Goal: Task Accomplishment & Management: Manage account settings

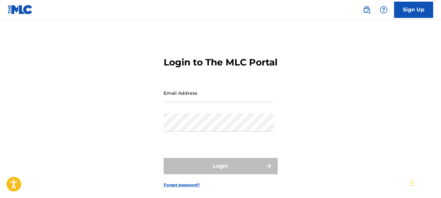
click at [181, 102] on input "Email Address" at bounding box center [219, 93] width 110 height 19
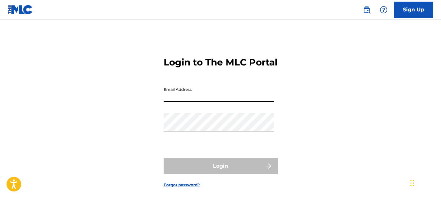
type input "[EMAIL_ADDRESS][DOMAIN_NAME]"
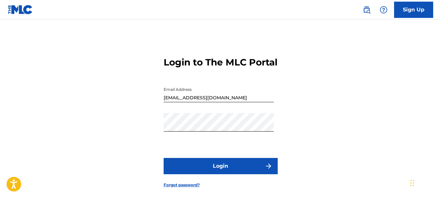
click at [225, 173] on button "Login" at bounding box center [221, 166] width 114 height 16
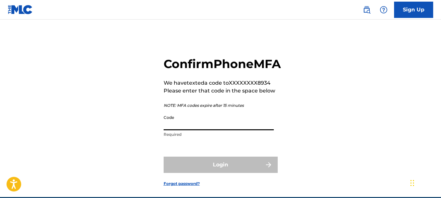
click at [185, 130] on input "Code" at bounding box center [219, 121] width 110 height 19
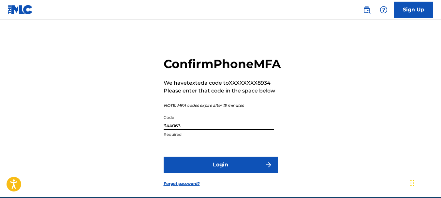
type input "344063"
click at [204, 173] on button "Login" at bounding box center [221, 165] width 114 height 16
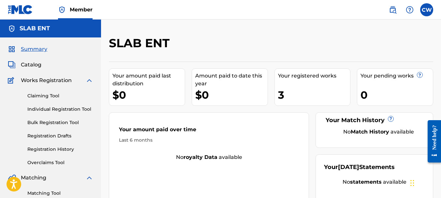
click at [52, 98] on link "Claiming Tool" at bounding box center [60, 96] width 66 height 7
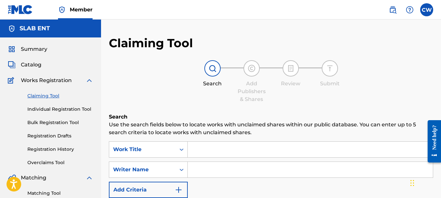
click at [33, 62] on span "Catalog" at bounding box center [31, 65] width 21 height 8
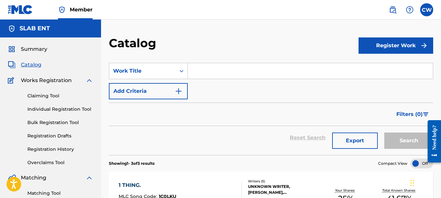
click at [422, 46] on img "submit" at bounding box center [424, 46] width 8 height 8
click at [198, 59] on section "SearchWithCriteria2f2ccc2b-d7b4-4988-8f27-eeaa0232b3c8 Work Title Add Criteria …" at bounding box center [271, 105] width 324 height 100
click at [41, 97] on link "Claiming Tool" at bounding box center [60, 96] width 66 height 7
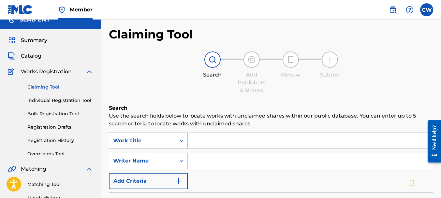
scroll to position [70, 0]
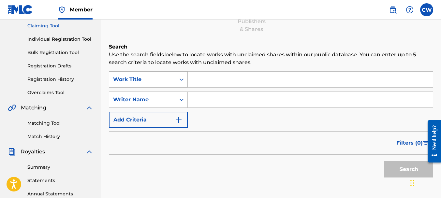
click at [155, 78] on div "Work Title" at bounding box center [142, 80] width 59 height 8
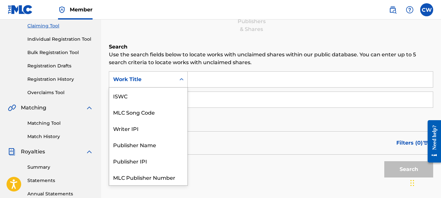
scroll to position [16, 0]
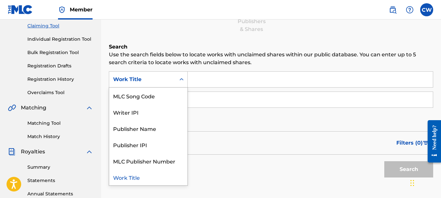
click at [149, 176] on div "Work Title" at bounding box center [148, 177] width 78 height 16
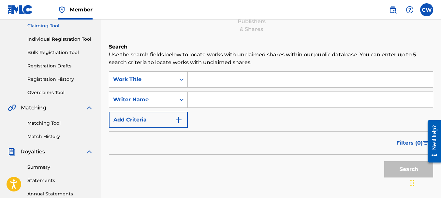
click at [207, 84] on input "Search Form" at bounding box center [310, 80] width 245 height 16
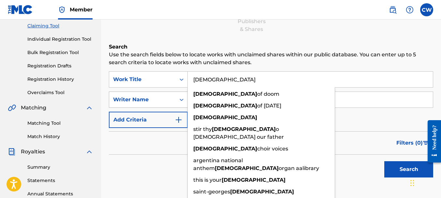
type input "[DEMOGRAPHIC_DATA]"
click at [148, 99] on div "Writer Name" at bounding box center [142, 100] width 59 height 8
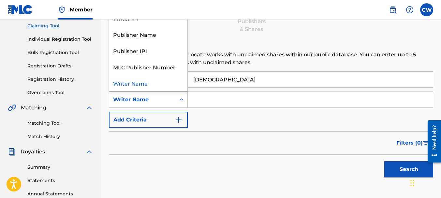
click at [195, 101] on input "Search Form" at bounding box center [310, 100] width 245 height 16
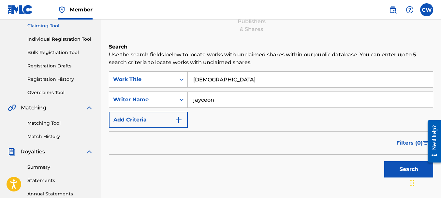
type input "jayceon"
click at [404, 170] on button "Search" at bounding box center [408, 169] width 49 height 16
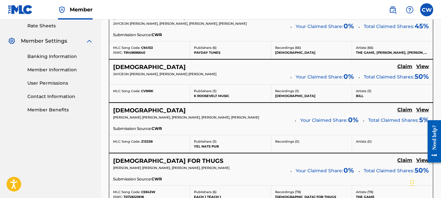
scroll to position [202, 0]
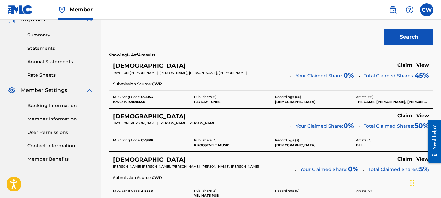
click at [410, 66] on h5 "Claim" at bounding box center [404, 65] width 15 height 6
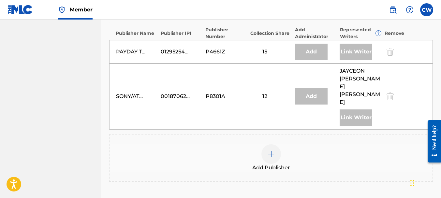
scroll to position [397, 0]
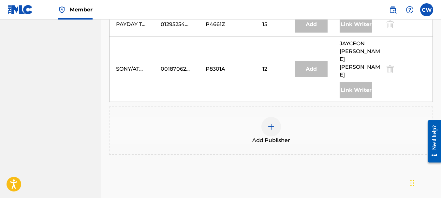
click at [279, 117] on div at bounding box center [271, 127] width 20 height 20
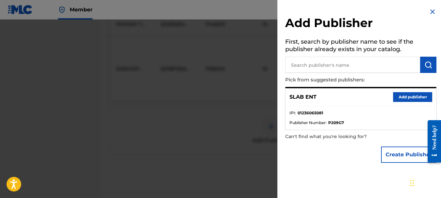
click at [396, 97] on button "Add publisher" at bounding box center [412, 97] width 39 height 10
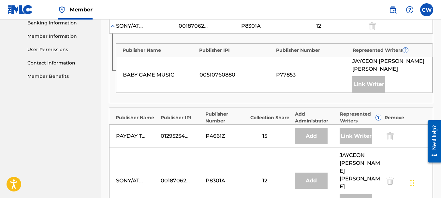
scroll to position [362, 0]
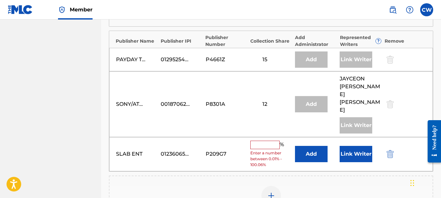
click at [259, 141] on input "text" at bounding box center [264, 145] width 29 height 8
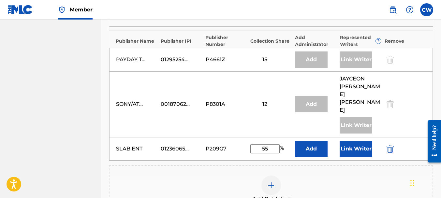
type input "5"
click at [359, 141] on button "Link Writer" at bounding box center [355, 149] width 33 height 16
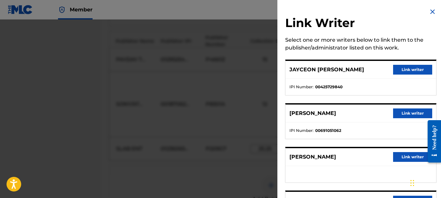
click at [420, 115] on button "Link writer" at bounding box center [412, 113] width 39 height 10
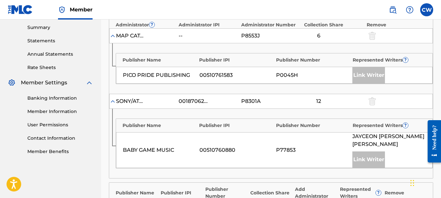
scroll to position [344, 0]
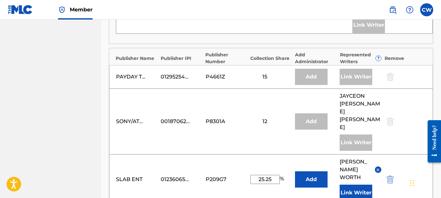
drag, startPoint x: 273, startPoint y: 153, endPoint x: 251, endPoint y: 151, distance: 21.6
click at [251, 175] on input "25.25" at bounding box center [264, 179] width 29 height 9
type input "5"
type input "15"
click at [307, 171] on button "Add" at bounding box center [311, 179] width 33 height 16
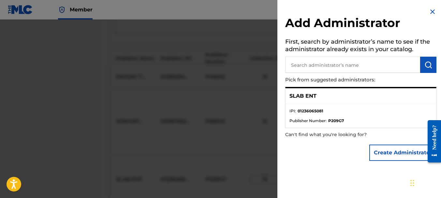
click at [431, 12] on img at bounding box center [432, 12] width 8 height 8
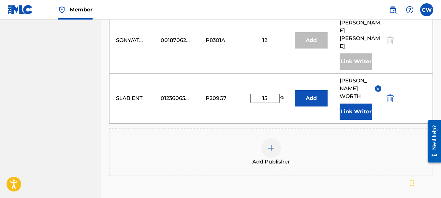
scroll to position [477, 0]
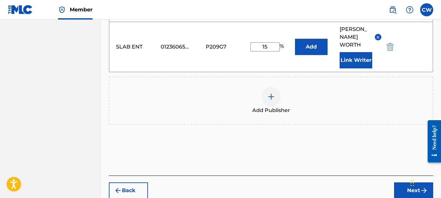
click at [411, 182] on button "Next" at bounding box center [413, 190] width 39 height 16
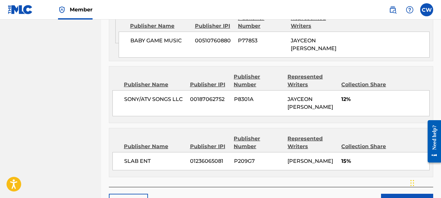
scroll to position [530, 0]
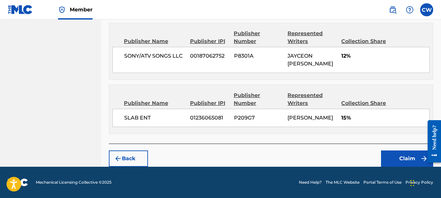
click at [396, 153] on button "Claim" at bounding box center [407, 159] width 52 height 16
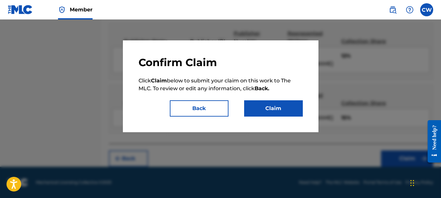
click at [287, 107] on button "Claim" at bounding box center [273, 108] width 59 height 16
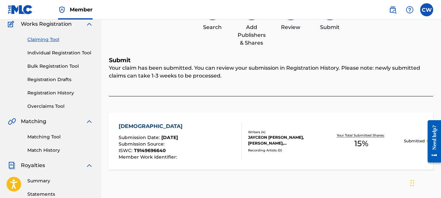
scroll to position [18, 0]
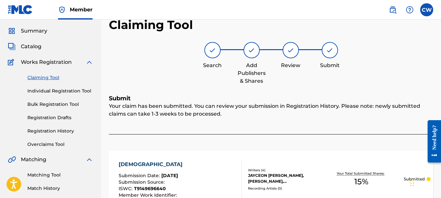
click at [51, 76] on link "Claiming Tool" at bounding box center [60, 77] width 66 height 7
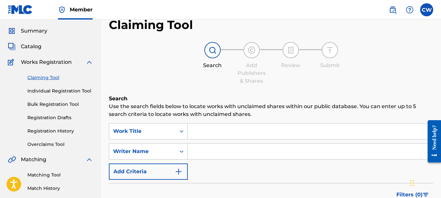
scroll to position [0, 0]
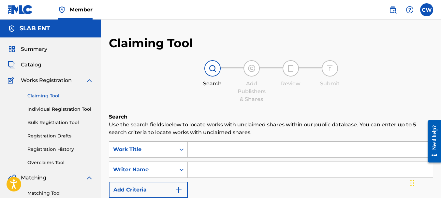
click at [198, 149] on input "Search Form" at bounding box center [310, 150] width 245 height 16
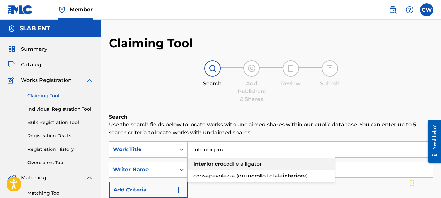
click at [215, 162] on span "Search Form" at bounding box center [213, 164] width 1 height 6
type input "interior crocodile alligator"
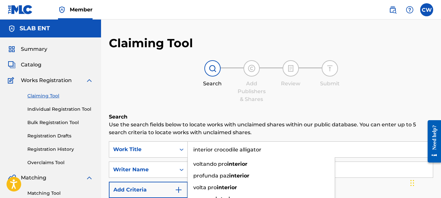
click at [236, 152] on input "interior crocodile alligator" at bounding box center [310, 150] width 245 height 16
click at [344, 147] on input "interior crocodile alligator" at bounding box center [310, 150] width 245 height 16
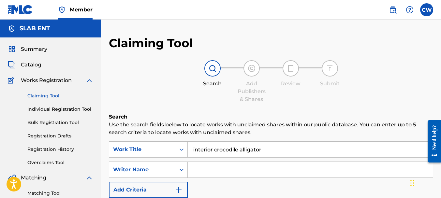
click at [340, 164] on input "Search Form" at bounding box center [310, 170] width 245 height 16
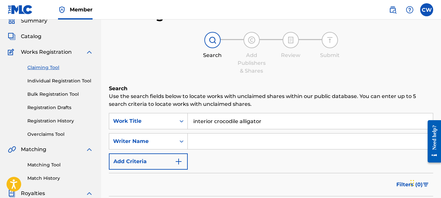
scroll to position [95, 0]
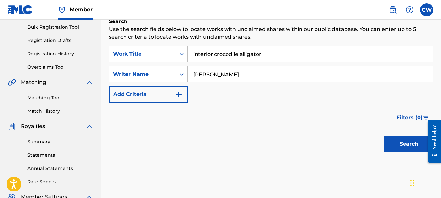
click at [407, 144] on button "Search" at bounding box center [408, 144] width 49 height 16
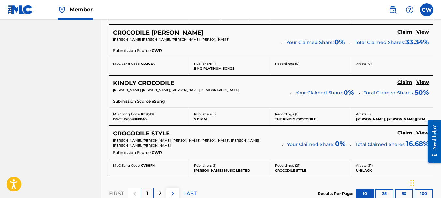
scroll to position [563, 0]
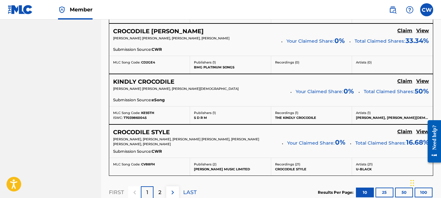
click at [164, 189] on div "2" at bounding box center [159, 192] width 13 height 13
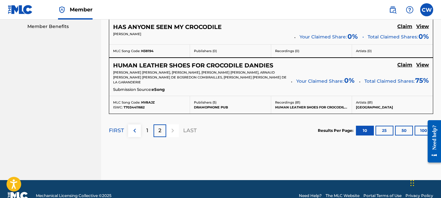
scroll to position [348, 0]
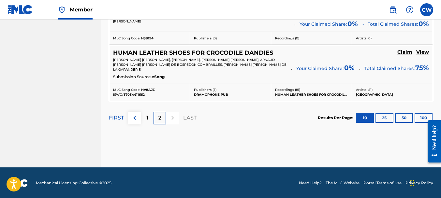
click at [133, 115] on img at bounding box center [135, 118] width 8 height 8
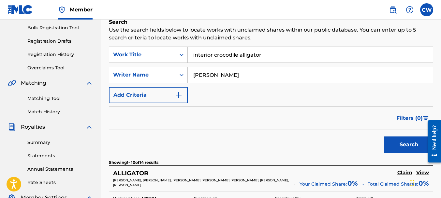
scroll to position [94, 0]
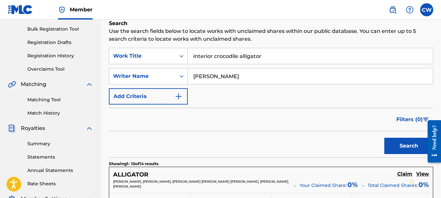
click at [215, 80] on input "[PERSON_NAME]" at bounding box center [310, 76] width 245 height 16
type input "[PERSON_NAME]"
click at [397, 146] on button "Search" at bounding box center [408, 146] width 49 height 16
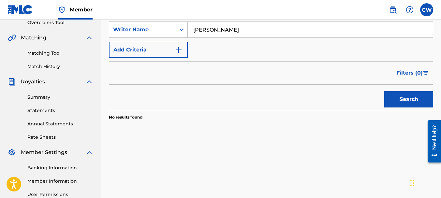
scroll to position [79, 0]
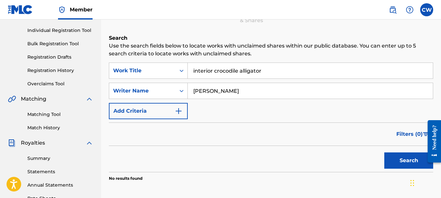
click at [231, 90] on input "[PERSON_NAME]" at bounding box center [310, 91] width 245 height 16
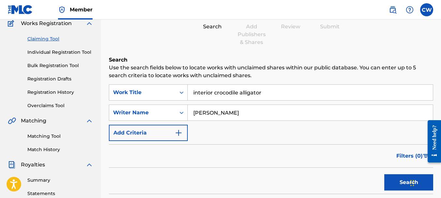
scroll to position [84, 0]
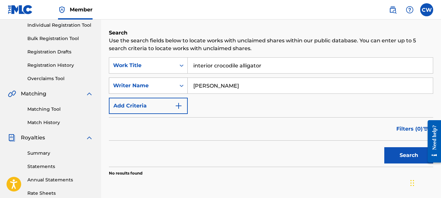
drag, startPoint x: 235, startPoint y: 88, endPoint x: 166, endPoint y: 82, distance: 69.3
click at [166, 82] on div "SearchWithCriteria92ee4b28-d40f-4468-881f-f6c41ff3e71c Writer Name [PERSON_NAME]" at bounding box center [271, 86] width 324 height 16
click at [402, 154] on button "Search" at bounding box center [408, 155] width 49 height 16
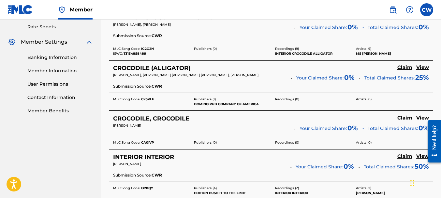
scroll to position [206, 0]
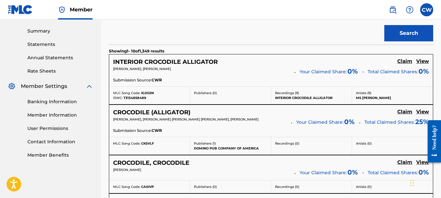
click at [404, 62] on h5 "Claim" at bounding box center [404, 61] width 15 height 6
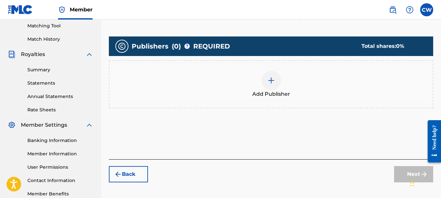
scroll to position [133, 0]
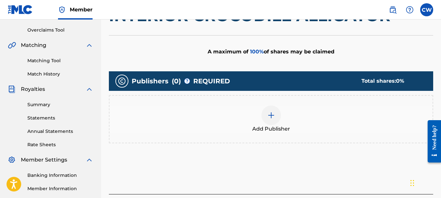
click at [275, 113] on div at bounding box center [271, 116] width 20 height 20
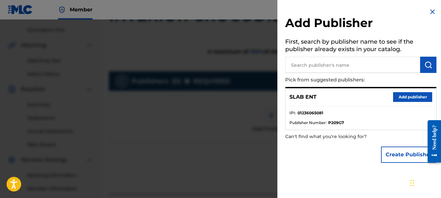
click at [398, 100] on button "Add publisher" at bounding box center [412, 97] width 39 height 10
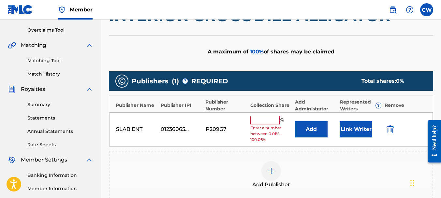
click at [261, 120] on input "text" at bounding box center [264, 120] width 29 height 8
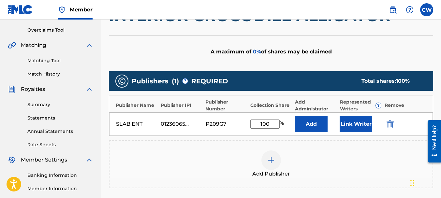
type input "100"
click at [359, 130] on button "Link Writer" at bounding box center [355, 124] width 33 height 16
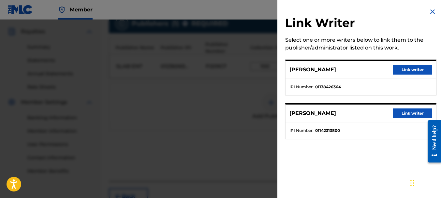
scroll to position [67, 0]
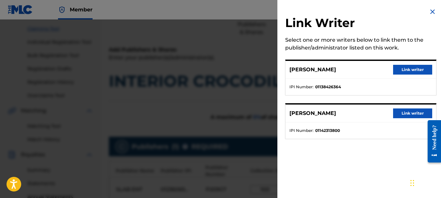
click at [428, 14] on img at bounding box center [432, 12] width 8 height 8
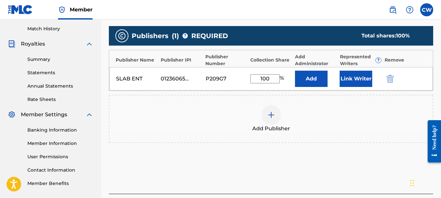
scroll to position [228, 0]
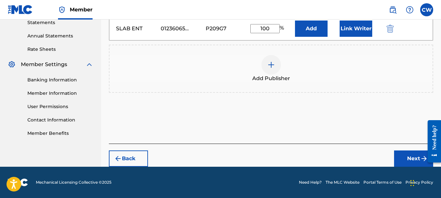
click at [408, 161] on button "Next" at bounding box center [413, 159] width 39 height 16
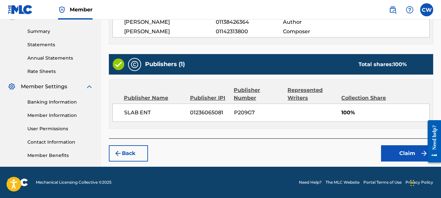
click at [403, 153] on button "Claim" at bounding box center [407, 153] width 52 height 16
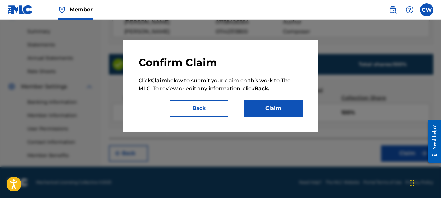
click at [285, 105] on button "Claim" at bounding box center [273, 108] width 59 height 16
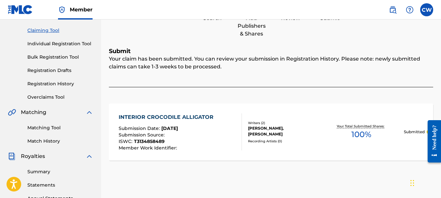
scroll to position [19, 0]
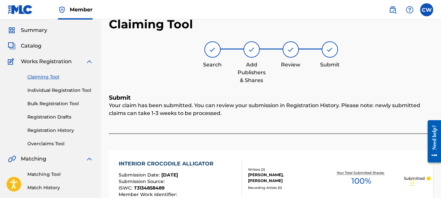
click at [52, 78] on link "Claiming Tool" at bounding box center [60, 77] width 66 height 7
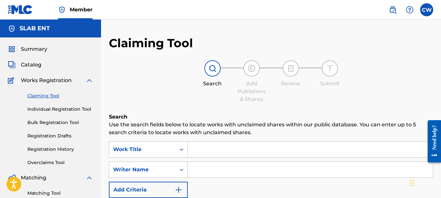
click at [205, 147] on input "Search Form" at bounding box center [310, 150] width 245 height 16
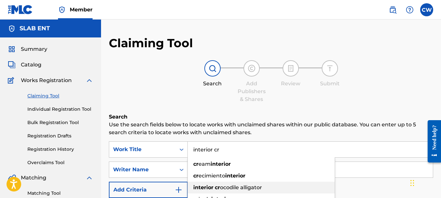
click at [224, 187] on span "ocodile alligator" at bounding box center [241, 187] width 42 height 6
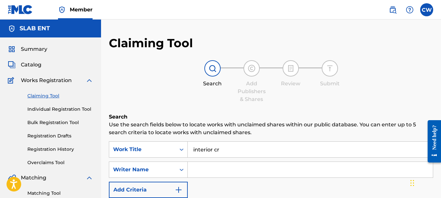
type input "interior crocodile alligator"
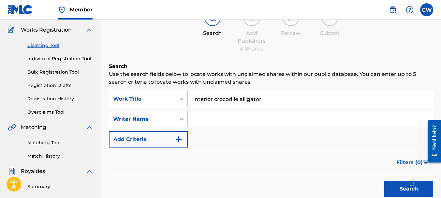
scroll to position [85, 0]
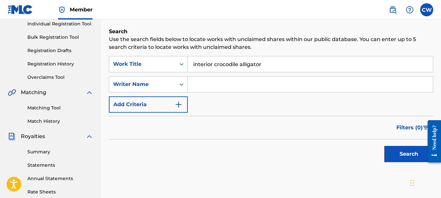
click at [397, 157] on button "Search" at bounding box center [408, 154] width 49 height 16
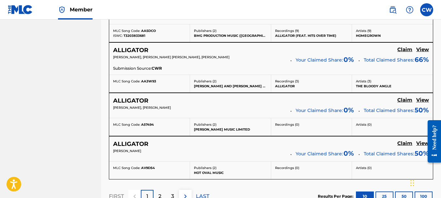
scroll to position [606, 0]
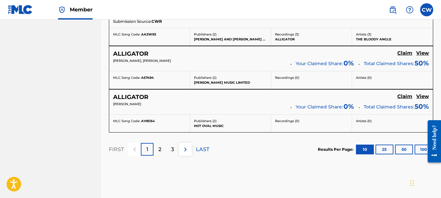
click at [164, 146] on div "2" at bounding box center [159, 149] width 13 height 13
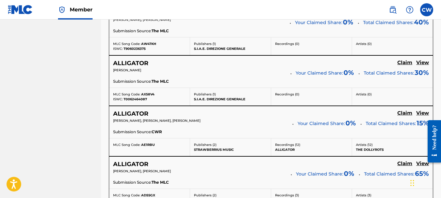
scroll to position [645, 0]
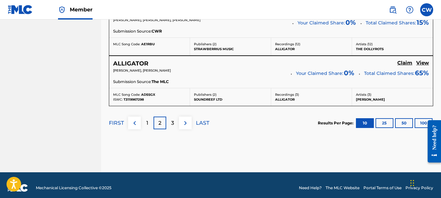
click at [169, 120] on div "3" at bounding box center [172, 123] width 13 height 13
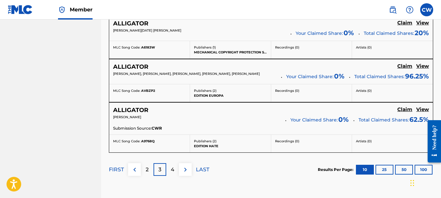
scroll to position [643, 0]
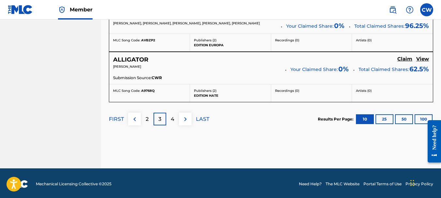
click at [169, 117] on div "4" at bounding box center [172, 119] width 13 height 13
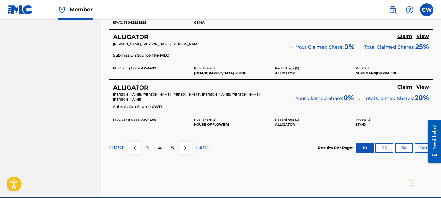
scroll to position [650, 0]
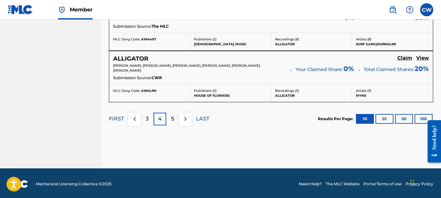
click at [174, 115] on p "5" at bounding box center [172, 119] width 3 height 8
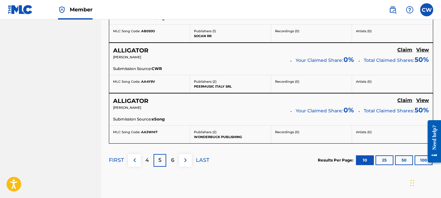
scroll to position [656, 0]
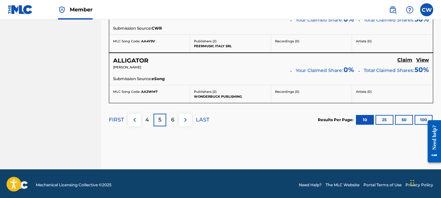
click at [172, 116] on p "6" at bounding box center [172, 120] width 3 height 8
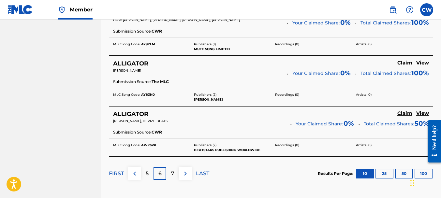
scroll to position [639, 0]
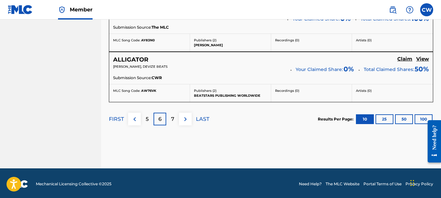
click at [171, 115] on p "7" at bounding box center [172, 119] width 3 height 8
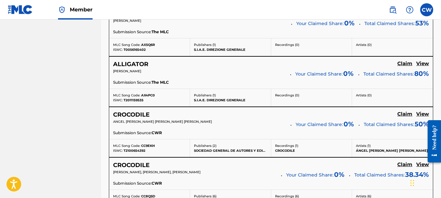
scroll to position [663, 0]
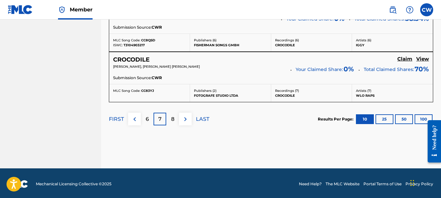
click at [178, 115] on div "8" at bounding box center [172, 119] width 13 height 13
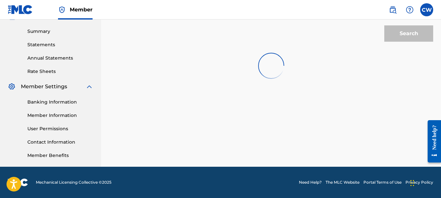
scroll to position [206, 0]
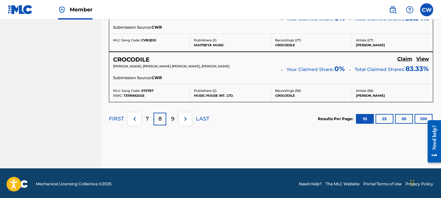
click at [171, 113] on div "9" at bounding box center [172, 119] width 13 height 13
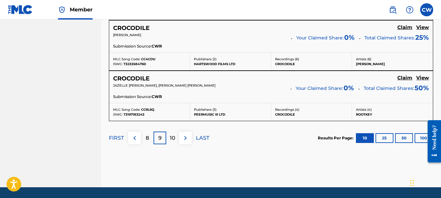
scroll to position [663, 0]
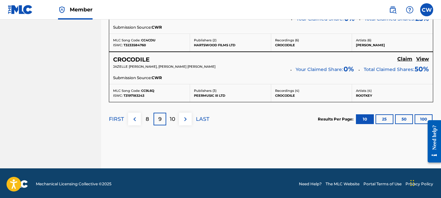
click at [175, 117] on div "10" at bounding box center [172, 119] width 13 height 13
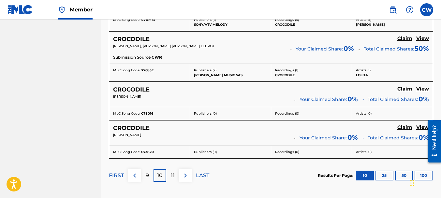
scroll to position [625, 0]
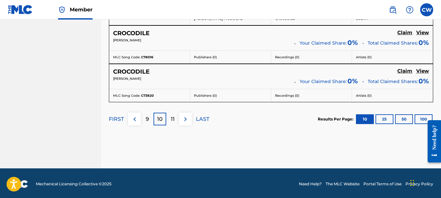
click at [175, 118] on div "11" at bounding box center [172, 119] width 13 height 13
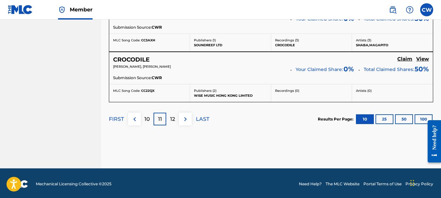
click at [176, 117] on div "12" at bounding box center [172, 119] width 13 height 13
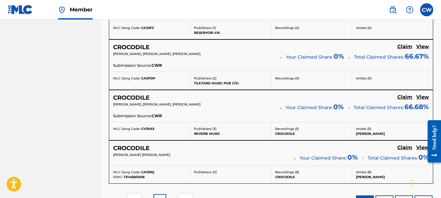
scroll to position [657, 0]
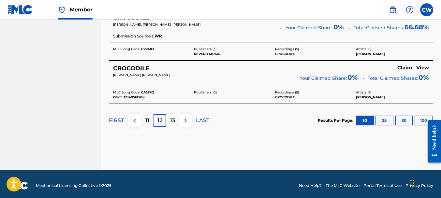
click at [173, 117] on p "13" at bounding box center [172, 121] width 5 height 8
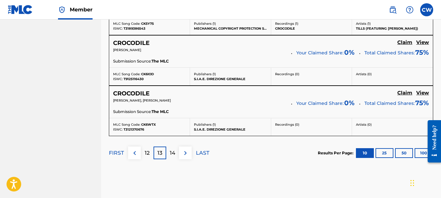
scroll to position [663, 0]
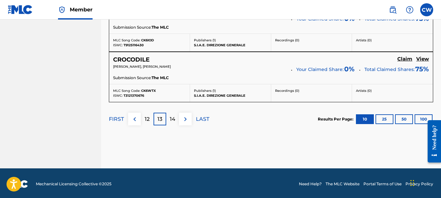
click at [176, 115] on div "14" at bounding box center [172, 119] width 13 height 13
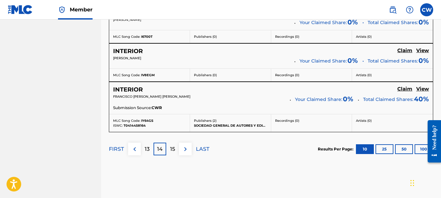
scroll to position [640, 0]
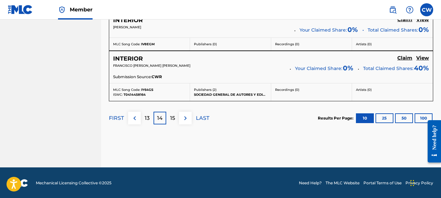
click at [169, 117] on div "15" at bounding box center [172, 118] width 13 height 13
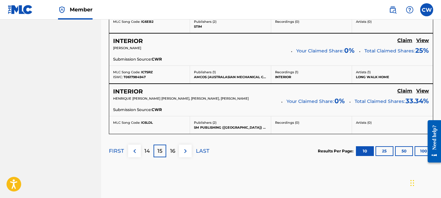
scroll to position [661, 0]
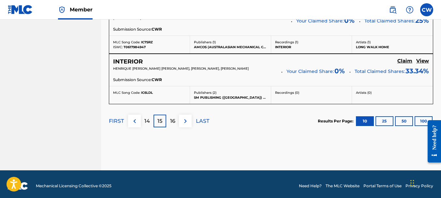
click at [176, 119] on div "16" at bounding box center [172, 121] width 13 height 13
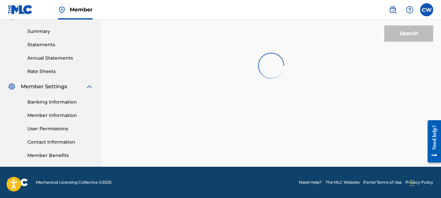
scroll to position [206, 0]
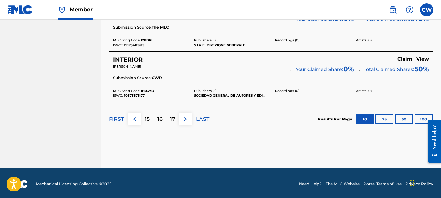
click at [176, 119] on div "17" at bounding box center [172, 119] width 13 height 13
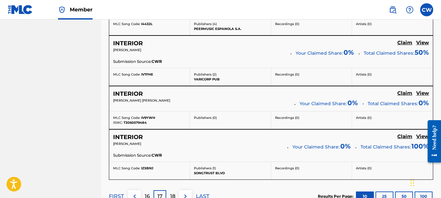
scroll to position [609, 0]
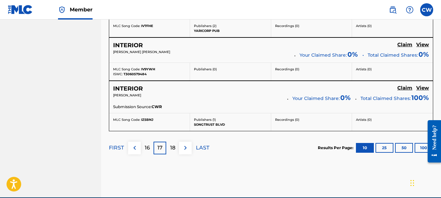
click at [176, 143] on div "18" at bounding box center [172, 148] width 13 height 13
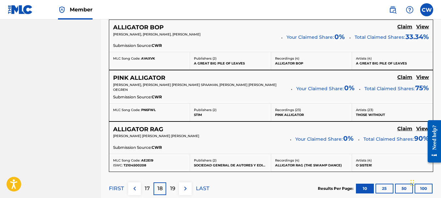
scroll to position [616, 0]
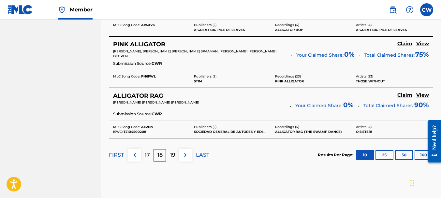
click at [175, 153] on p "19" at bounding box center [172, 155] width 5 height 8
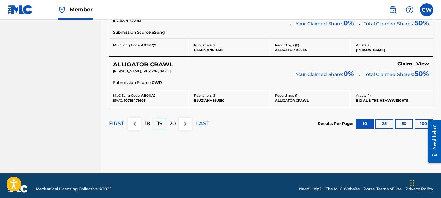
scroll to position [656, 0]
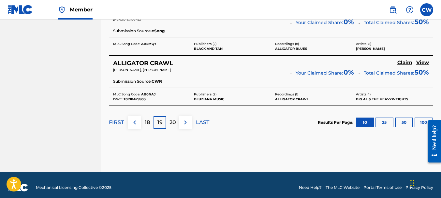
click at [172, 123] on p "20" at bounding box center [172, 123] width 7 height 8
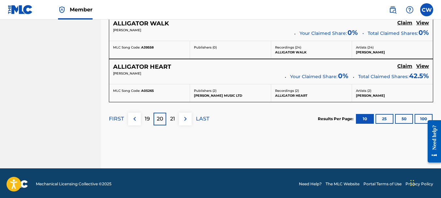
click at [176, 118] on div "21" at bounding box center [172, 119] width 13 height 13
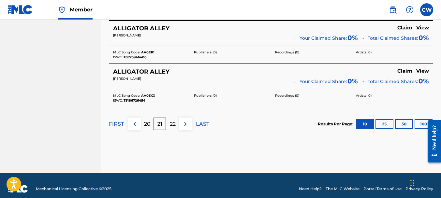
click at [176, 118] on div "22" at bounding box center [172, 124] width 13 height 13
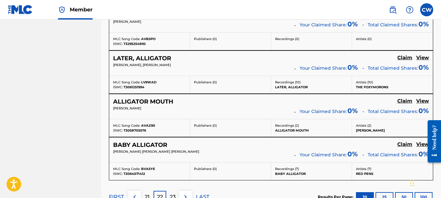
scroll to position [574, 0]
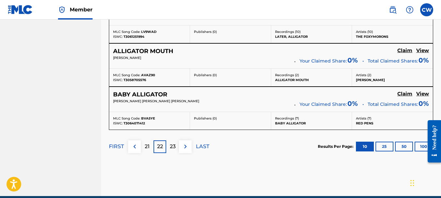
click at [175, 143] on p "23" at bounding box center [173, 147] width 6 height 8
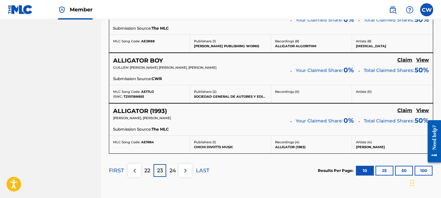
scroll to position [658, 0]
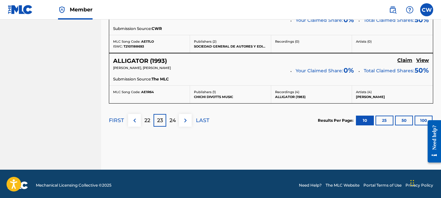
click at [174, 123] on div "24" at bounding box center [172, 120] width 13 height 13
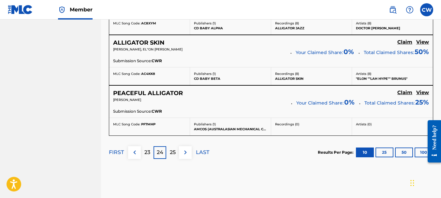
click at [175, 146] on div "25" at bounding box center [172, 152] width 13 height 13
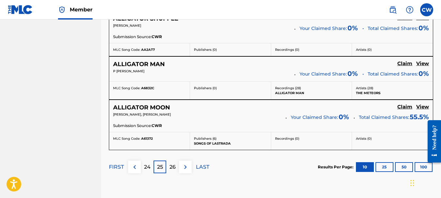
scroll to position [651, 0]
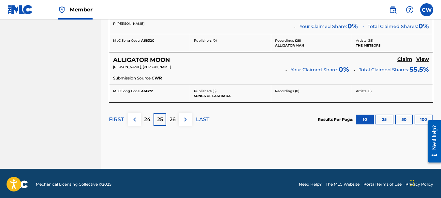
click at [174, 121] on p "26" at bounding box center [172, 120] width 6 height 8
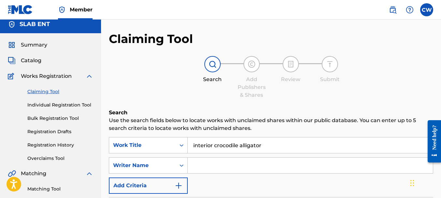
scroll to position [0, 0]
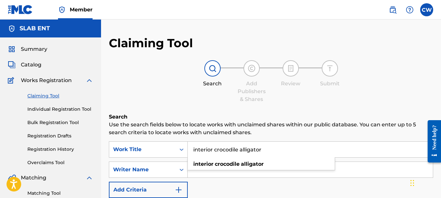
drag, startPoint x: 264, startPoint y: 149, endPoint x: 192, endPoint y: 147, distance: 71.7
click at [192, 147] on input "interior crocodile alligator" at bounding box center [310, 150] width 245 height 16
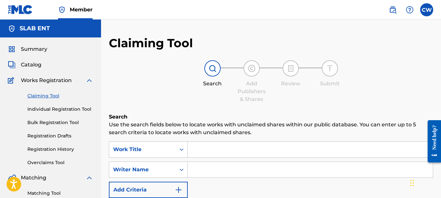
click at [220, 168] on input "Search Form" at bounding box center [310, 170] width 245 height 16
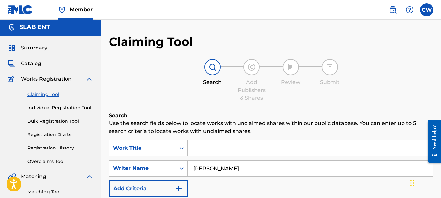
scroll to position [90, 0]
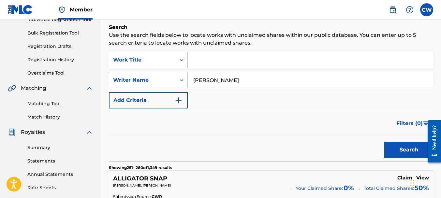
type input "[PERSON_NAME]"
click at [394, 147] on button "Search" at bounding box center [408, 150] width 49 height 16
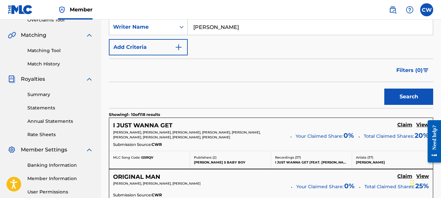
scroll to position [172, 0]
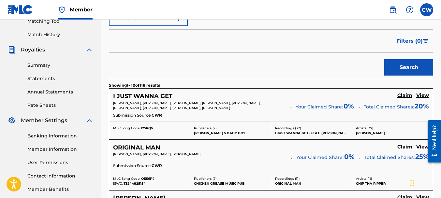
click at [408, 96] on h5 "Claim" at bounding box center [404, 96] width 15 height 6
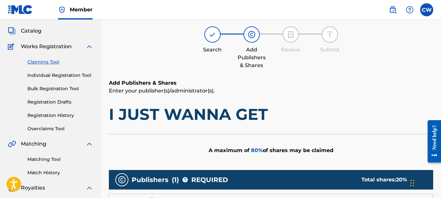
scroll to position [7, 0]
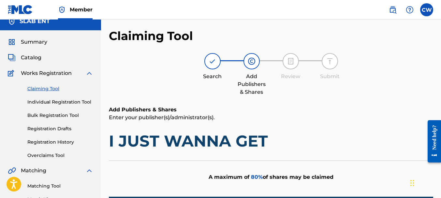
click at [27, 55] on span "Catalog" at bounding box center [31, 58] width 21 height 8
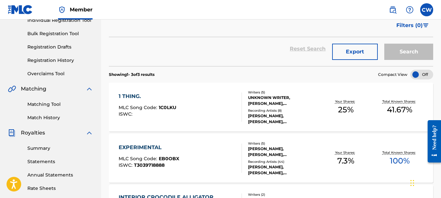
scroll to position [88, 0]
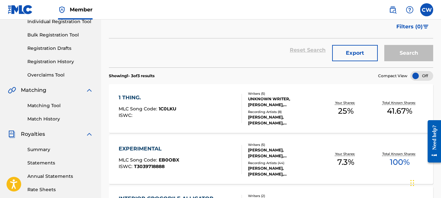
click at [53, 61] on link "Registration History" at bounding box center [60, 61] width 66 height 7
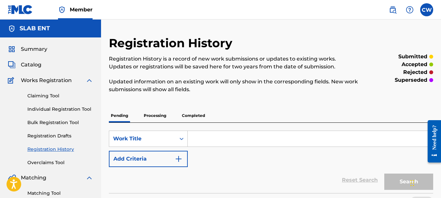
click at [44, 97] on link "Claiming Tool" at bounding box center [60, 96] width 66 height 7
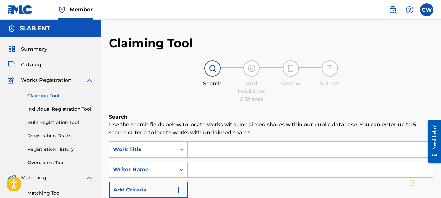
click at [208, 164] on input "Search Form" at bounding box center [310, 170] width 245 height 16
type input "[PERSON_NAME]"
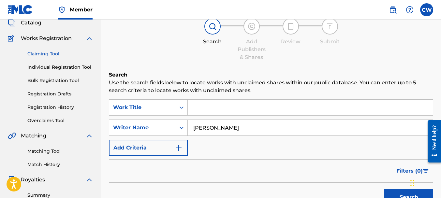
scroll to position [79, 0]
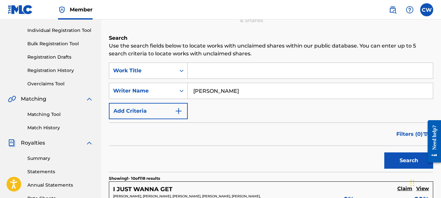
click at [390, 164] on button "Search" at bounding box center [408, 160] width 49 height 16
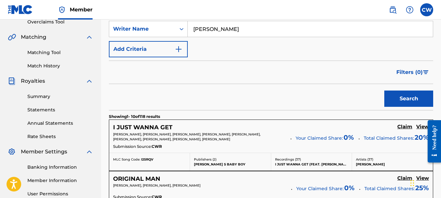
scroll to position [155, 0]
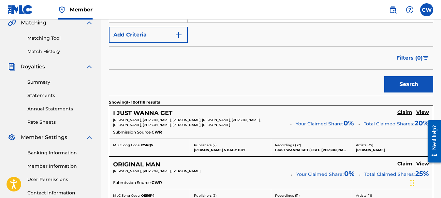
click at [401, 114] on h5 "Claim" at bounding box center [404, 112] width 15 height 6
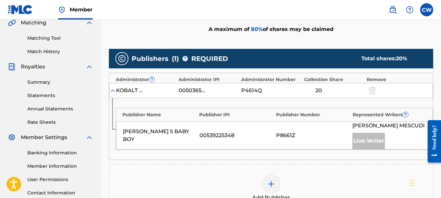
click at [267, 188] on img at bounding box center [271, 184] width 8 height 8
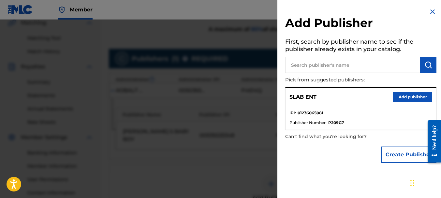
click at [409, 94] on button "Add publisher" at bounding box center [412, 97] width 39 height 10
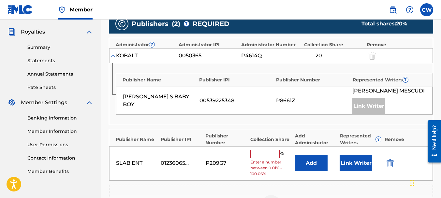
scroll to position [197, 0]
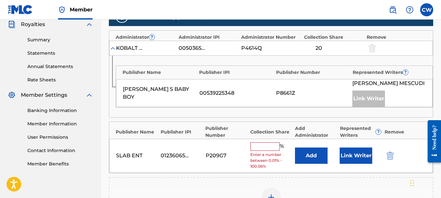
click at [259, 151] on input "text" at bounding box center [264, 146] width 29 height 8
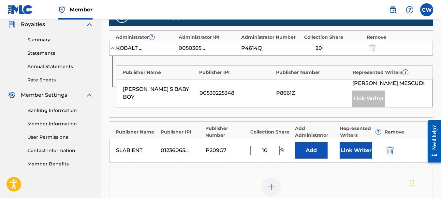
type input "10"
click at [357, 156] on button "Link Writer" at bounding box center [355, 150] width 33 height 16
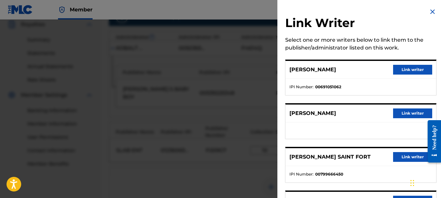
click at [400, 73] on button "Link writer" at bounding box center [412, 70] width 39 height 10
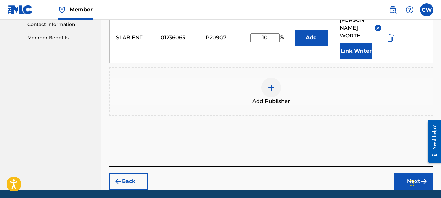
scroll to position [346, 0]
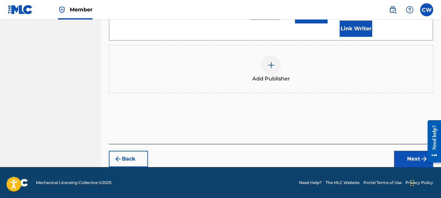
click at [408, 161] on button "Next" at bounding box center [413, 159] width 39 height 16
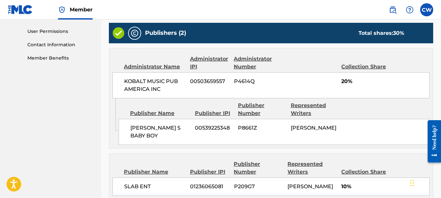
scroll to position [380, 0]
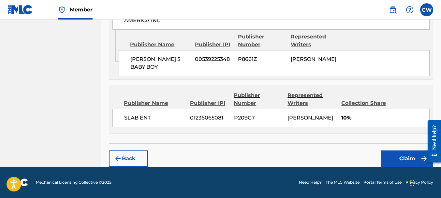
click at [405, 156] on button "Claim" at bounding box center [407, 159] width 52 height 16
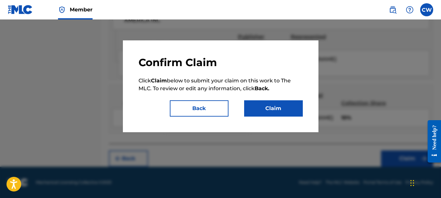
click at [280, 113] on button "Claim" at bounding box center [273, 108] width 59 height 16
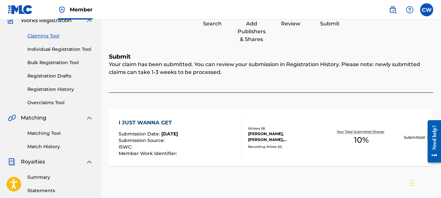
scroll to position [1, 0]
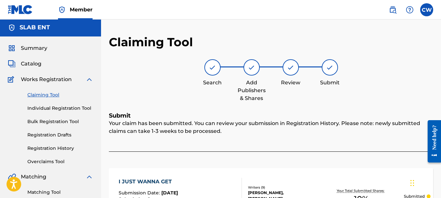
click at [42, 96] on link "Claiming Tool" at bounding box center [60, 95] width 66 height 7
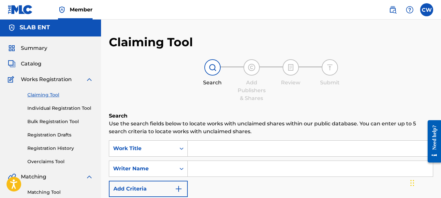
scroll to position [0, 0]
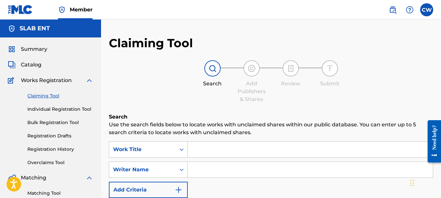
click at [192, 169] on input "Search Form" at bounding box center [310, 170] width 245 height 16
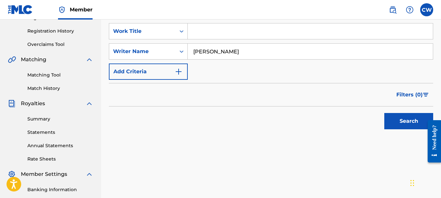
type input "[PERSON_NAME]"
click at [395, 115] on button "Search" at bounding box center [408, 121] width 49 height 16
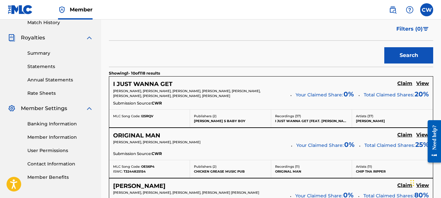
scroll to position [213, 0]
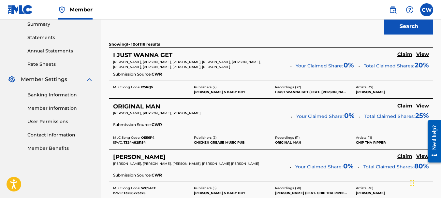
click at [406, 58] on h5 "Claim" at bounding box center [404, 54] width 15 height 6
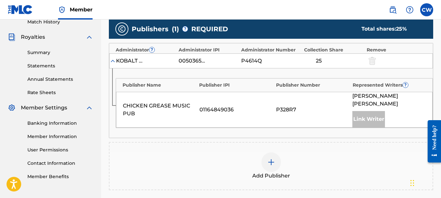
scroll to position [206, 0]
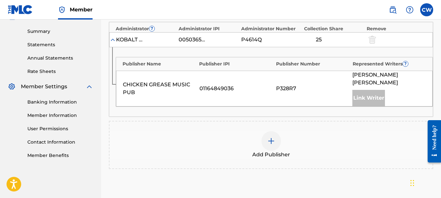
click at [273, 131] on div at bounding box center [271, 141] width 20 height 20
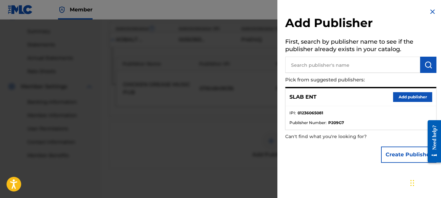
click at [401, 98] on button "Add publisher" at bounding box center [412, 97] width 39 height 10
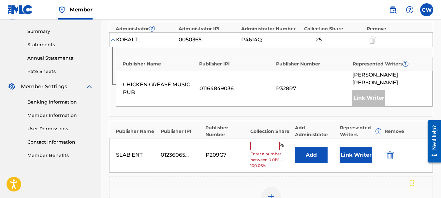
click at [262, 142] on input "text" at bounding box center [264, 146] width 29 height 8
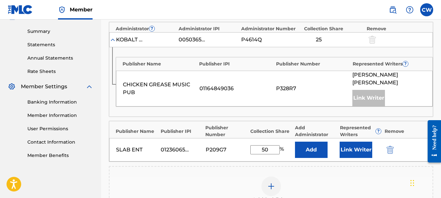
type input "50"
click at [352, 142] on button "Link Writer" at bounding box center [355, 150] width 33 height 16
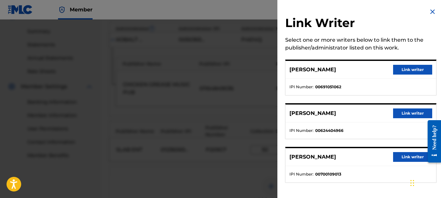
click at [420, 72] on button "Link writer" at bounding box center [412, 70] width 39 height 10
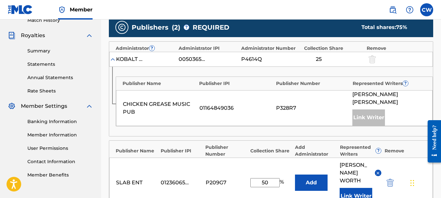
scroll to position [189, 0]
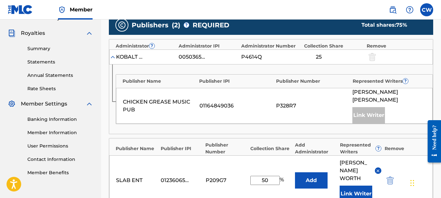
click at [265, 176] on input "50" at bounding box center [264, 180] width 29 height 9
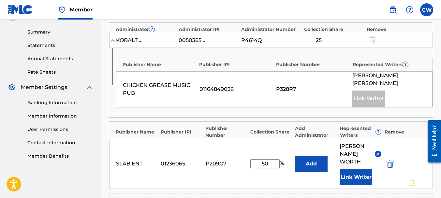
scroll to position [227, 0]
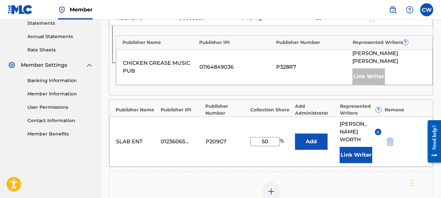
click at [368, 171] on div "Add Publisher" at bounding box center [271, 195] width 324 height 48
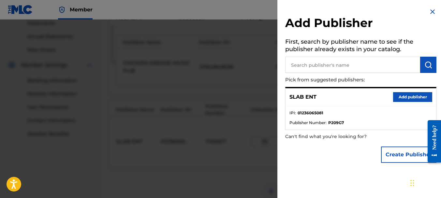
click at [428, 13] on img at bounding box center [432, 12] width 8 height 8
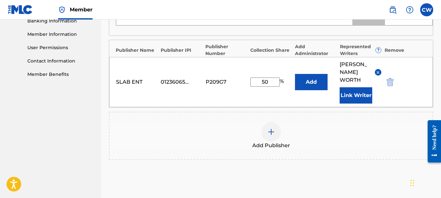
scroll to position [322, 0]
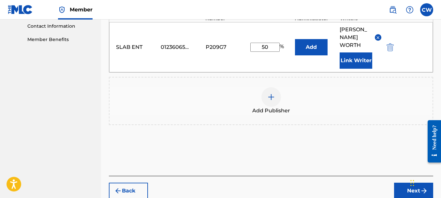
click at [404, 183] on button "Next" at bounding box center [413, 191] width 39 height 16
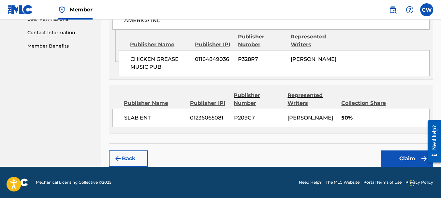
click at [403, 162] on button "Claim" at bounding box center [407, 159] width 52 height 16
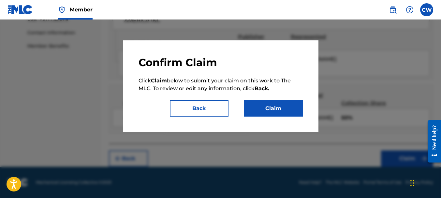
click at [272, 115] on button "Claim" at bounding box center [273, 108] width 59 height 16
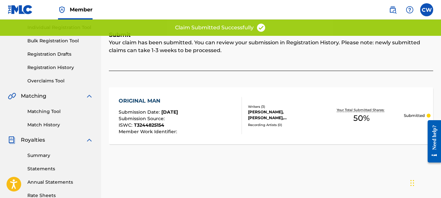
scroll to position [11, 0]
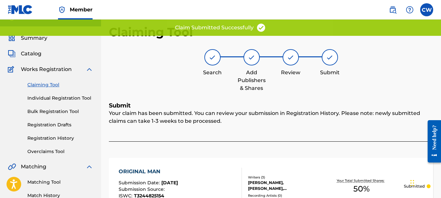
click at [39, 84] on link "Claiming Tool" at bounding box center [60, 84] width 66 height 7
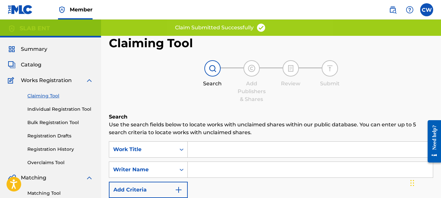
click at [198, 170] on input "Search Form" at bounding box center [310, 170] width 245 height 16
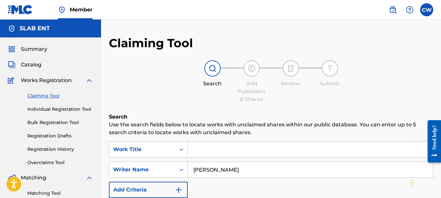
scroll to position [62, 0]
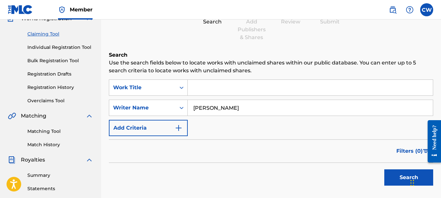
type input "[PERSON_NAME]"
click at [388, 171] on button "Search" at bounding box center [408, 177] width 49 height 16
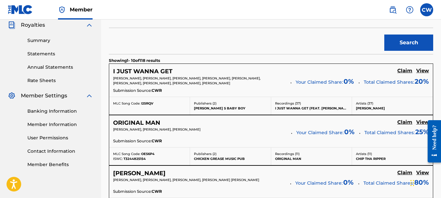
scroll to position [225, 0]
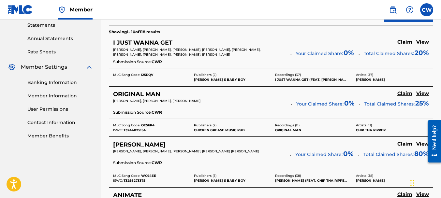
click at [403, 45] on h5 "Claim" at bounding box center [404, 42] width 15 height 6
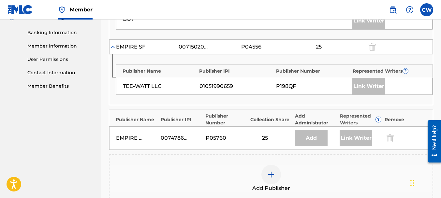
scroll to position [332, 0]
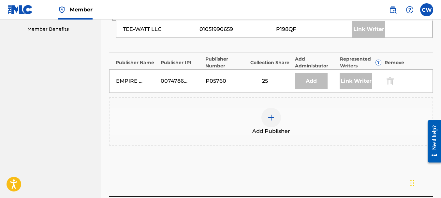
click at [277, 122] on div at bounding box center [271, 118] width 20 height 20
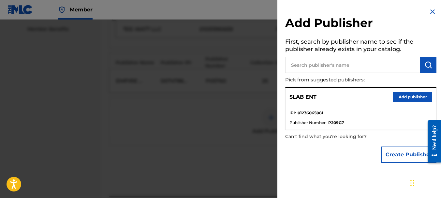
click at [399, 95] on button "Add publisher" at bounding box center [412, 97] width 39 height 10
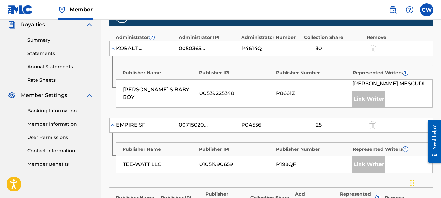
scroll to position [391, 0]
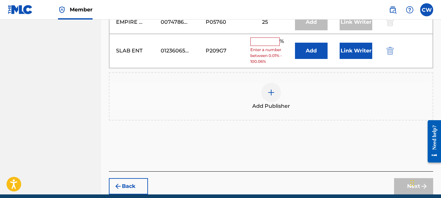
click at [259, 46] on input "text" at bounding box center [264, 41] width 29 height 8
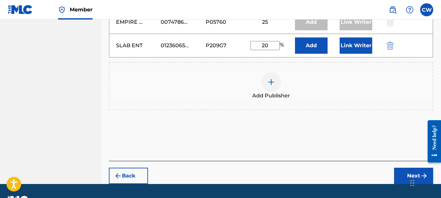
type input "20"
click at [362, 54] on button "Link Writer" at bounding box center [355, 45] width 33 height 16
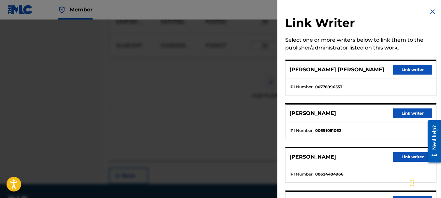
click at [402, 114] on button "Link writer" at bounding box center [412, 113] width 39 height 10
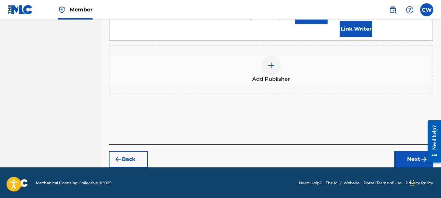
click at [415, 157] on button "Next" at bounding box center [413, 159] width 39 height 16
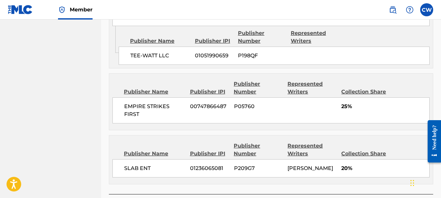
scroll to position [476, 0]
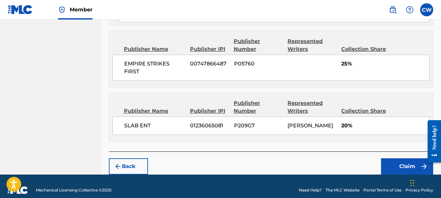
click at [394, 158] on button "Claim" at bounding box center [407, 166] width 52 height 16
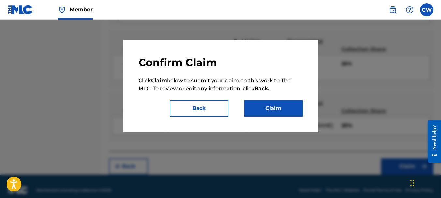
click at [269, 108] on button "Claim" at bounding box center [273, 108] width 59 height 16
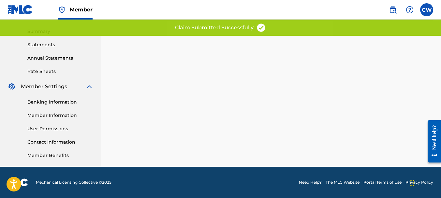
scroll to position [206, 0]
click at [41, 104] on link "Banking Information" at bounding box center [60, 102] width 66 height 7
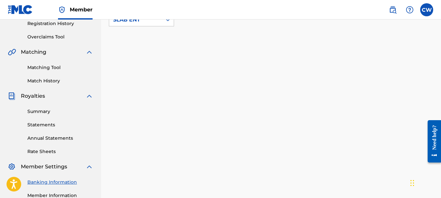
scroll to position [83, 0]
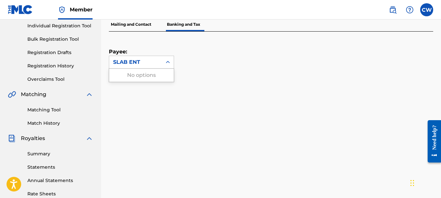
click at [167, 62] on icon at bounding box center [168, 62] width 4 height 2
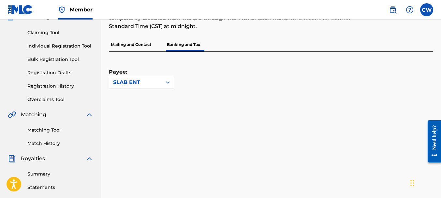
scroll to position [0, 0]
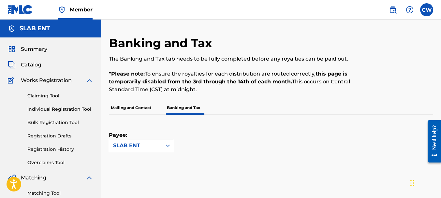
click at [33, 64] on span "Catalog" at bounding box center [31, 65] width 21 height 8
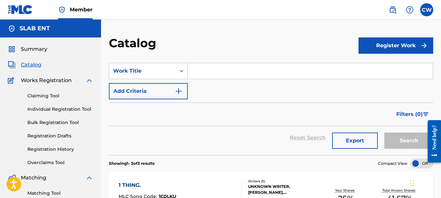
click at [42, 94] on link "Claiming Tool" at bounding box center [60, 96] width 66 height 7
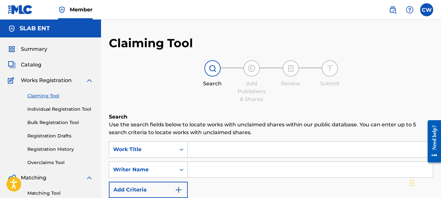
click at [70, 147] on link "Registration History" at bounding box center [60, 149] width 66 height 7
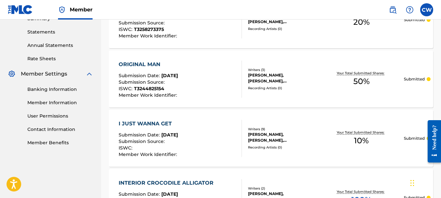
scroll to position [53, 0]
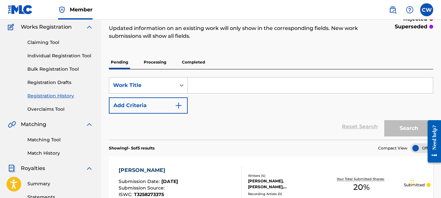
click at [186, 62] on p "Completed" at bounding box center [193, 62] width 27 height 14
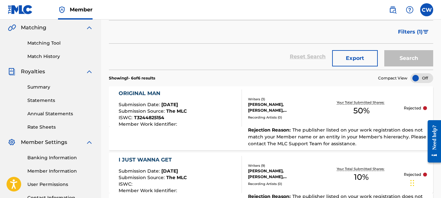
scroll to position [23, 0]
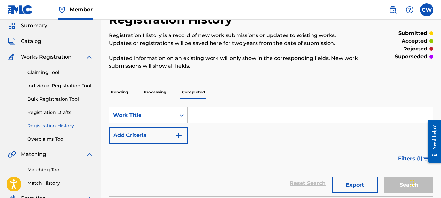
click at [42, 70] on link "Claiming Tool" at bounding box center [60, 72] width 66 height 7
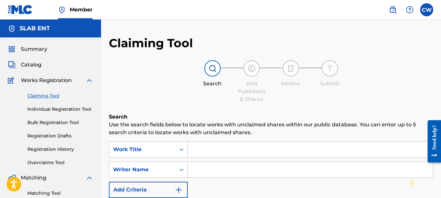
click at [203, 172] on input "Search Form" at bounding box center [310, 170] width 245 height 16
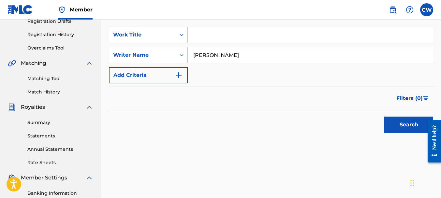
scroll to position [128, 0]
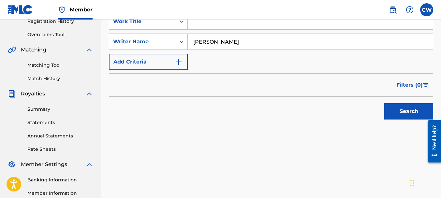
type input "[PERSON_NAME]"
click at [384, 111] on div "Search" at bounding box center [407, 110] width 52 height 26
click at [390, 111] on button "Search" at bounding box center [408, 111] width 49 height 16
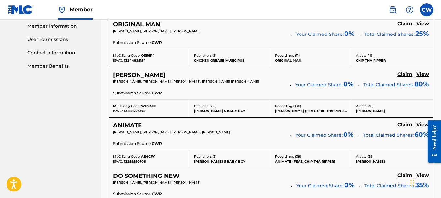
scroll to position [323, 0]
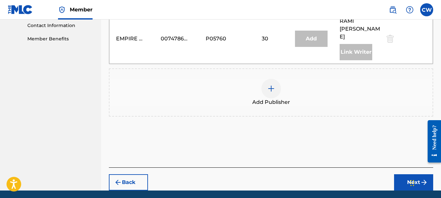
click at [273, 85] on img at bounding box center [271, 89] width 8 height 8
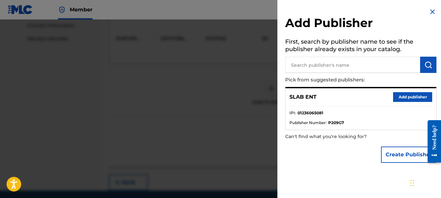
click at [397, 93] on button "Add publisher" at bounding box center [412, 97] width 39 height 10
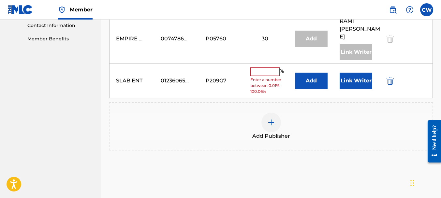
click at [252, 67] on input "text" at bounding box center [264, 71] width 29 height 8
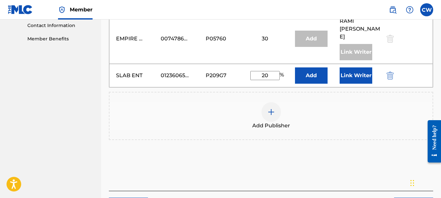
type input "20"
click at [346, 72] on button "Link Writer" at bounding box center [355, 75] width 33 height 16
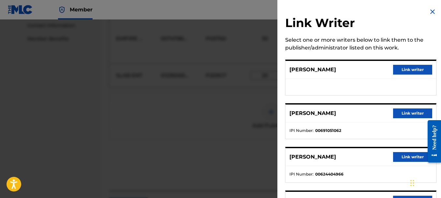
click at [415, 114] on button "Link writer" at bounding box center [412, 113] width 39 height 10
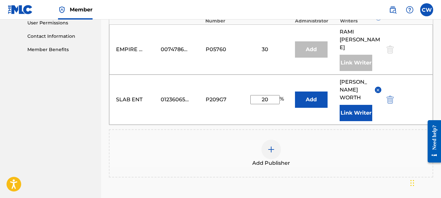
scroll to position [285, 0]
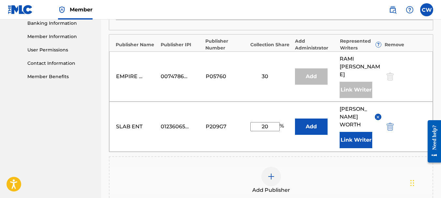
click at [313, 119] on button "Add" at bounding box center [311, 127] width 33 height 16
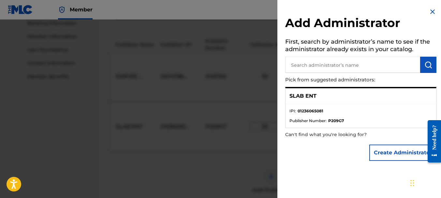
click at [310, 105] on ul "IPI : 01236065081 Publisher Number : P209G7" at bounding box center [360, 115] width 151 height 23
click at [310, 112] on strong "01236065081" at bounding box center [310, 111] width 26 height 6
click at [310, 123] on ul "IPI : 01236065081 Publisher Number : P209G7" at bounding box center [360, 115] width 151 height 23
click at [308, 106] on ul "IPI : 01236065081 Publisher Number : P209G7" at bounding box center [360, 115] width 151 height 23
click at [306, 89] on div "SLAB ENT" at bounding box center [360, 96] width 151 height 16
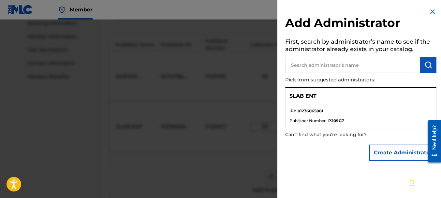
click at [309, 95] on p "SLAB ENT" at bounding box center [302, 96] width 27 height 8
click at [428, 13] on img at bounding box center [432, 12] width 8 height 8
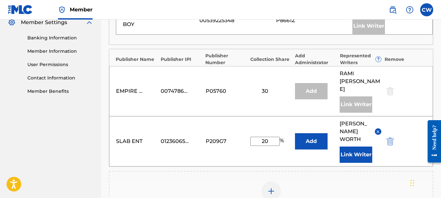
scroll to position [343, 0]
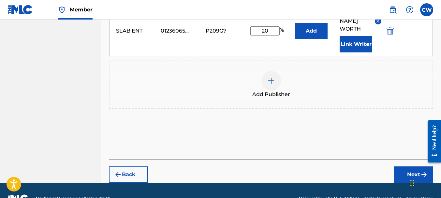
click at [402, 166] on button "Next" at bounding box center [413, 174] width 39 height 16
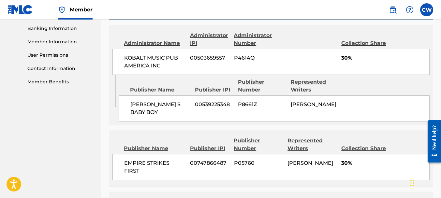
scroll to position [357, 0]
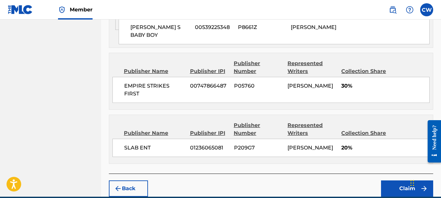
click at [399, 186] on button "Claim" at bounding box center [407, 188] width 52 height 16
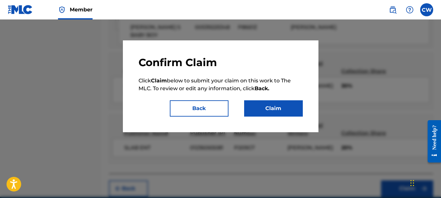
click at [294, 115] on button "Claim" at bounding box center [273, 108] width 59 height 16
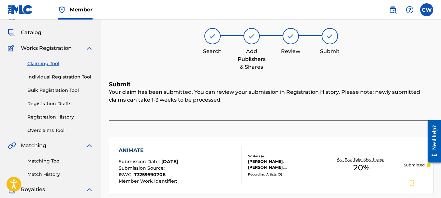
scroll to position [21, 0]
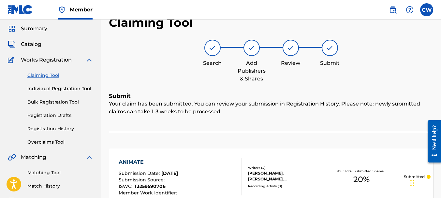
click at [44, 76] on link "Claiming Tool" at bounding box center [60, 75] width 66 height 7
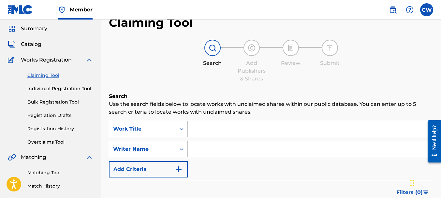
scroll to position [0, 0]
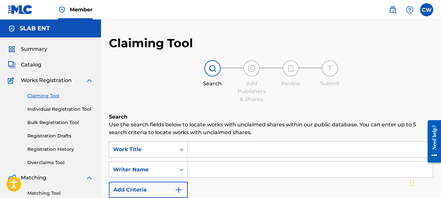
click at [215, 173] on input "Search Form" at bounding box center [310, 170] width 245 height 16
paste input "[PERSON_NAME]"
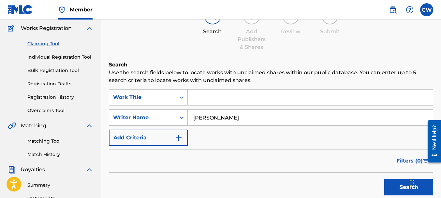
scroll to position [94, 0]
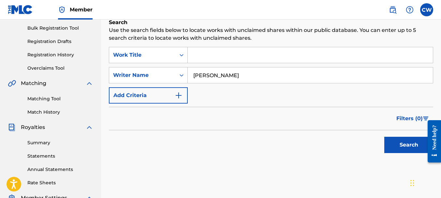
type input "[PERSON_NAME]"
click at [419, 145] on button "Search" at bounding box center [408, 145] width 49 height 16
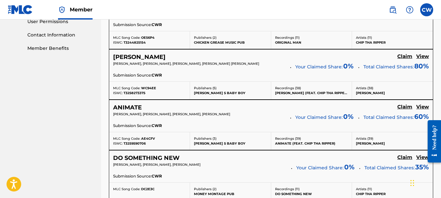
scroll to position [342, 0]
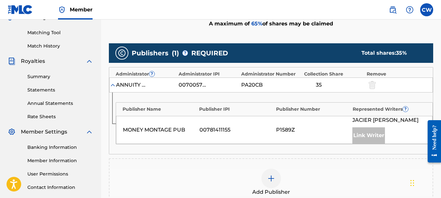
scroll to position [169, 0]
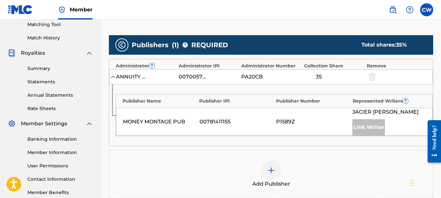
click at [272, 174] on img at bounding box center [271, 170] width 8 height 8
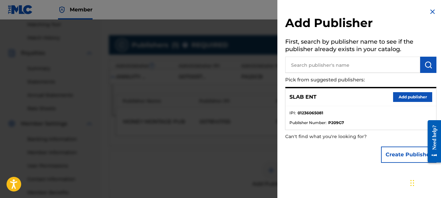
click at [399, 97] on button "Add publisher" at bounding box center [412, 97] width 39 height 10
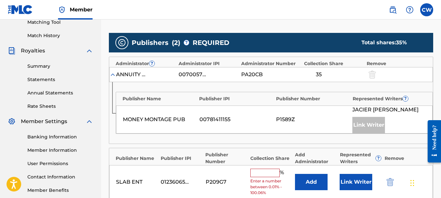
scroll to position [204, 0]
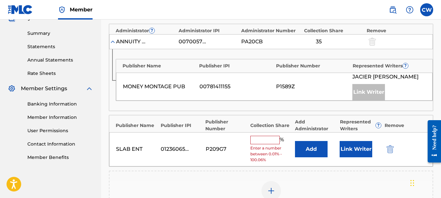
click at [260, 139] on input "text" at bounding box center [264, 140] width 29 height 8
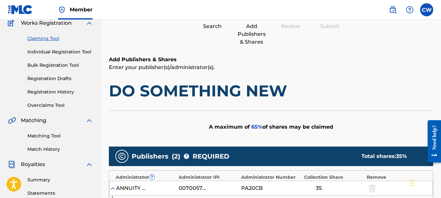
scroll to position [163, 0]
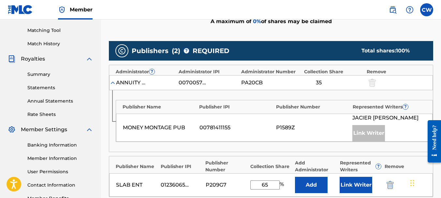
type input "65"
click at [362, 182] on button "Link Writer" at bounding box center [355, 185] width 33 height 16
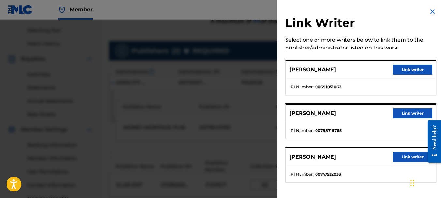
click at [399, 74] on button "Link writer" at bounding box center [412, 70] width 39 height 10
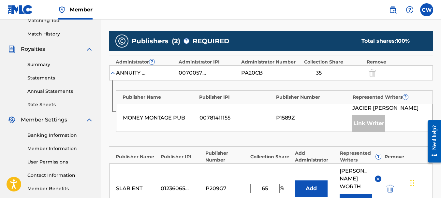
scroll to position [251, 0]
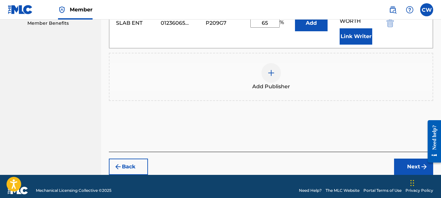
click at [404, 159] on button "Next" at bounding box center [413, 167] width 39 height 16
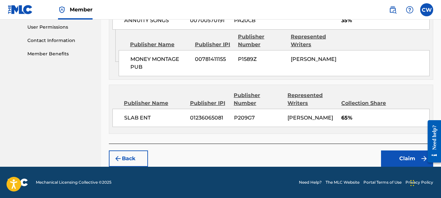
click at [403, 153] on button "Claim" at bounding box center [407, 159] width 52 height 16
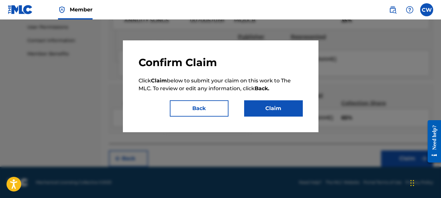
click at [269, 113] on button "Claim" at bounding box center [273, 108] width 59 height 16
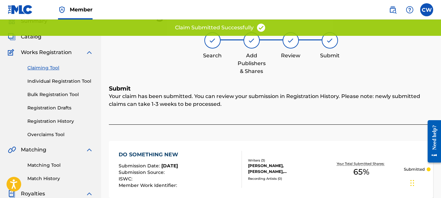
scroll to position [0, 0]
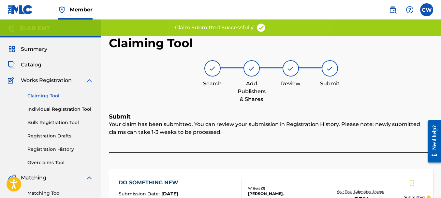
click at [50, 93] on link "Claiming Tool" at bounding box center [60, 96] width 66 height 7
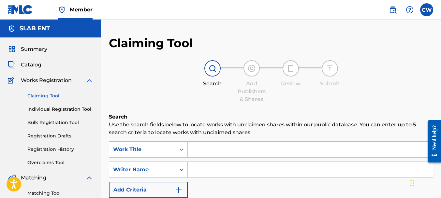
click at [223, 167] on input "Search Form" at bounding box center [310, 170] width 245 height 16
paste input "[PERSON_NAME]"
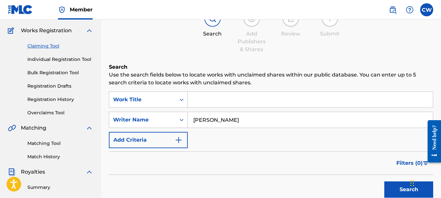
scroll to position [107, 0]
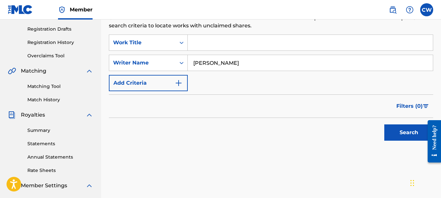
type input "[PERSON_NAME]"
click at [412, 124] on button "Search" at bounding box center [408, 132] width 49 height 16
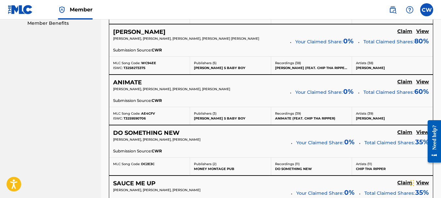
scroll to position [366, 0]
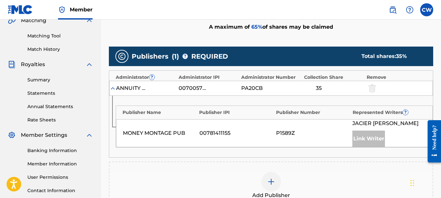
scroll to position [274, 0]
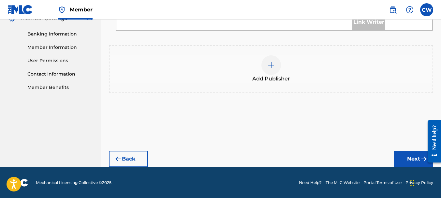
click at [268, 70] on div at bounding box center [271, 65] width 20 height 20
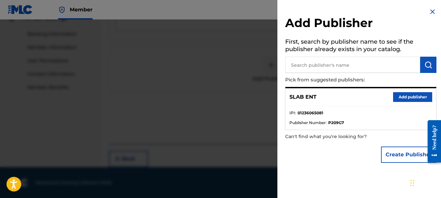
click at [402, 98] on button "Add publisher" at bounding box center [412, 97] width 39 height 10
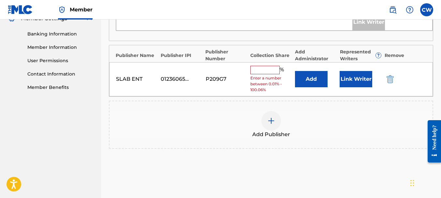
click at [267, 71] on input "text" at bounding box center [264, 70] width 29 height 8
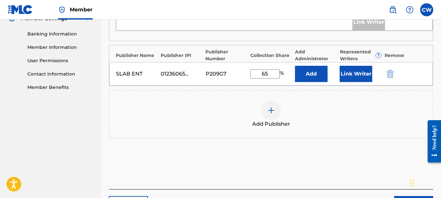
type input "65"
click at [346, 68] on button "Link Writer" at bounding box center [355, 74] width 33 height 16
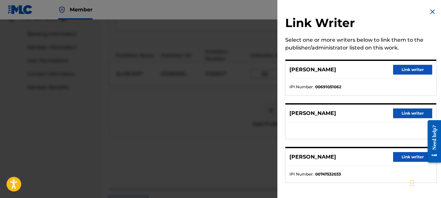
click at [398, 70] on button "Link writer" at bounding box center [412, 70] width 39 height 10
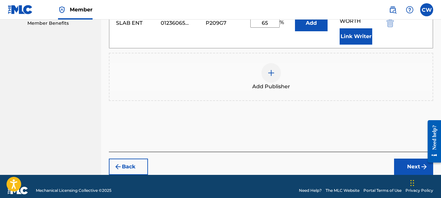
click at [411, 159] on button "Next" at bounding box center [413, 167] width 39 height 16
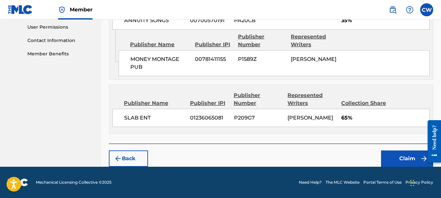
scroll to position [308, 0]
click at [404, 158] on button "Claim" at bounding box center [407, 159] width 52 height 16
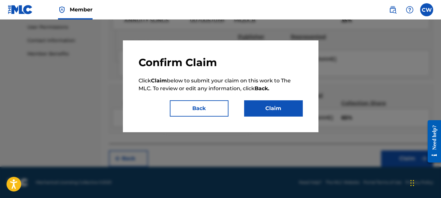
click at [279, 111] on button "Claim" at bounding box center [273, 108] width 59 height 16
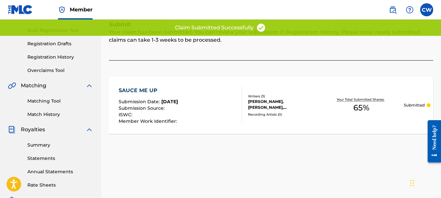
scroll to position [0, 0]
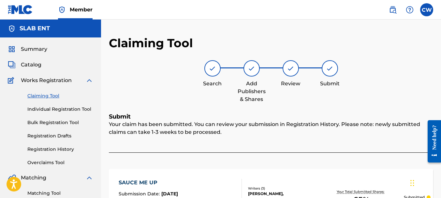
click at [50, 94] on link "Claiming Tool" at bounding box center [60, 96] width 66 height 7
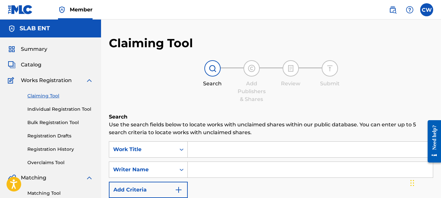
click at [201, 172] on input "Search Form" at bounding box center [310, 170] width 245 height 16
paste input "[PERSON_NAME]"
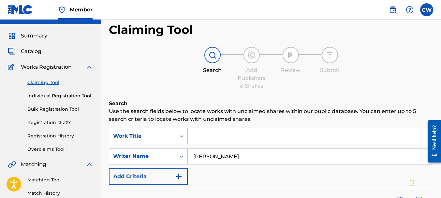
scroll to position [126, 0]
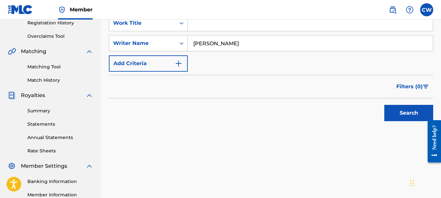
type input "[PERSON_NAME]"
click at [393, 118] on button "Search" at bounding box center [408, 113] width 49 height 16
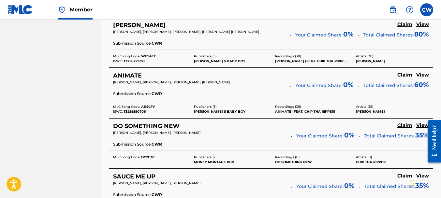
scroll to position [359, 0]
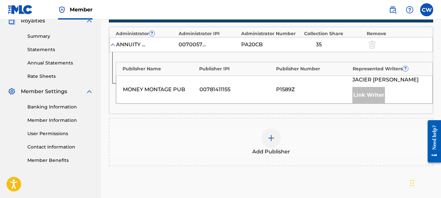
scroll to position [202, 0]
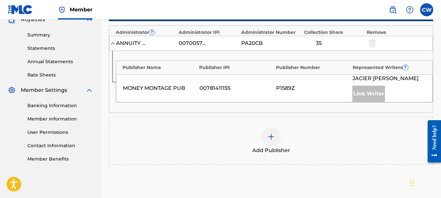
click at [277, 133] on div at bounding box center [271, 137] width 20 height 20
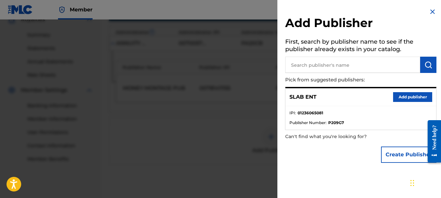
click at [409, 98] on button "Add publisher" at bounding box center [412, 97] width 39 height 10
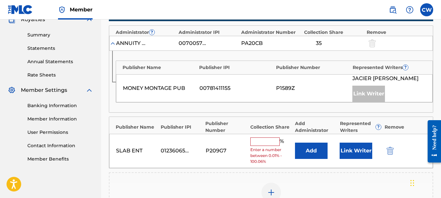
click at [268, 139] on input "text" at bounding box center [264, 141] width 29 height 8
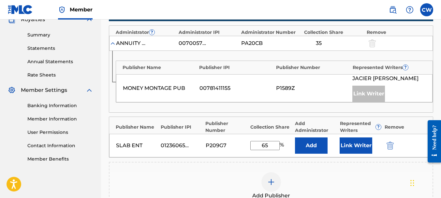
type input "65"
click at [345, 141] on button "Link Writer" at bounding box center [355, 145] width 33 height 16
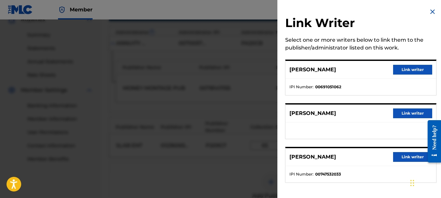
click at [415, 71] on button "Link writer" at bounding box center [412, 70] width 39 height 10
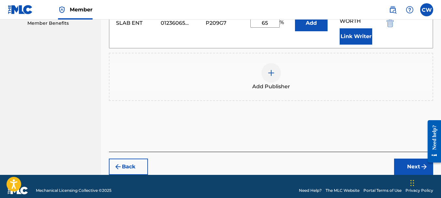
click at [402, 161] on button "Next" at bounding box center [413, 167] width 39 height 16
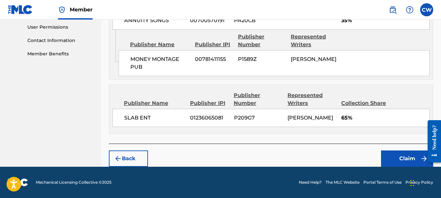
click at [395, 159] on button "Claim" at bounding box center [407, 159] width 52 height 16
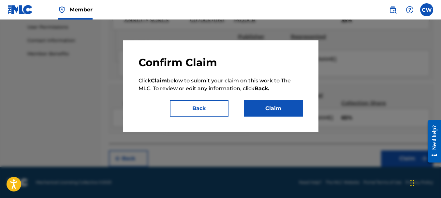
click at [257, 108] on button "Claim" at bounding box center [273, 108] width 59 height 16
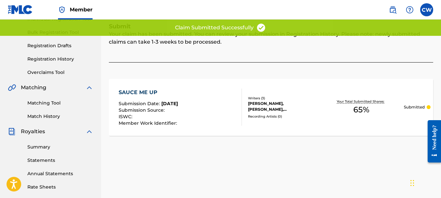
scroll to position [0, 0]
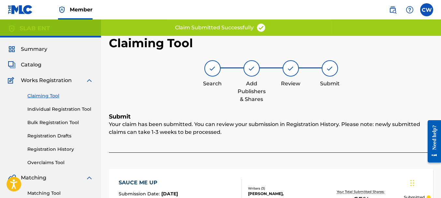
click at [48, 94] on link "Claiming Tool" at bounding box center [60, 96] width 66 height 7
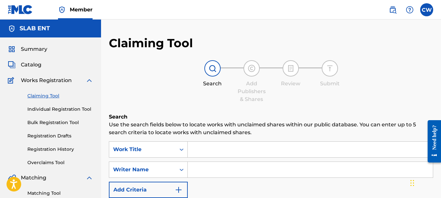
click at [215, 176] on input "Search Form" at bounding box center [310, 170] width 245 height 16
paste input "[PERSON_NAME]"
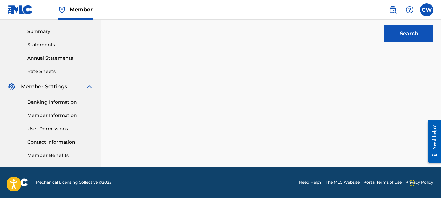
type input "[PERSON_NAME]"
click at [399, 35] on button "Search" at bounding box center [408, 33] width 49 height 16
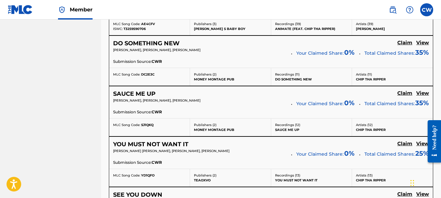
scroll to position [443, 0]
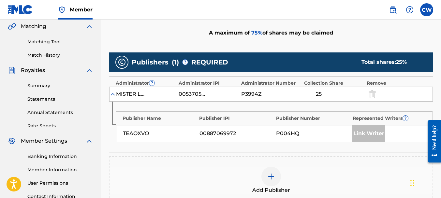
scroll to position [162, 0]
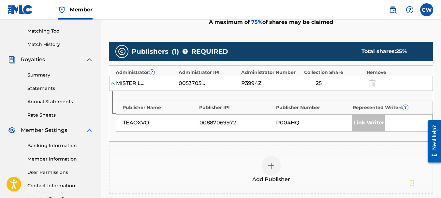
click at [274, 165] on img at bounding box center [271, 166] width 8 height 8
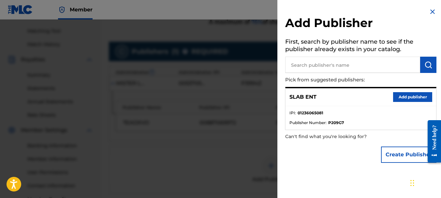
click at [402, 99] on button "Add publisher" at bounding box center [412, 97] width 39 height 10
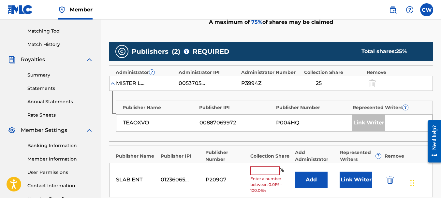
click at [267, 171] on input "text" at bounding box center [264, 170] width 29 height 8
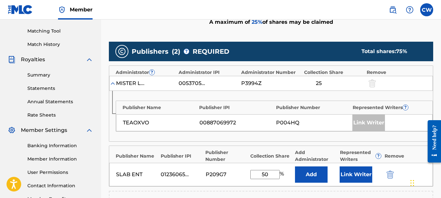
type input "50"
click at [346, 171] on button "Link Writer" at bounding box center [355, 174] width 33 height 16
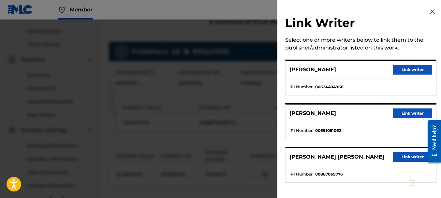
click at [407, 112] on button "Link writer" at bounding box center [412, 113] width 39 height 10
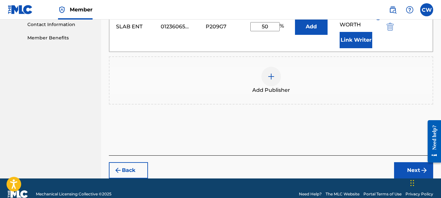
click at [397, 166] on button "Next" at bounding box center [413, 170] width 39 height 16
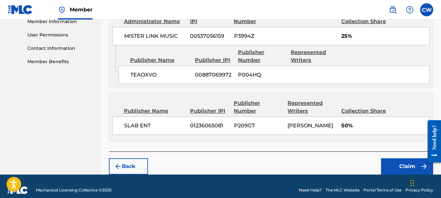
click at [394, 158] on button "Claim" at bounding box center [407, 166] width 52 height 16
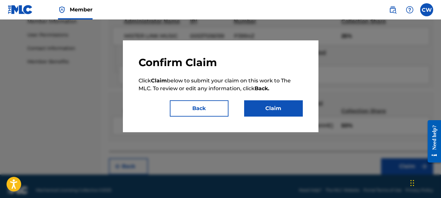
click at [275, 109] on button "Claim" at bounding box center [273, 108] width 59 height 16
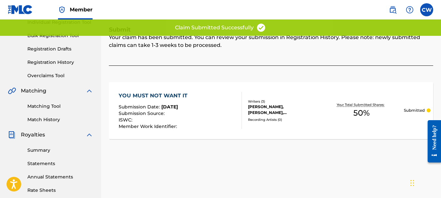
scroll to position [38, 0]
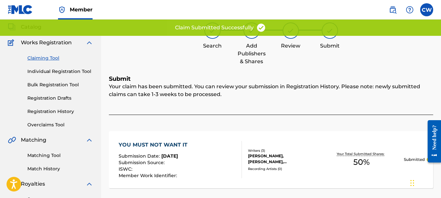
click at [44, 59] on link "Claiming Tool" at bounding box center [60, 58] width 66 height 7
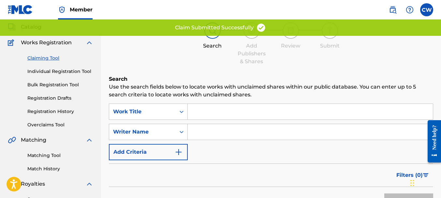
scroll to position [0, 0]
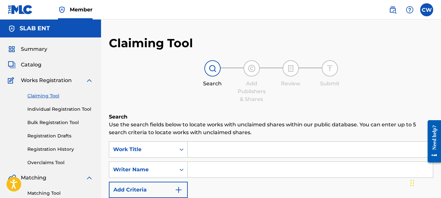
click at [213, 174] on input "Search Form" at bounding box center [310, 170] width 245 height 16
paste input "[PERSON_NAME]"
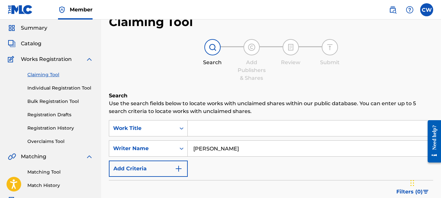
scroll to position [75, 0]
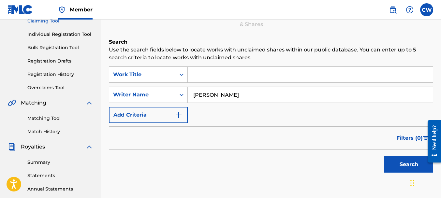
type input "[PERSON_NAME]"
click at [418, 165] on button "Search" at bounding box center [408, 164] width 49 height 16
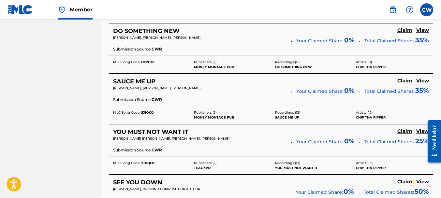
scroll to position [467, 0]
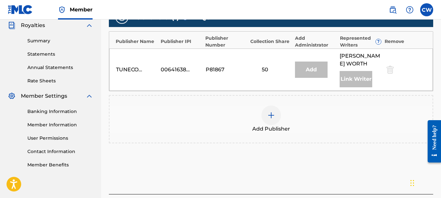
scroll to position [142, 0]
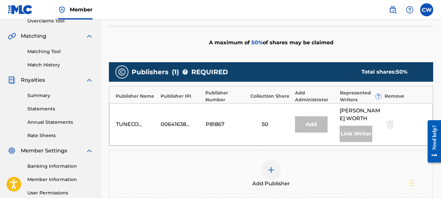
click at [271, 169] on img at bounding box center [271, 170] width 8 height 8
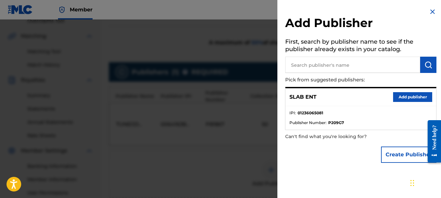
click at [408, 97] on button "Add publisher" at bounding box center [412, 97] width 39 height 10
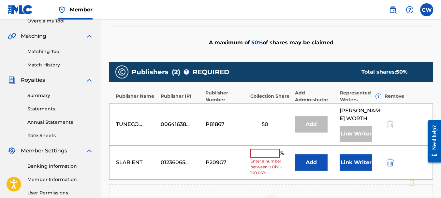
click at [257, 150] on input "text" at bounding box center [264, 153] width 29 height 8
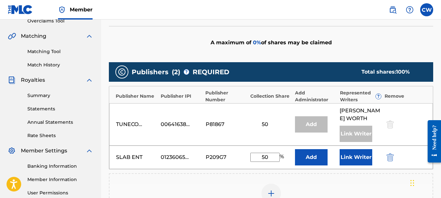
type input "50"
click at [341, 156] on button "Link Writer" at bounding box center [355, 157] width 33 height 16
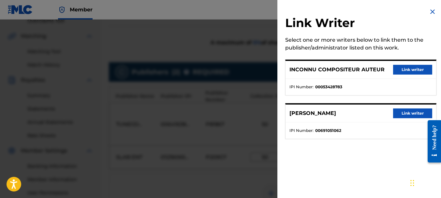
click at [404, 112] on button "Link writer" at bounding box center [412, 113] width 39 height 10
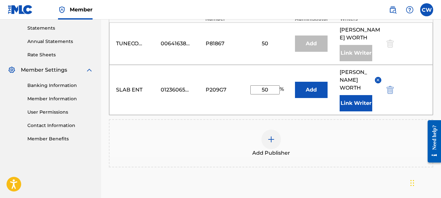
scroll to position [261, 0]
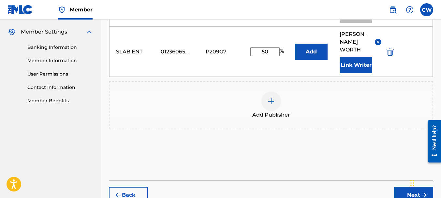
click at [411, 185] on div "Chat Widget" at bounding box center [424, 182] width 33 height 31
click at [405, 188] on button "Next" at bounding box center [413, 195] width 39 height 16
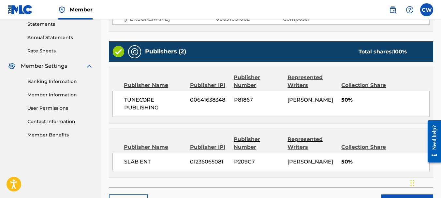
scroll to position [270, 0]
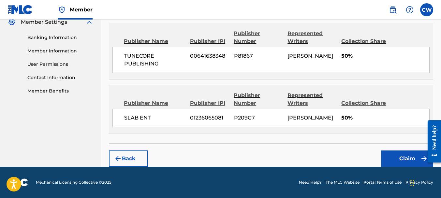
click at [390, 159] on button "Claim" at bounding box center [407, 159] width 52 height 16
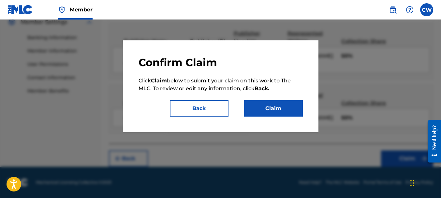
click at [291, 117] on div "Confirm Claim Click Claim below to submit your claim on this work to The MLC. T…" at bounding box center [220, 86] width 195 height 92
click at [286, 113] on button "Claim" at bounding box center [273, 108] width 59 height 16
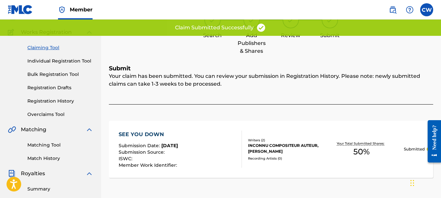
scroll to position [0, 0]
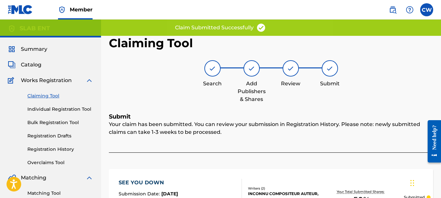
click at [45, 94] on link "Claiming Tool" at bounding box center [60, 96] width 66 height 7
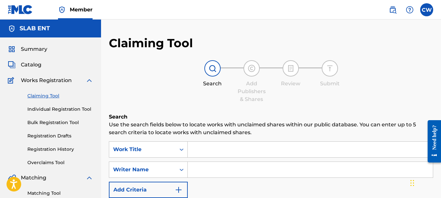
click at [207, 169] on input "Search Form" at bounding box center [310, 170] width 245 height 16
paste input "[PERSON_NAME]"
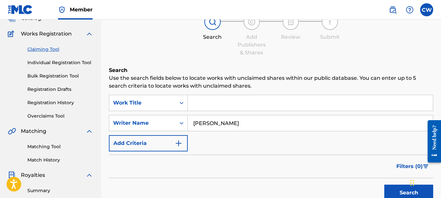
scroll to position [168, 0]
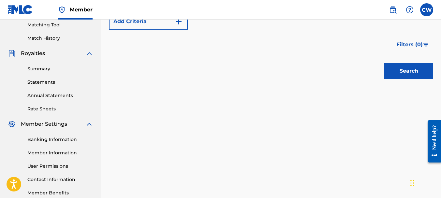
type input "[PERSON_NAME]"
click at [405, 74] on button "Search" at bounding box center [408, 71] width 49 height 16
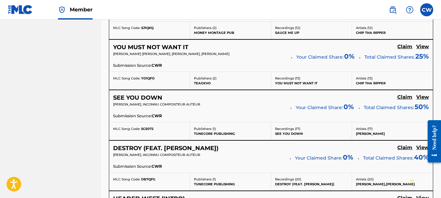
scroll to position [533, 0]
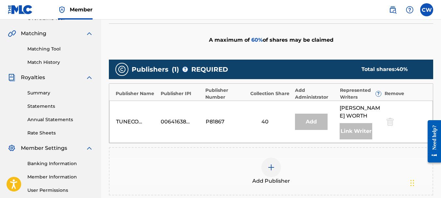
scroll to position [158, 0]
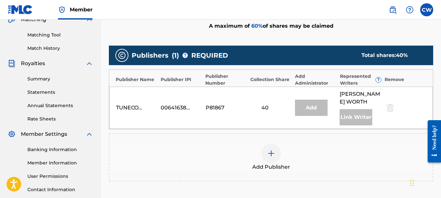
click at [269, 152] on img at bounding box center [271, 154] width 8 height 8
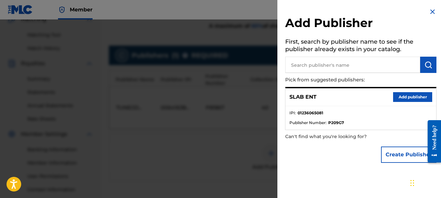
click at [415, 96] on button "Add publisher" at bounding box center [412, 97] width 39 height 10
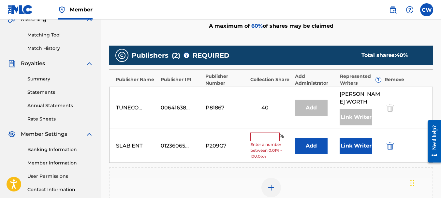
click at [267, 133] on input "text" at bounding box center [264, 137] width 29 height 8
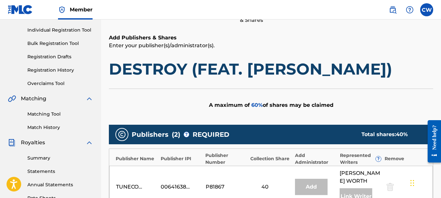
scroll to position [52, 0]
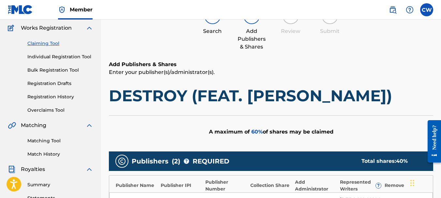
click at [42, 45] on link "Claiming Tool" at bounding box center [60, 43] width 66 height 7
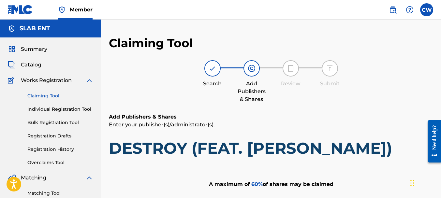
scroll to position [12, 0]
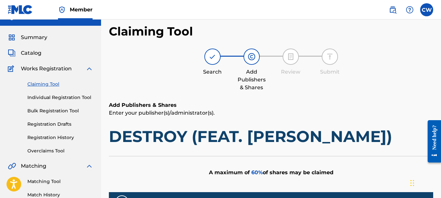
click at [39, 83] on link "Claiming Tool" at bounding box center [60, 84] width 66 height 7
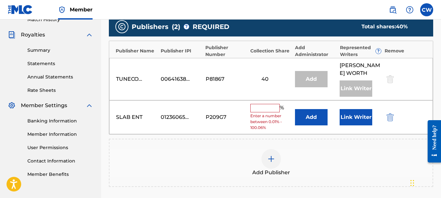
scroll to position [0, 0]
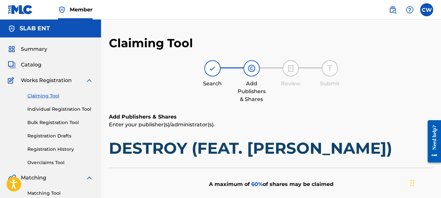
click at [210, 68] on img at bounding box center [213, 69] width 8 height 8
click at [51, 95] on link "Claiming Tool" at bounding box center [60, 96] width 66 height 7
click at [71, 107] on link "Individual Registration Tool" at bounding box center [60, 109] width 66 height 7
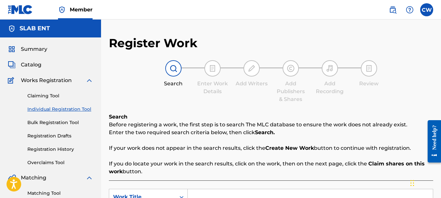
click at [50, 96] on link "Claiming Tool" at bounding box center [60, 96] width 66 height 7
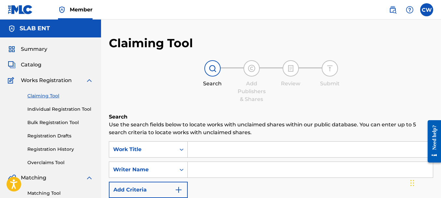
click at [223, 167] on input "Search Form" at bounding box center [310, 170] width 245 height 16
paste input "[PERSON_NAME]"
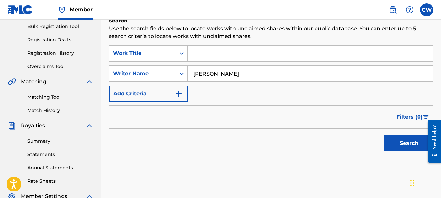
type input "[PERSON_NAME]"
click at [403, 141] on button "Search" at bounding box center [408, 143] width 49 height 16
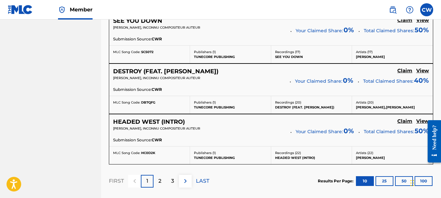
scroll to position [613, 0]
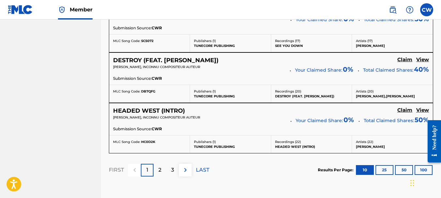
click at [407, 169] on button "50" at bounding box center [404, 170] width 18 height 10
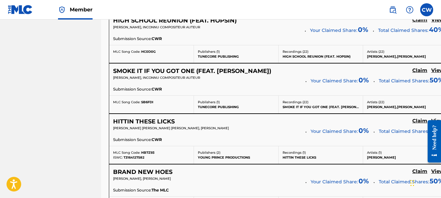
scroll to position [927, 0]
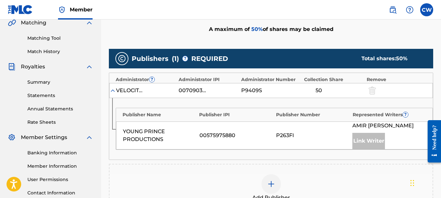
scroll to position [170, 0]
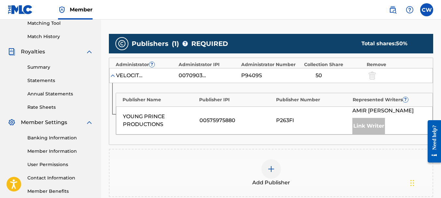
click at [271, 169] on img at bounding box center [271, 169] width 8 height 8
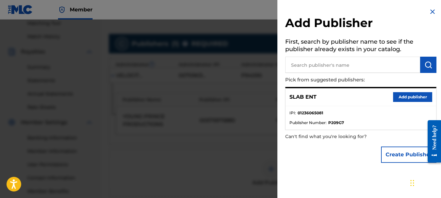
click at [399, 97] on button "Add publisher" at bounding box center [412, 97] width 39 height 10
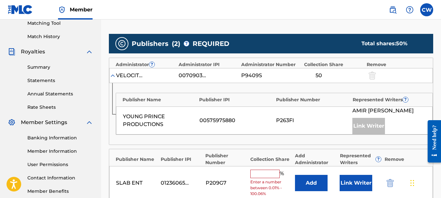
click at [258, 173] on input "text" at bounding box center [264, 174] width 29 height 8
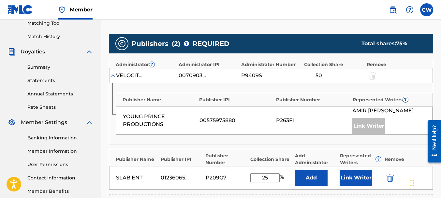
type input "25"
click at [351, 173] on button "Link Writer" at bounding box center [355, 178] width 33 height 16
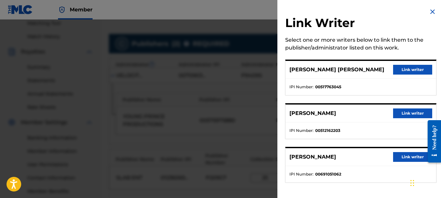
click at [413, 156] on button "Link writer" at bounding box center [412, 157] width 39 height 10
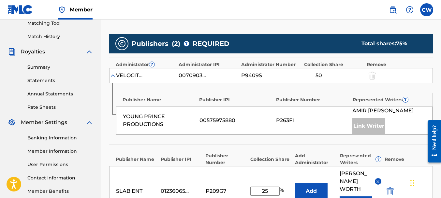
scroll to position [270, 0]
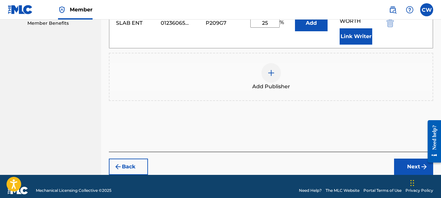
click at [406, 163] on button "Next" at bounding box center [413, 167] width 39 height 16
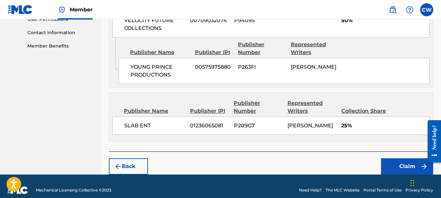
click at [401, 158] on button "Claim" at bounding box center [407, 166] width 52 height 16
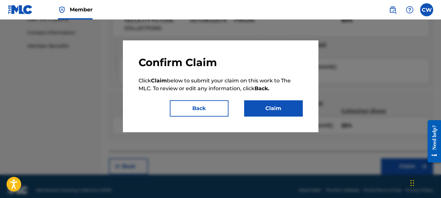
click at [278, 109] on button "Claim" at bounding box center [273, 108] width 59 height 16
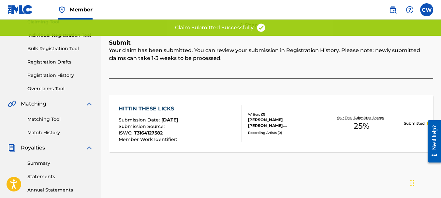
scroll to position [0, 0]
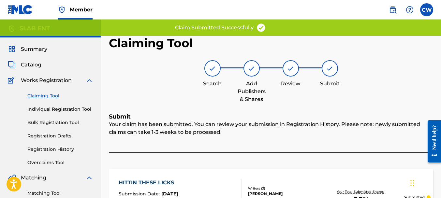
click at [43, 94] on link "Claiming Tool" at bounding box center [60, 96] width 66 height 7
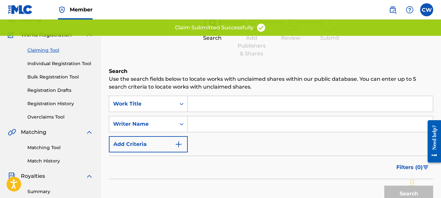
scroll to position [47, 0]
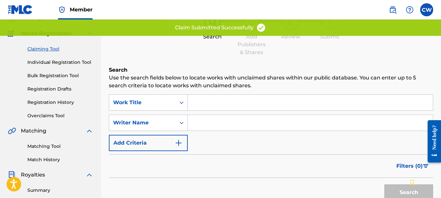
click at [211, 129] on input "Search Form" at bounding box center [310, 123] width 245 height 16
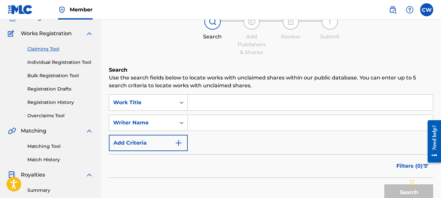
paste input "[PERSON_NAME]"
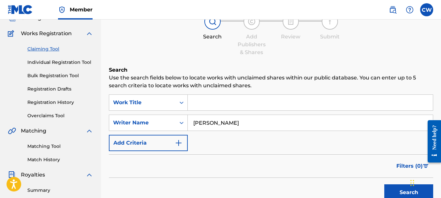
type input "[PERSON_NAME]"
click at [387, 189] on button "Search" at bounding box center [408, 192] width 49 height 16
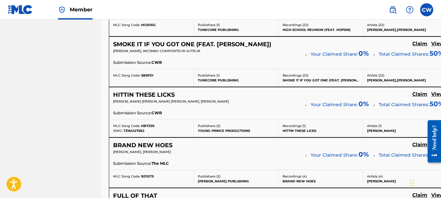
scroll to position [941, 0]
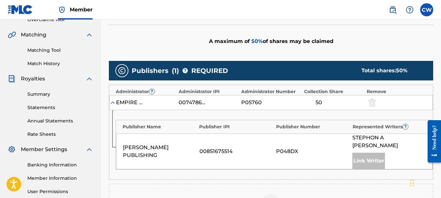
scroll to position [222, 0]
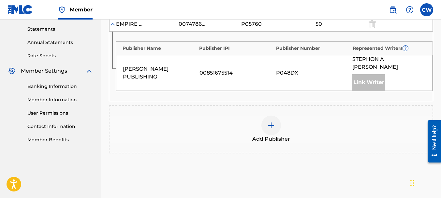
click at [260, 117] on div "Add Publisher" at bounding box center [270, 129] width 323 height 27
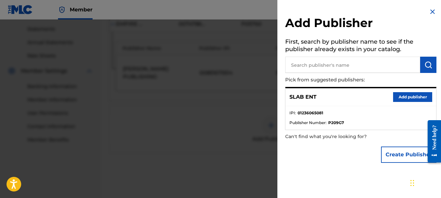
click at [394, 98] on button "Add publisher" at bounding box center [412, 97] width 39 height 10
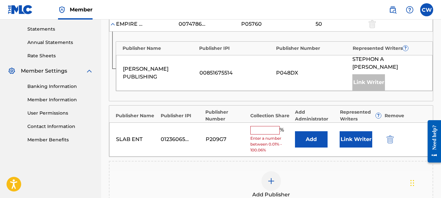
click at [269, 136] on span "Enter a number between 0.01% - 100.06%" at bounding box center [270, 145] width 41 height 18
click at [269, 126] on div "%" at bounding box center [267, 130] width 35 height 8
click at [269, 126] on input "text" at bounding box center [264, 130] width 29 height 8
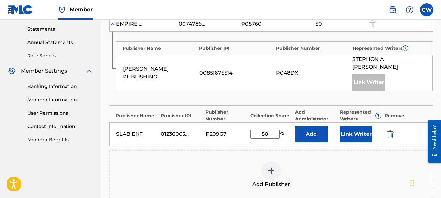
type input "50"
click at [344, 126] on button "Link Writer" at bounding box center [355, 134] width 33 height 16
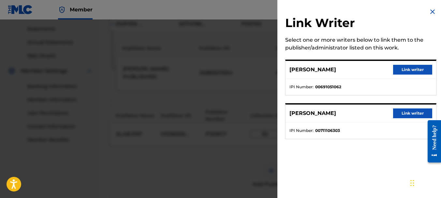
click at [399, 72] on button "Link writer" at bounding box center [412, 70] width 39 height 10
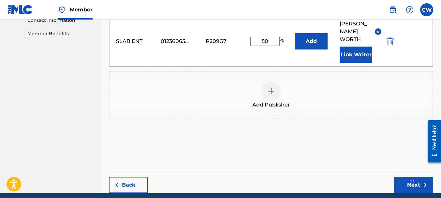
click at [396, 177] on button "Next" at bounding box center [413, 185] width 39 height 16
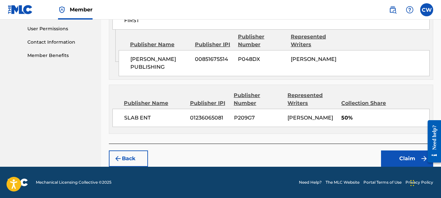
scroll to position [298, 0]
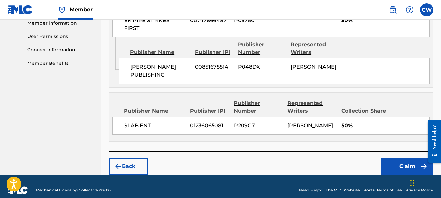
click at [386, 158] on button "Claim" at bounding box center [407, 166] width 52 height 16
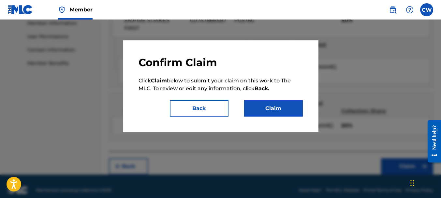
click at [279, 116] on button "Claim" at bounding box center [273, 108] width 59 height 16
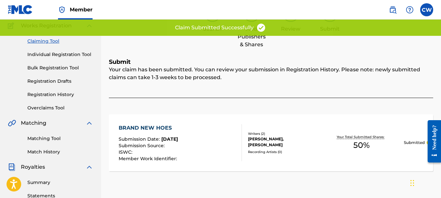
scroll to position [9, 0]
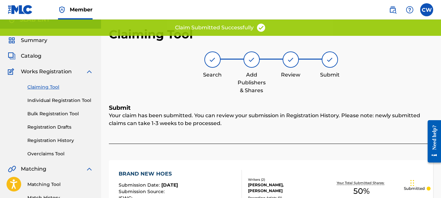
click at [39, 89] on link "Claiming Tool" at bounding box center [60, 87] width 66 height 7
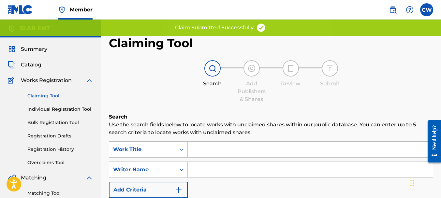
click at [195, 170] on input "Search Form" at bounding box center [310, 170] width 245 height 16
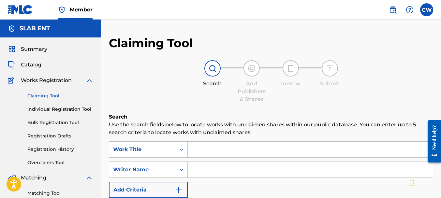
paste input "[PERSON_NAME]"
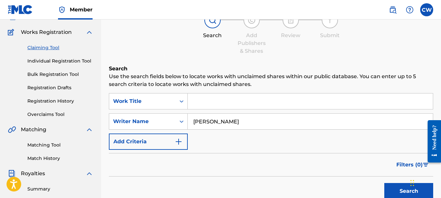
scroll to position [104, 0]
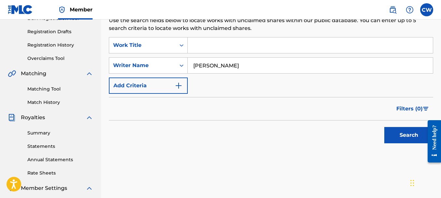
type input "[PERSON_NAME]"
click at [386, 142] on button "Search" at bounding box center [408, 135] width 49 height 16
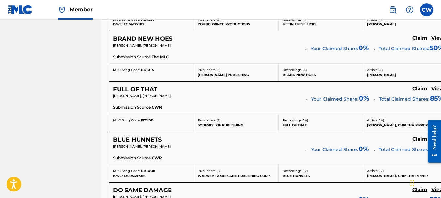
scroll to position [1067, 0]
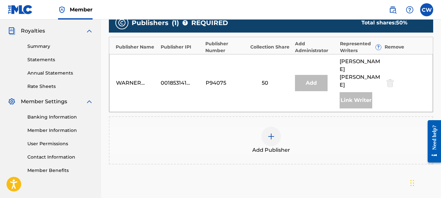
scroll to position [140, 0]
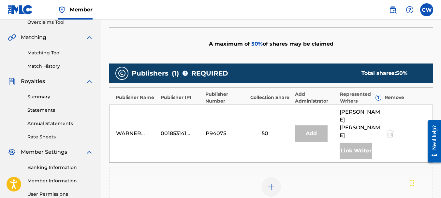
click at [271, 183] on img at bounding box center [271, 187] width 8 height 8
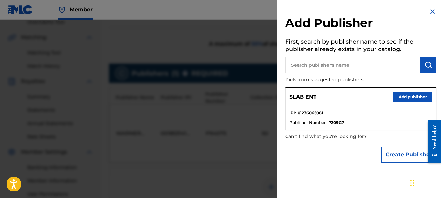
click at [400, 96] on button "Add publisher" at bounding box center [412, 97] width 39 height 10
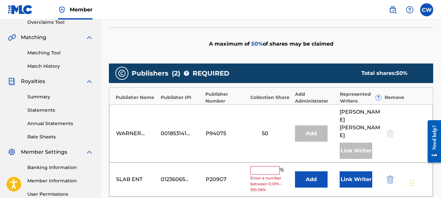
click at [275, 166] on input "text" at bounding box center [264, 170] width 29 height 8
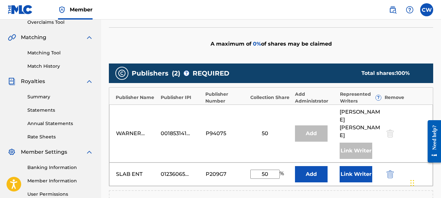
type input "50"
click at [355, 166] on button "Link Writer" at bounding box center [355, 174] width 33 height 16
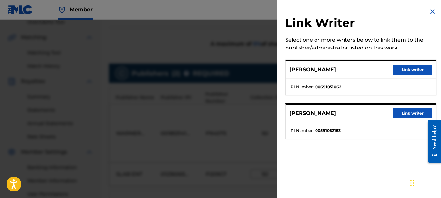
click at [406, 73] on button "Link writer" at bounding box center [412, 70] width 39 height 10
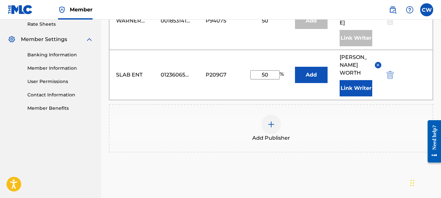
scroll to position [287, 0]
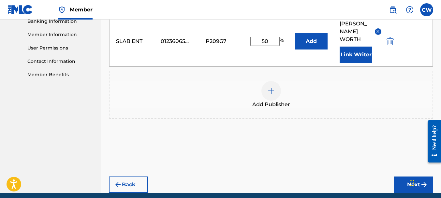
click at [398, 170] on div "Back Next" at bounding box center [271, 181] width 324 height 23
click at [399, 177] on button "Next" at bounding box center [413, 185] width 39 height 16
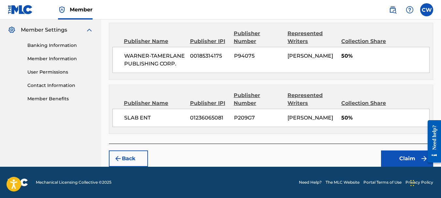
click at [389, 157] on button "Claim" at bounding box center [407, 159] width 52 height 16
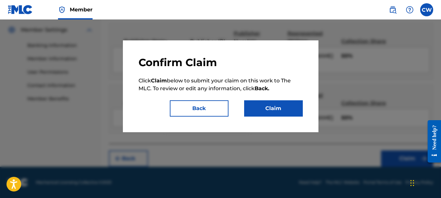
click at [254, 109] on button "Claim" at bounding box center [273, 108] width 59 height 16
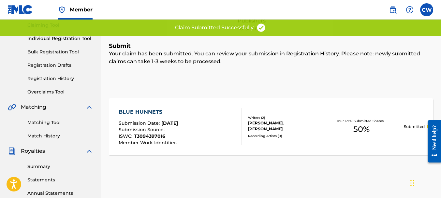
scroll to position [0, 0]
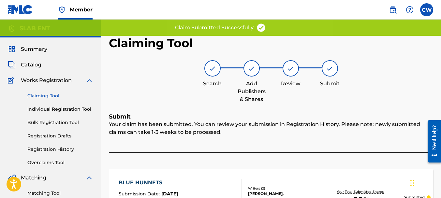
click at [49, 97] on link "Claiming Tool" at bounding box center [60, 96] width 66 height 7
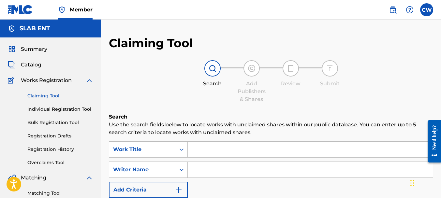
click at [213, 173] on input "Search Form" at bounding box center [310, 170] width 245 height 16
paste input "[PERSON_NAME]"
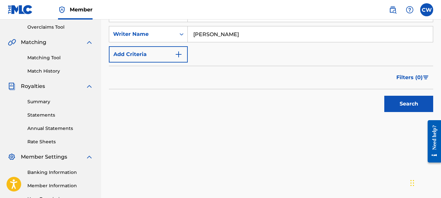
type input "[PERSON_NAME]"
click at [406, 107] on button "Search" at bounding box center [408, 104] width 49 height 16
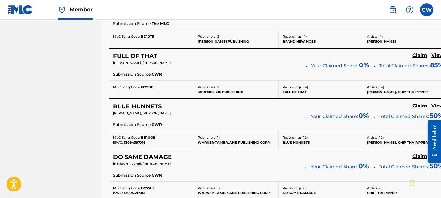
scroll to position [1104, 0]
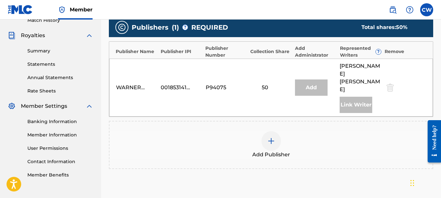
scroll to position [164, 0]
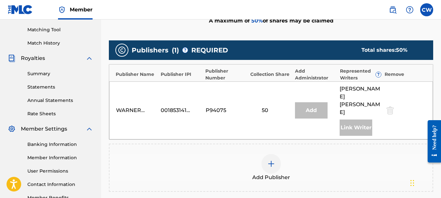
click at [273, 160] on img at bounding box center [271, 164] width 8 height 8
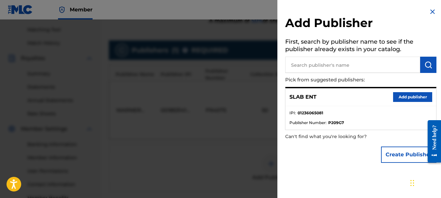
click at [398, 97] on button "Add publisher" at bounding box center [412, 97] width 39 height 10
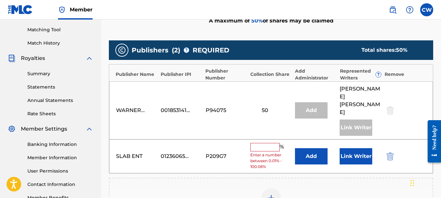
click at [265, 143] on input "text" at bounding box center [264, 147] width 29 height 8
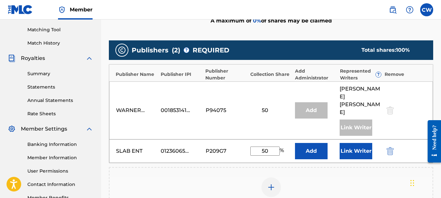
type input "50"
click at [341, 143] on button "Link Writer" at bounding box center [355, 151] width 33 height 16
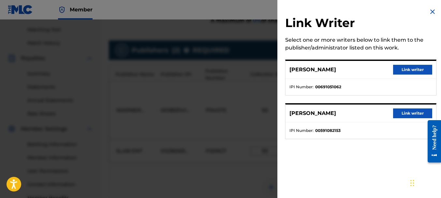
click at [405, 73] on button "Link writer" at bounding box center [412, 70] width 39 height 10
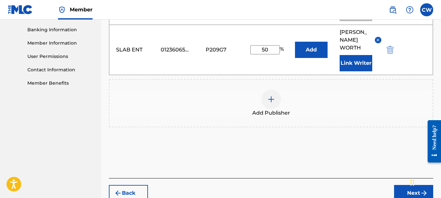
click at [396, 185] on button "Next" at bounding box center [413, 193] width 39 height 16
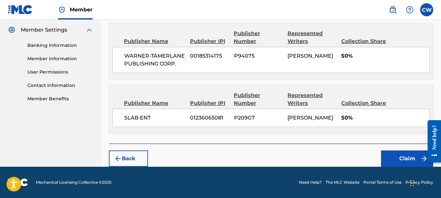
scroll to position [263, 0]
click at [380, 155] on div "Back Claim" at bounding box center [271, 155] width 324 height 23
click at [381, 155] on button "Claim" at bounding box center [407, 159] width 52 height 16
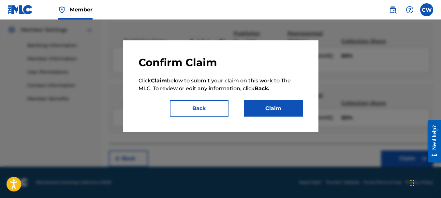
click at [296, 111] on button "Claim" at bounding box center [273, 108] width 59 height 16
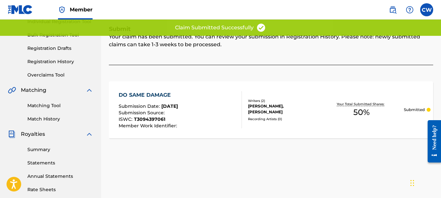
scroll to position [37, 0]
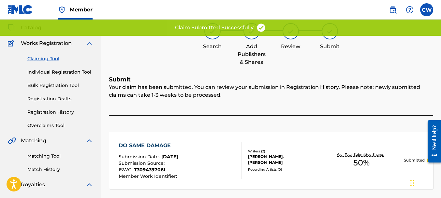
click at [47, 57] on link "Claiming Tool" at bounding box center [60, 58] width 66 height 7
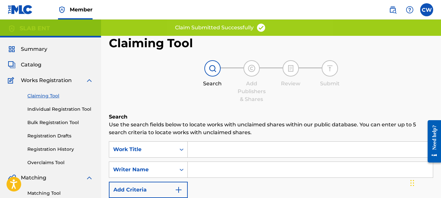
click at [210, 168] on input "Search Form" at bounding box center [310, 170] width 245 height 16
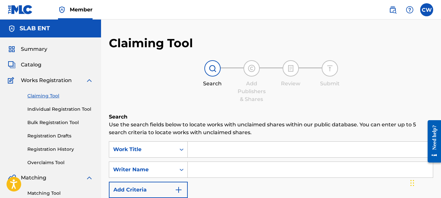
paste input "[PERSON_NAME]"
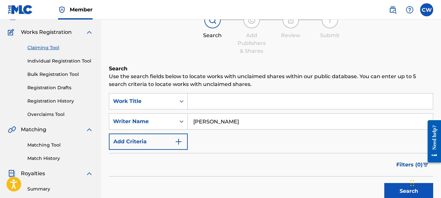
type input "[PERSON_NAME]"
click at [392, 193] on button "Search" at bounding box center [408, 191] width 49 height 16
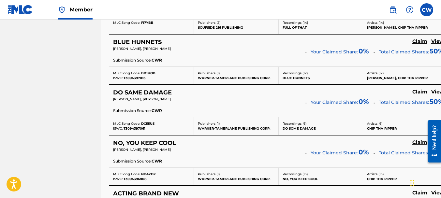
scroll to position [1155, 0]
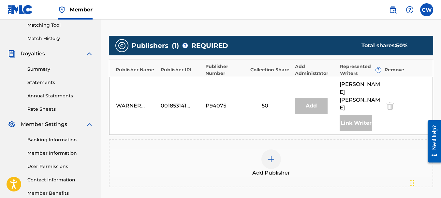
scroll to position [201, 0]
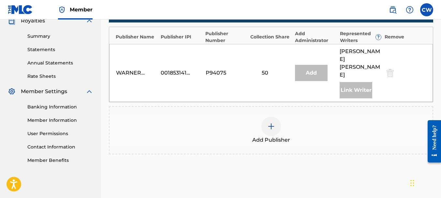
click at [269, 117] on div at bounding box center [271, 127] width 20 height 20
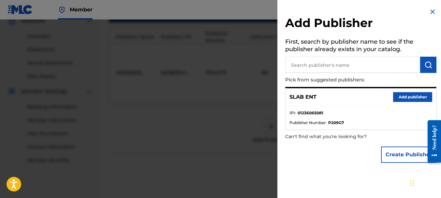
click at [397, 99] on button "Add publisher" at bounding box center [412, 97] width 39 height 10
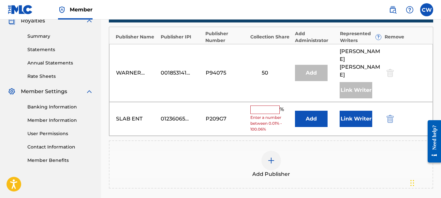
click at [257, 106] on input "text" at bounding box center [264, 110] width 29 height 8
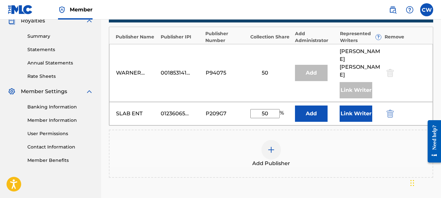
scroll to position [259, 0]
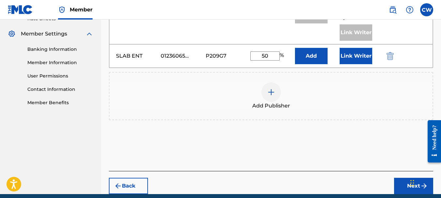
type input "50"
click at [400, 178] on button "Next" at bounding box center [413, 186] width 39 height 16
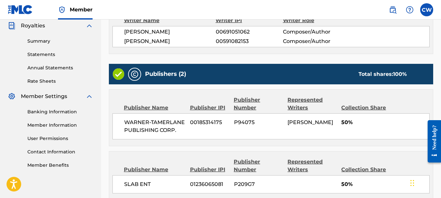
scroll to position [237, 0]
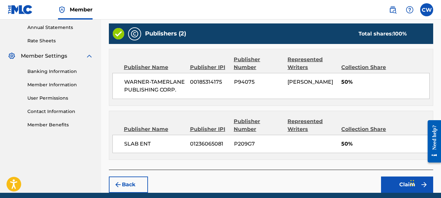
click at [391, 182] on button "Claim" at bounding box center [407, 185] width 52 height 16
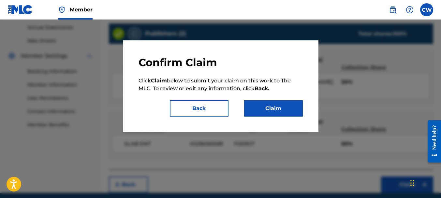
click at [286, 115] on button "Claim" at bounding box center [273, 108] width 59 height 16
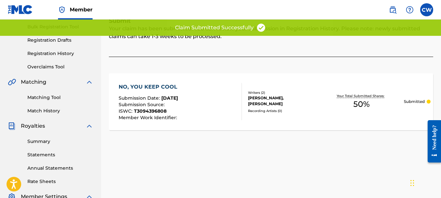
scroll to position [51, 0]
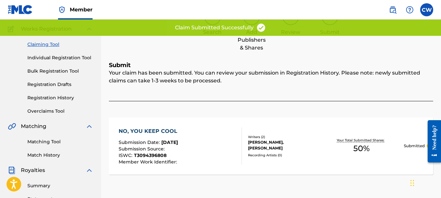
click at [43, 43] on link "Claiming Tool" at bounding box center [60, 44] width 66 height 7
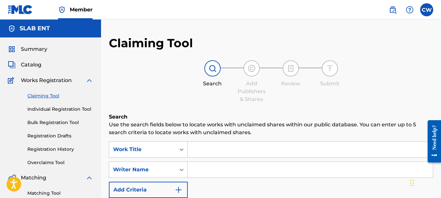
click at [203, 171] on input "Search Form" at bounding box center [310, 170] width 245 height 16
paste input "[PERSON_NAME]"
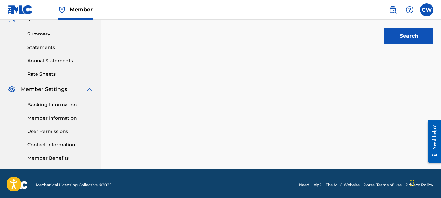
type input "[PERSON_NAME]"
click at [418, 28] on div "Search" at bounding box center [407, 35] width 52 height 26
click at [417, 34] on button "Search" at bounding box center [408, 36] width 49 height 16
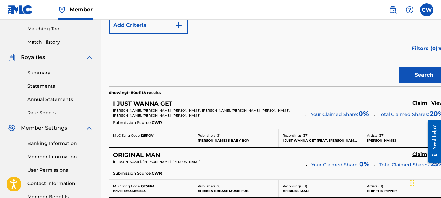
scroll to position [74, 0]
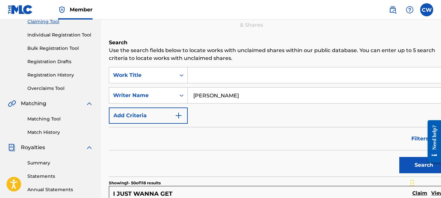
click at [61, 77] on link "Registration History" at bounding box center [60, 75] width 66 height 7
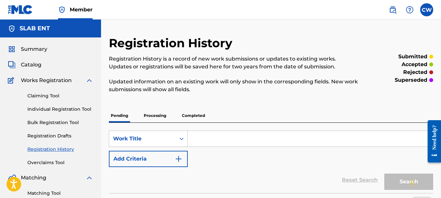
click at [37, 95] on link "Claiming Tool" at bounding box center [60, 96] width 66 height 7
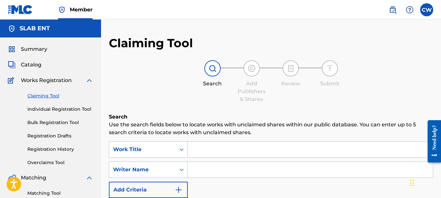
click at [219, 174] on input "Search Form" at bounding box center [310, 170] width 245 height 16
paste input "[PERSON_NAME]"
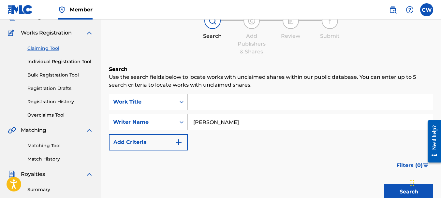
scroll to position [104, 0]
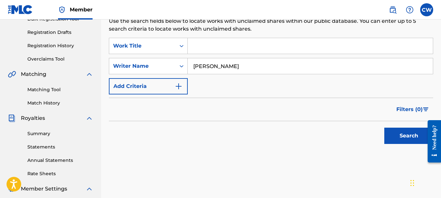
type input "[PERSON_NAME]"
click at [406, 136] on button "Search" at bounding box center [408, 136] width 49 height 16
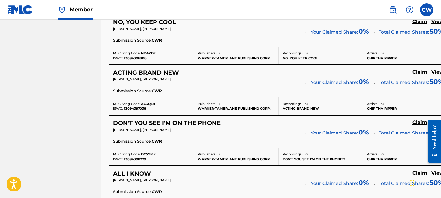
scroll to position [1245, 0]
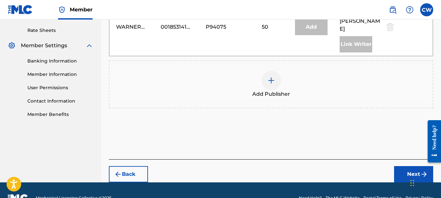
scroll to position [208, 0]
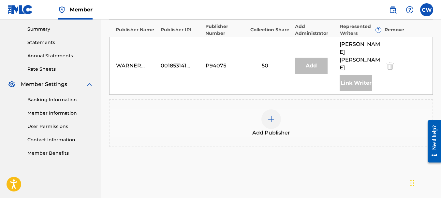
click at [274, 109] on div at bounding box center [271, 119] width 20 height 20
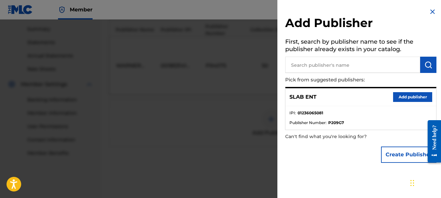
click at [397, 96] on button "Add publisher" at bounding box center [412, 97] width 39 height 10
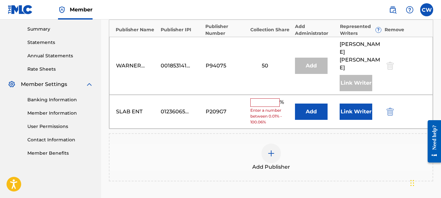
click at [268, 98] on input "text" at bounding box center [264, 102] width 29 height 8
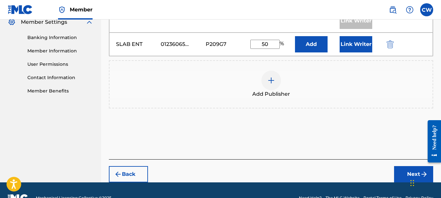
type input "50"
click at [408, 166] on button "Next" at bounding box center [413, 174] width 39 height 16
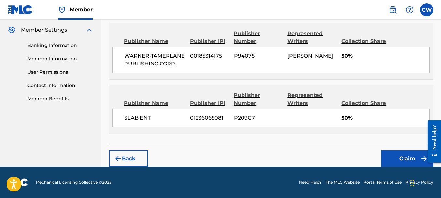
scroll to position [263, 0]
click at [398, 161] on button "Claim" at bounding box center [407, 159] width 52 height 16
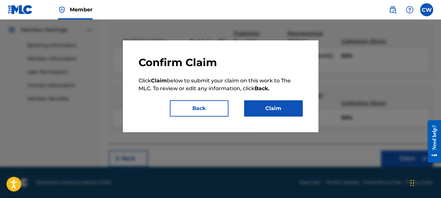
click at [274, 111] on button "Claim" at bounding box center [273, 108] width 59 height 16
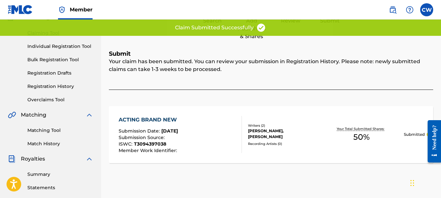
scroll to position [31, 0]
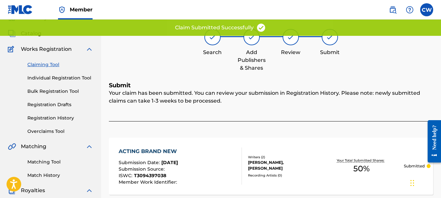
click at [45, 63] on link "Claiming Tool" at bounding box center [60, 64] width 66 height 7
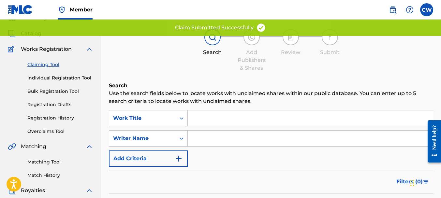
scroll to position [0, 0]
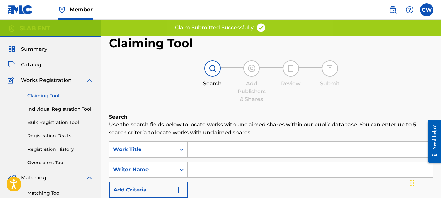
click at [203, 174] on input "Search Form" at bounding box center [310, 170] width 245 height 16
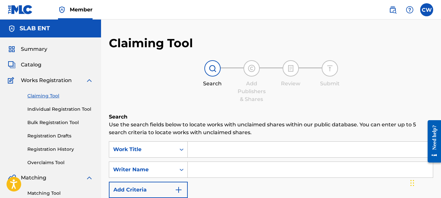
paste input "[PERSON_NAME]"
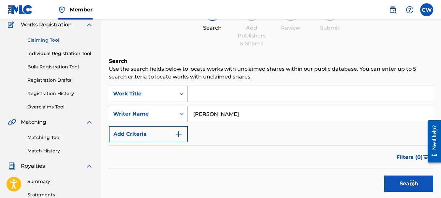
scroll to position [69, 0]
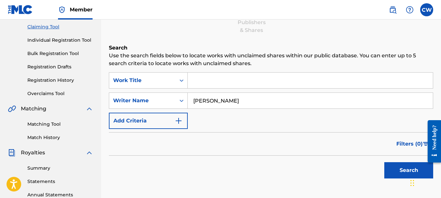
type input "[PERSON_NAME]"
click at [402, 166] on button "Search" at bounding box center [408, 170] width 49 height 16
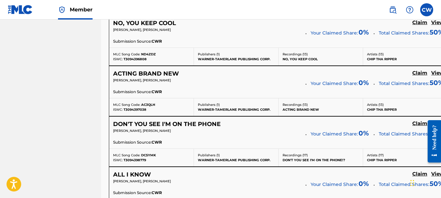
scroll to position [1269, 0]
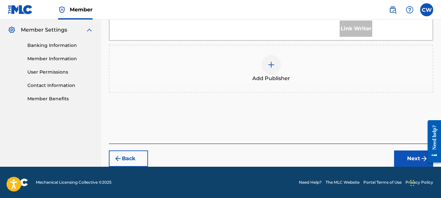
scroll to position [247, 0]
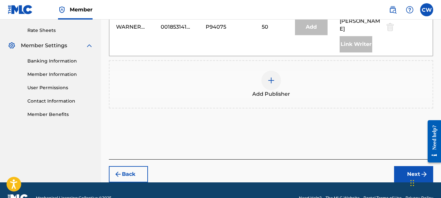
click at [273, 77] on img at bounding box center [271, 81] width 8 height 8
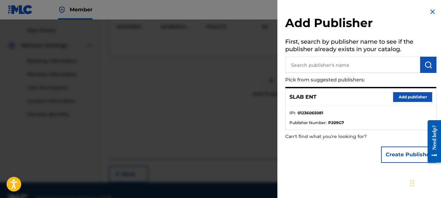
click at [393, 95] on button "Add publisher" at bounding box center [412, 97] width 39 height 10
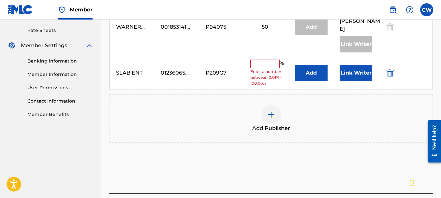
click at [268, 60] on input "text" at bounding box center [264, 64] width 29 height 8
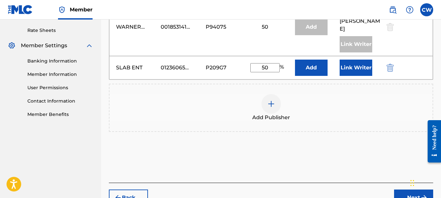
type input "50"
click at [365, 60] on button "Link Writer" at bounding box center [355, 68] width 33 height 16
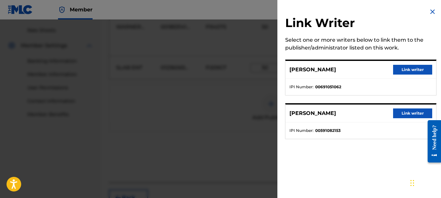
click at [421, 66] on button "Link writer" at bounding box center [412, 70] width 39 height 10
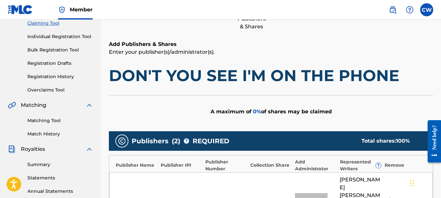
scroll to position [289, 0]
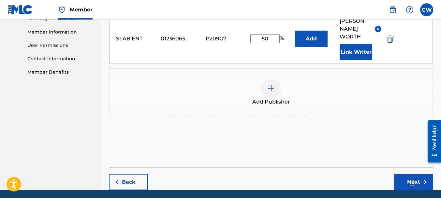
click at [401, 174] on button "Next" at bounding box center [413, 182] width 39 height 16
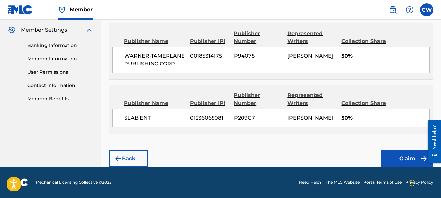
click at [390, 154] on button "Claim" at bounding box center [407, 159] width 52 height 16
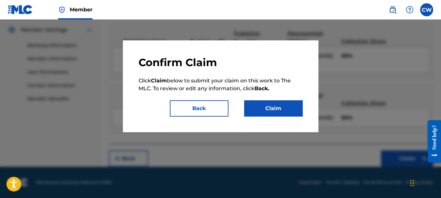
click at [302, 104] on button "Claim" at bounding box center [273, 108] width 59 height 16
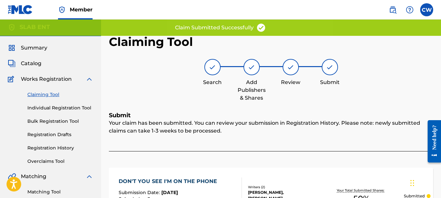
scroll to position [12, 0]
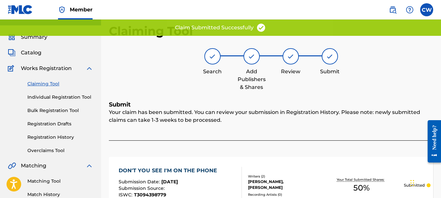
click at [38, 85] on link "Claiming Tool" at bounding box center [60, 83] width 66 height 7
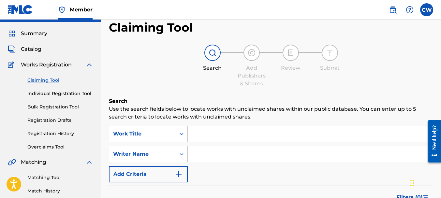
scroll to position [27, 0]
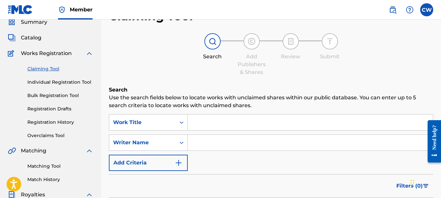
click at [206, 142] on input "Search Form" at bounding box center [310, 143] width 245 height 16
paste input "[PERSON_NAME]"
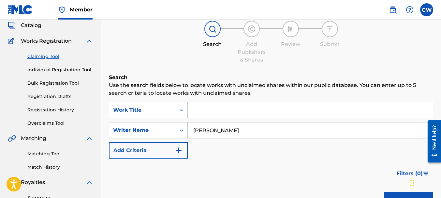
scroll to position [99, 0]
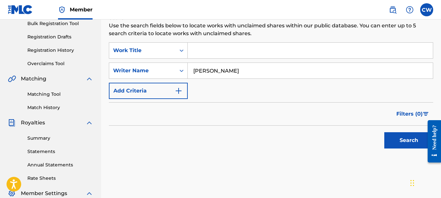
type input "[PERSON_NAME]"
click at [401, 143] on button "Search" at bounding box center [408, 140] width 49 height 16
click at [396, 135] on button "Search" at bounding box center [408, 140] width 49 height 16
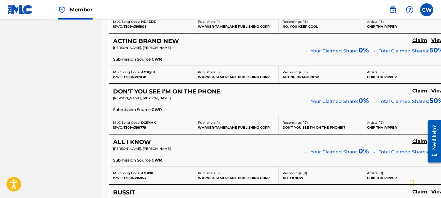
scroll to position [1333, 0]
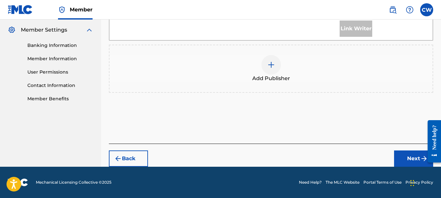
scroll to position [247, 0]
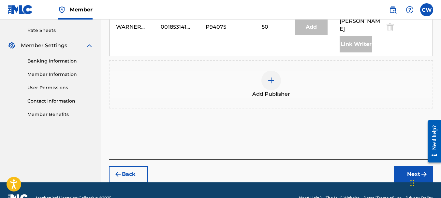
click at [271, 71] on div at bounding box center [271, 81] width 20 height 20
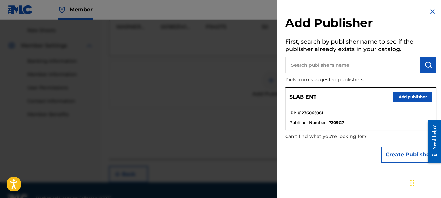
click at [401, 96] on button "Add publisher" at bounding box center [412, 97] width 39 height 10
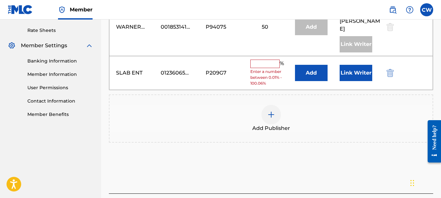
click at [267, 60] on input "text" at bounding box center [264, 64] width 29 height 8
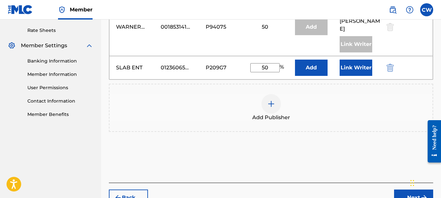
type input "50"
click at [341, 60] on button "Link Writer" at bounding box center [355, 68] width 33 height 16
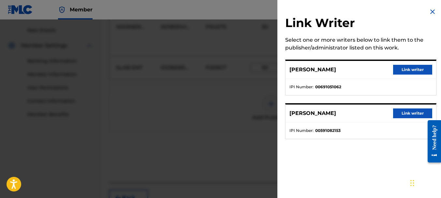
click at [393, 73] on button "Link writer" at bounding box center [412, 70] width 39 height 10
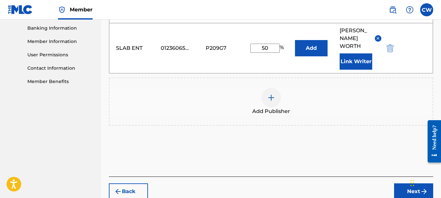
scroll to position [289, 0]
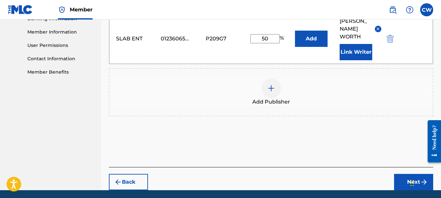
click at [398, 174] on button "Next" at bounding box center [413, 182] width 39 height 16
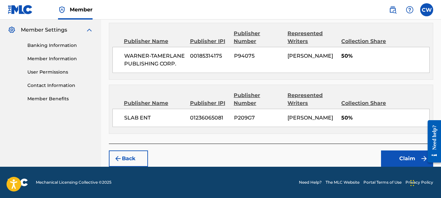
click at [385, 157] on button "Claim" at bounding box center [407, 159] width 52 height 16
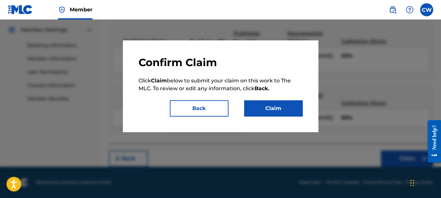
click at [278, 104] on button "Claim" at bounding box center [273, 108] width 59 height 16
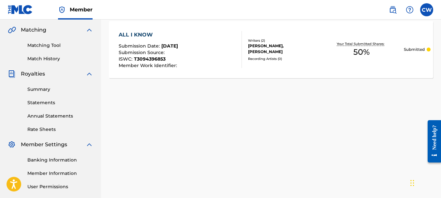
scroll to position [0, 0]
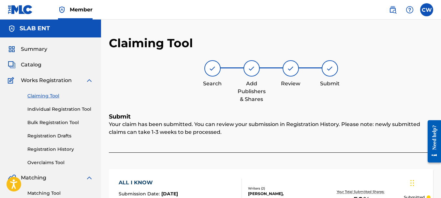
click at [48, 94] on link "Claiming Tool" at bounding box center [60, 96] width 66 height 7
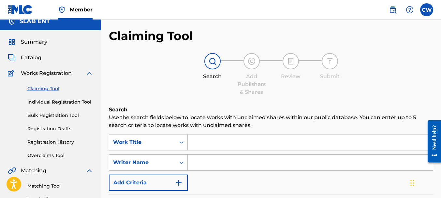
scroll to position [80, 0]
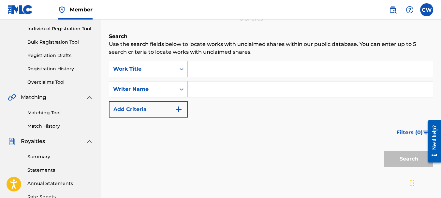
click at [201, 90] on input "Search Form" at bounding box center [310, 89] width 245 height 16
paste input "[PERSON_NAME]"
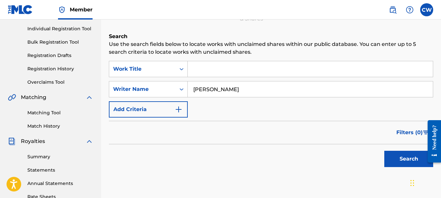
type input "[PERSON_NAME]"
click at [394, 157] on button "Search" at bounding box center [408, 159] width 49 height 16
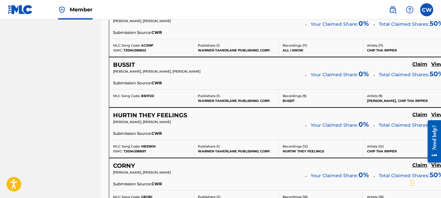
scroll to position [1379, 0]
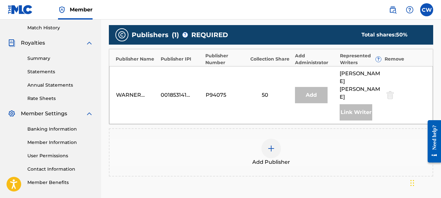
scroll to position [247, 0]
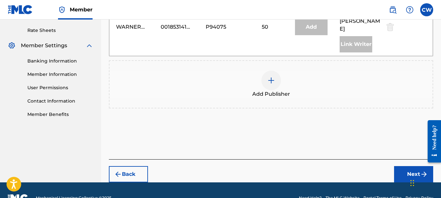
click at [276, 71] on div at bounding box center [271, 81] width 20 height 20
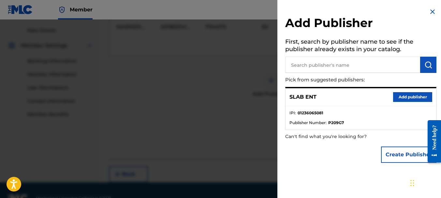
click at [402, 98] on button "Add publisher" at bounding box center [412, 97] width 39 height 10
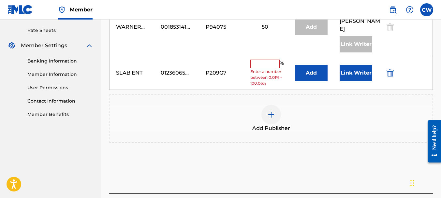
click at [266, 60] on input "text" at bounding box center [264, 64] width 29 height 8
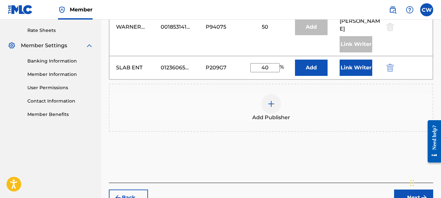
type input "40"
click at [352, 60] on button "Link Writer" at bounding box center [355, 68] width 33 height 16
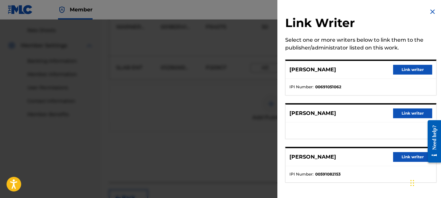
click at [399, 71] on button "Link writer" at bounding box center [412, 70] width 39 height 10
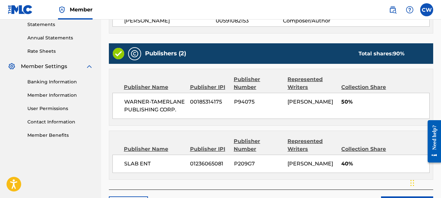
scroll to position [272, 0]
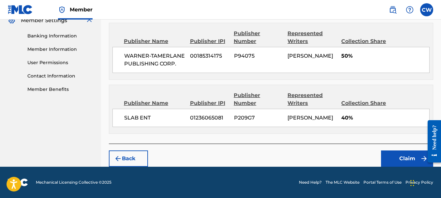
click at [386, 158] on button "Claim" at bounding box center [407, 159] width 52 height 16
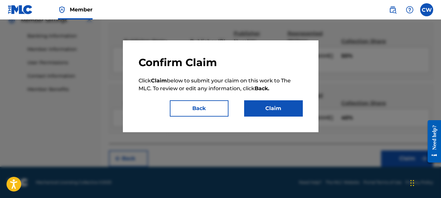
click at [280, 109] on button "Claim" at bounding box center [273, 108] width 59 height 16
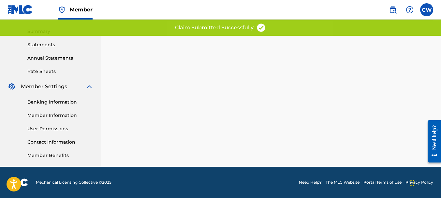
scroll to position [0, 0]
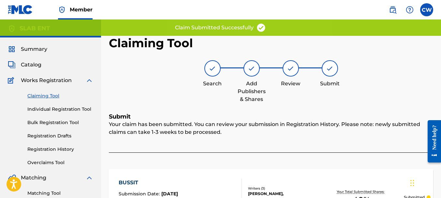
click at [57, 95] on link "Claiming Tool" at bounding box center [60, 96] width 66 height 7
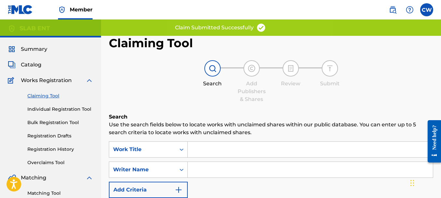
scroll to position [6, 0]
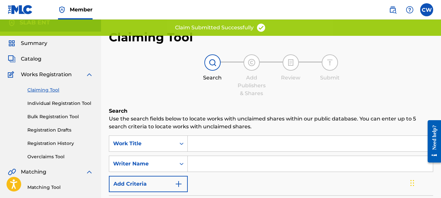
click at [201, 160] on input "Search Form" at bounding box center [310, 164] width 245 height 16
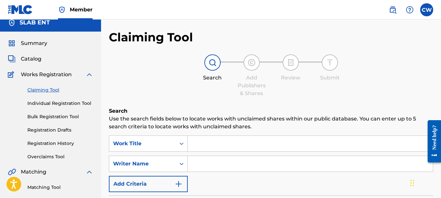
paste input "[PERSON_NAME]"
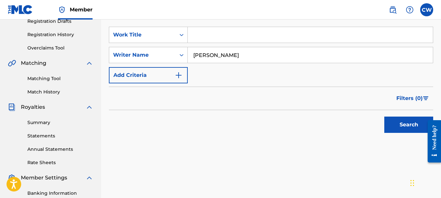
type input "[PERSON_NAME]"
click at [393, 127] on button "Search" at bounding box center [408, 125] width 49 height 16
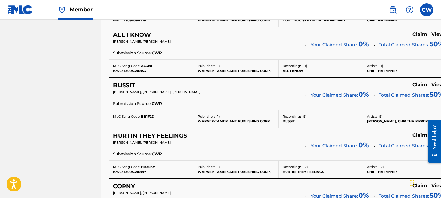
scroll to position [1411, 0]
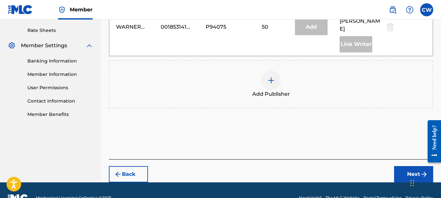
click at [268, 77] on img at bounding box center [271, 81] width 8 height 8
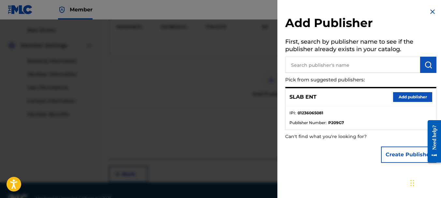
click at [403, 91] on div "SLAB ENT Add publisher" at bounding box center [360, 97] width 151 height 18
click at [403, 94] on button "Add publisher" at bounding box center [412, 97] width 39 height 10
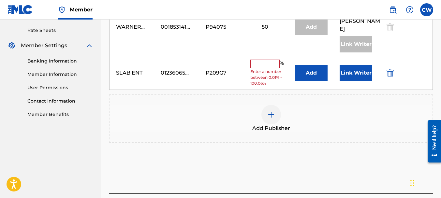
click at [256, 60] on input "text" at bounding box center [264, 64] width 29 height 8
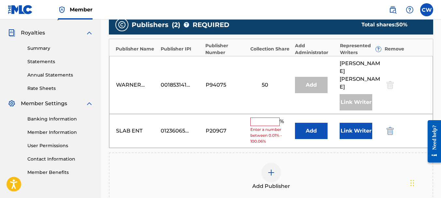
scroll to position [252, 0]
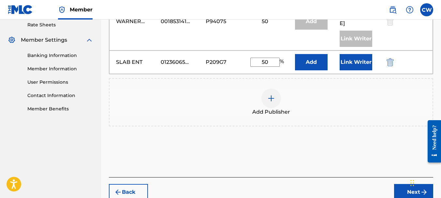
type input "50"
click at [344, 54] on button "Link Writer" at bounding box center [355, 62] width 33 height 16
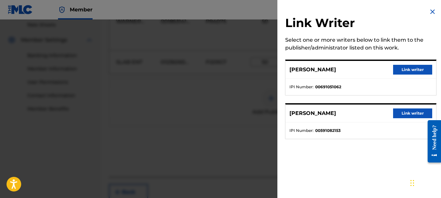
click at [395, 72] on button "Link writer" at bounding box center [412, 70] width 39 height 10
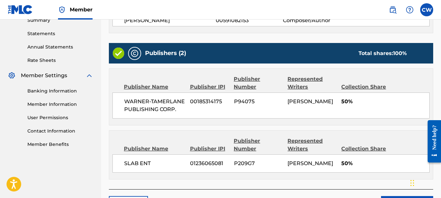
scroll to position [263, 0]
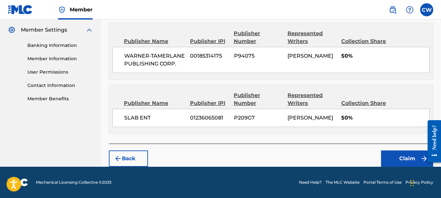
click at [405, 158] on button "Claim" at bounding box center [407, 159] width 52 height 16
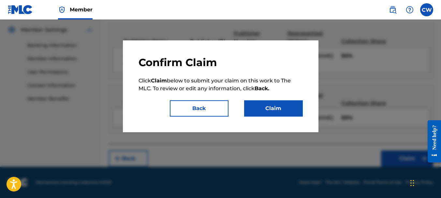
click at [273, 108] on button "Claim" at bounding box center [273, 108] width 59 height 16
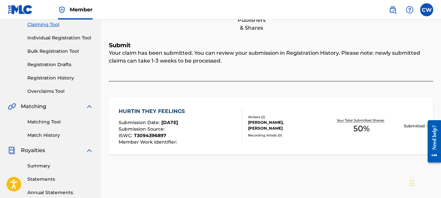
scroll to position [0, 0]
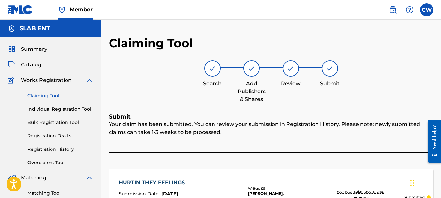
click at [50, 95] on link "Claiming Tool" at bounding box center [60, 96] width 66 height 7
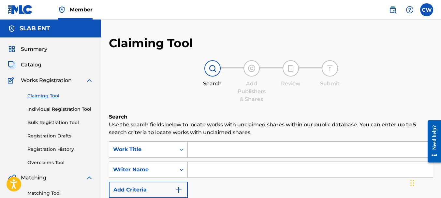
click at [201, 174] on input "Search Form" at bounding box center [310, 170] width 245 height 16
paste input "[PERSON_NAME]"
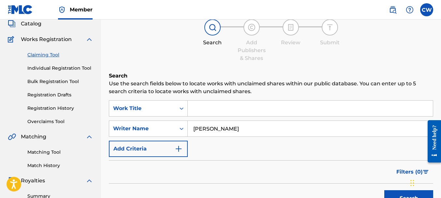
scroll to position [52, 0]
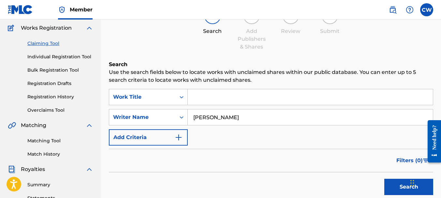
type input "[PERSON_NAME]"
click at [384, 186] on button "Search" at bounding box center [408, 187] width 49 height 16
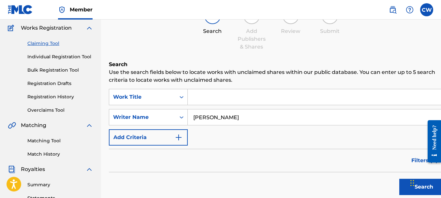
click at [399, 180] on button "Search" at bounding box center [423, 187] width 49 height 16
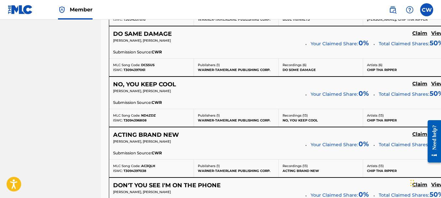
scroll to position [1451, 0]
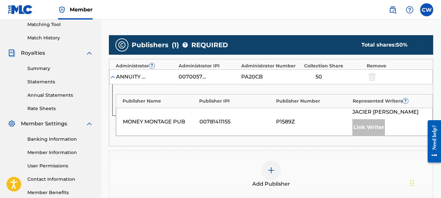
scroll to position [217, 0]
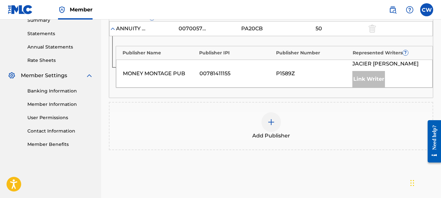
click at [276, 127] on div at bounding box center [271, 122] width 20 height 20
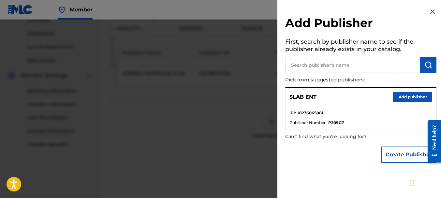
click at [399, 96] on button "Add publisher" at bounding box center [412, 97] width 39 height 10
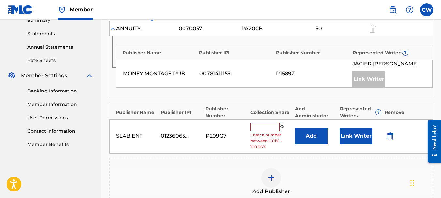
click at [268, 127] on input "text" at bounding box center [264, 127] width 29 height 8
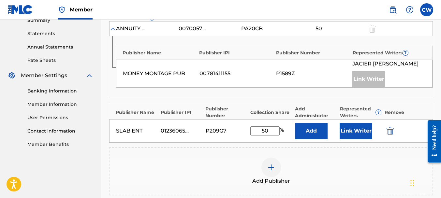
type input "50"
click at [361, 127] on button "Link Writer" at bounding box center [355, 131] width 33 height 16
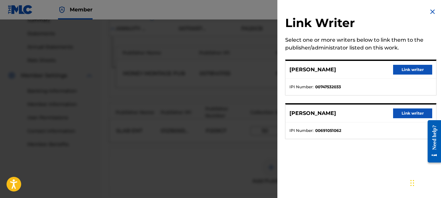
click at [407, 113] on button "Link writer" at bounding box center [412, 113] width 39 height 10
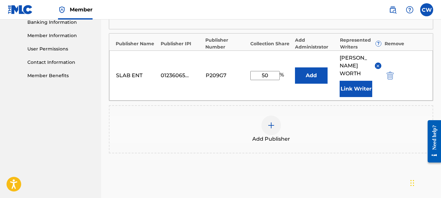
scroll to position [317, 0]
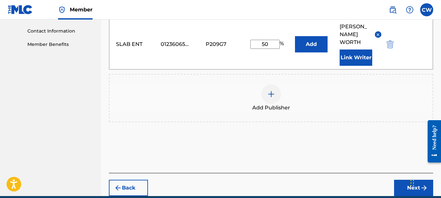
click at [397, 180] on button "Next" at bounding box center [413, 188] width 39 height 16
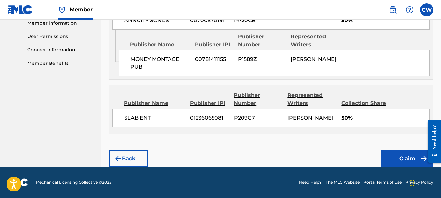
click at [401, 156] on button "Claim" at bounding box center [407, 159] width 52 height 16
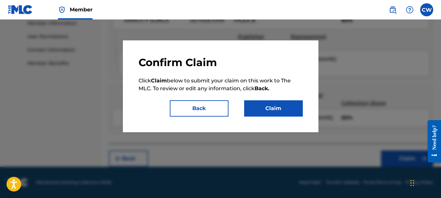
click at [282, 112] on button "Claim" at bounding box center [273, 108] width 59 height 16
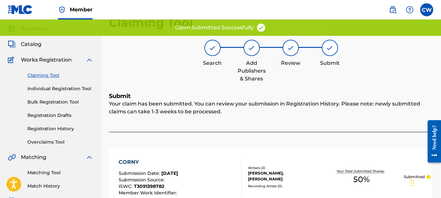
scroll to position [0, 0]
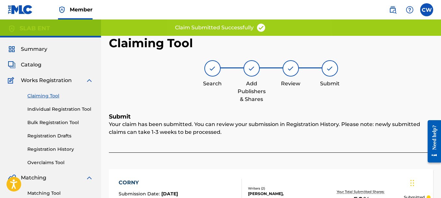
click at [46, 94] on link "Claiming Tool" at bounding box center [60, 96] width 66 height 7
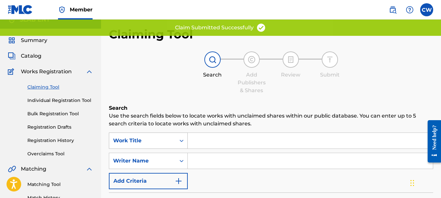
scroll to position [34, 0]
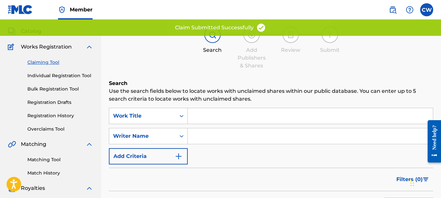
click at [199, 134] on input "Search Form" at bounding box center [310, 136] width 245 height 16
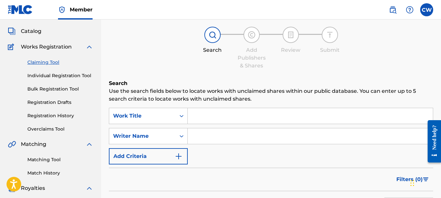
paste input "[PERSON_NAME]"
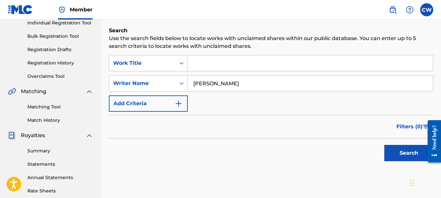
scroll to position [100, 0]
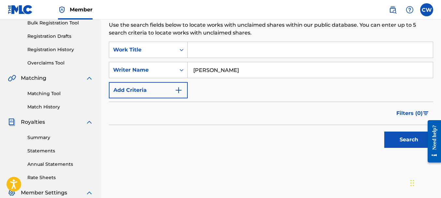
type input "[PERSON_NAME]"
click at [419, 138] on button "Search" at bounding box center [408, 140] width 49 height 16
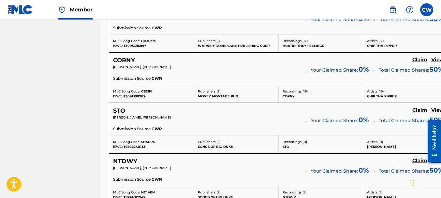
scroll to position [1523, 0]
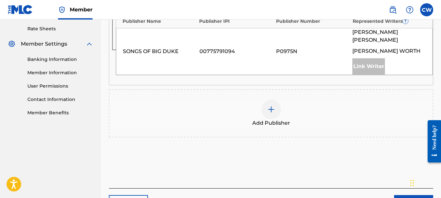
scroll to position [282, 0]
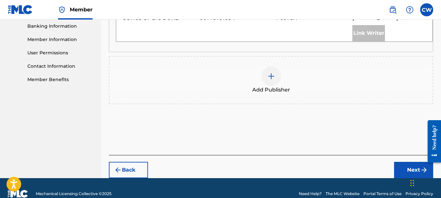
click at [276, 75] on div at bounding box center [271, 76] width 20 height 20
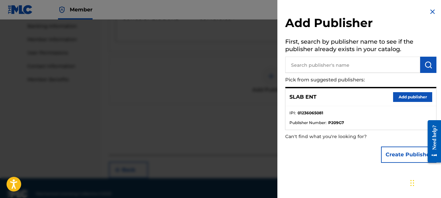
click at [401, 94] on button "Add publisher" at bounding box center [412, 97] width 39 height 10
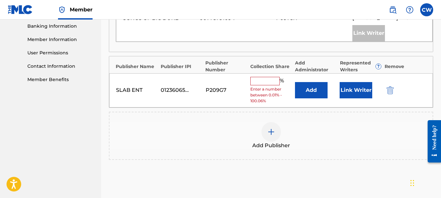
click at [261, 81] on input "text" at bounding box center [264, 81] width 29 height 8
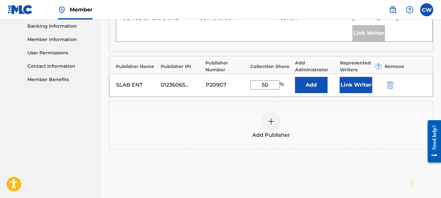
type input "50"
click at [360, 93] on button "Link Writer" at bounding box center [355, 85] width 33 height 16
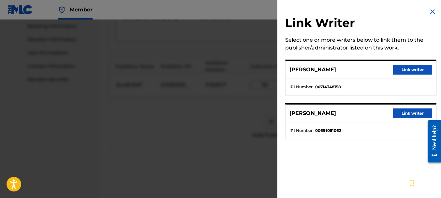
click at [414, 111] on button "Link writer" at bounding box center [412, 113] width 39 height 10
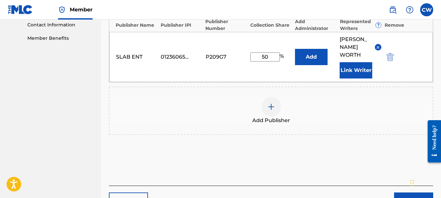
click at [405, 193] on button "Next" at bounding box center [413, 201] width 39 height 16
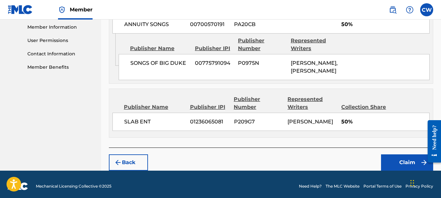
scroll to position [307, 0]
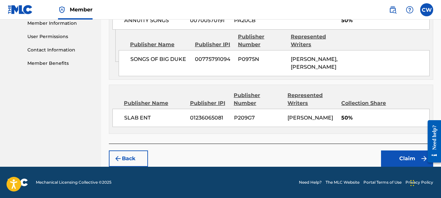
click at [391, 167] on button "Claim" at bounding box center [407, 159] width 52 height 16
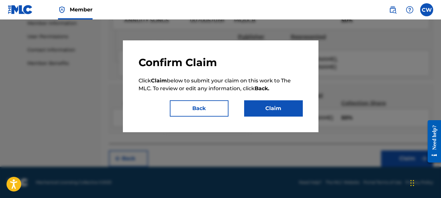
click at [280, 111] on button "Claim" at bounding box center [273, 108] width 59 height 16
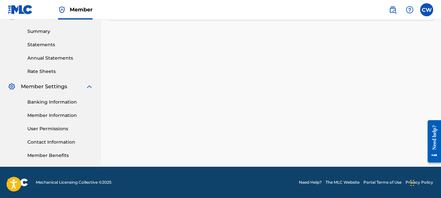
scroll to position [0, 0]
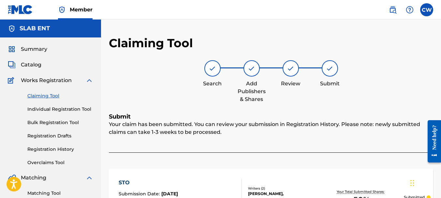
click at [39, 95] on link "Claiming Tool" at bounding box center [60, 96] width 66 height 7
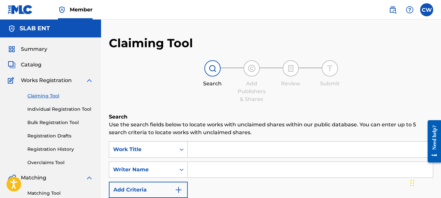
click at [208, 175] on input "Search Form" at bounding box center [310, 170] width 245 height 16
paste input "[PERSON_NAME]"
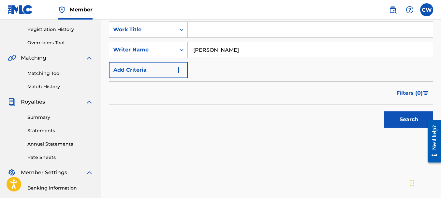
scroll to position [197, 0]
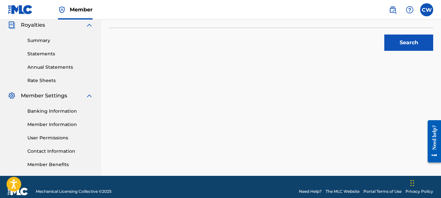
type input "[PERSON_NAME]"
click at [401, 50] on button "Search" at bounding box center [408, 43] width 49 height 16
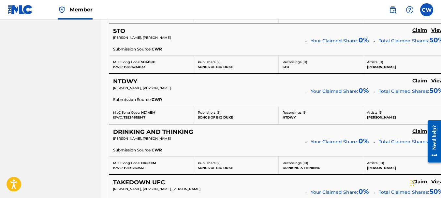
scroll to position [1542, 0]
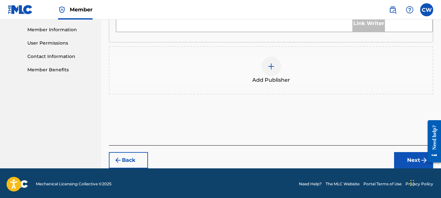
scroll to position [237, 0]
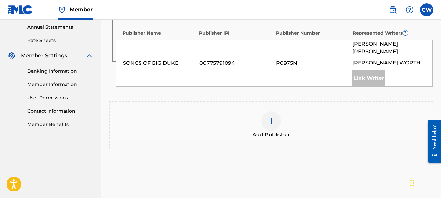
click at [272, 121] on img at bounding box center [271, 121] width 8 height 8
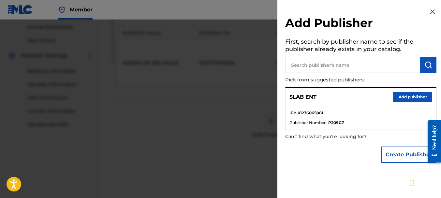
click at [400, 95] on button "Add publisher" at bounding box center [412, 97] width 39 height 10
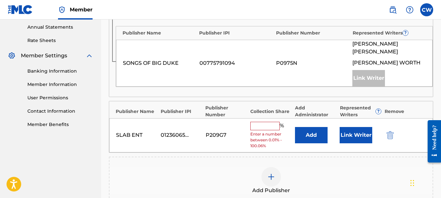
click at [275, 123] on input "text" at bounding box center [264, 126] width 29 height 8
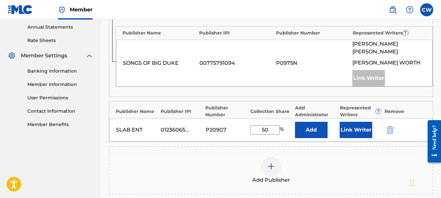
type input "50"
click at [359, 130] on button "Link Writer" at bounding box center [355, 130] width 33 height 16
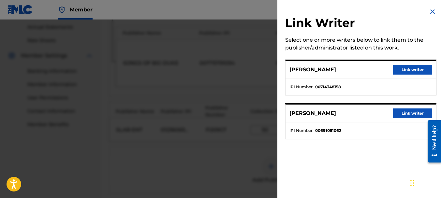
click at [403, 111] on button "Link writer" at bounding box center [412, 113] width 39 height 10
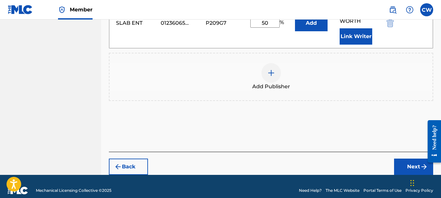
click at [406, 159] on button "Next" at bounding box center [413, 167] width 39 height 16
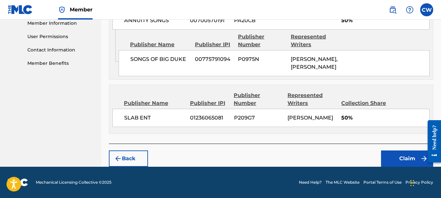
click at [395, 156] on button "Claim" at bounding box center [407, 159] width 52 height 16
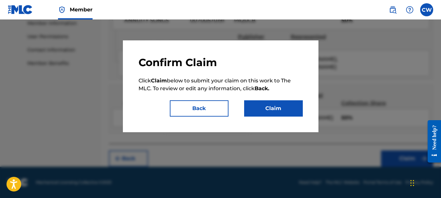
click at [259, 100] on div "Confirm Claim Click Claim below to submit your claim on this work to The MLC. T…" at bounding box center [220, 86] width 164 height 61
click at [260, 104] on button "Claim" at bounding box center [273, 108] width 59 height 16
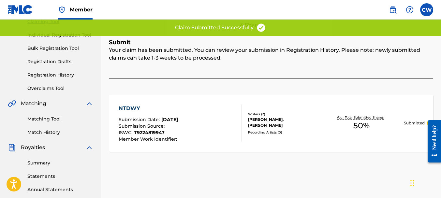
scroll to position [47, 0]
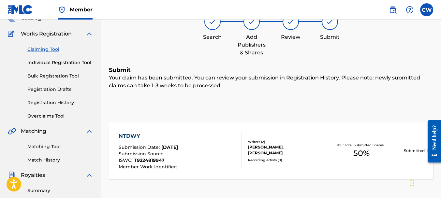
click at [43, 51] on link "Claiming Tool" at bounding box center [60, 49] width 66 height 7
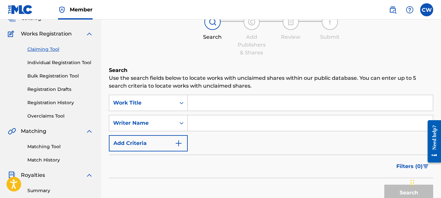
scroll to position [0, 0]
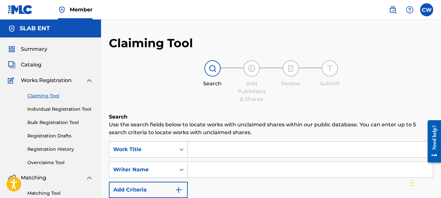
click at [195, 168] on input "Search Form" at bounding box center [310, 170] width 245 height 16
paste input "[PERSON_NAME]"
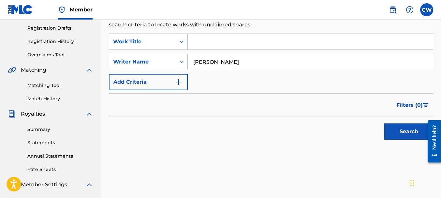
type input "[PERSON_NAME]"
click at [389, 131] on button "Search" at bounding box center [408, 131] width 49 height 16
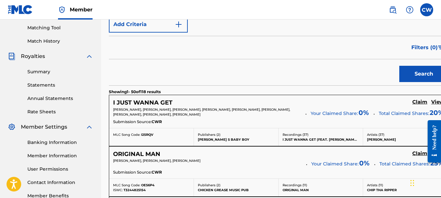
scroll to position [41, 0]
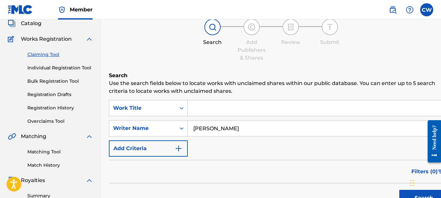
click at [203, 111] on input "Search Form" at bounding box center [318, 108] width 260 height 16
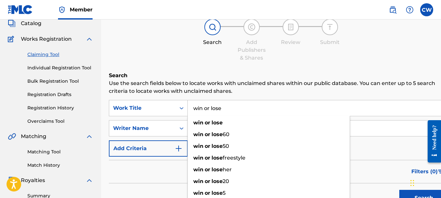
type input "win or lose"
click at [409, 198] on button "Search" at bounding box center [423, 198] width 49 height 16
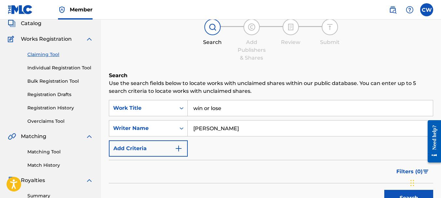
click at [394, 190] on button "Search" at bounding box center [408, 198] width 49 height 16
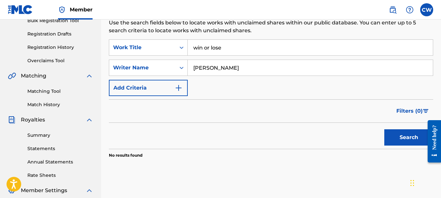
scroll to position [92, 0]
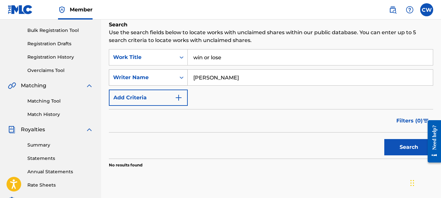
drag, startPoint x: 236, startPoint y: 79, endPoint x: 175, endPoint y: 77, distance: 60.9
click at [175, 77] on div "SearchWithCriteria92ee4b28-d40f-4468-881f-f6c41ff3e71c Writer Name [PERSON_NAME]" at bounding box center [271, 77] width 324 height 16
click at [396, 150] on button "Search" at bounding box center [408, 147] width 49 height 16
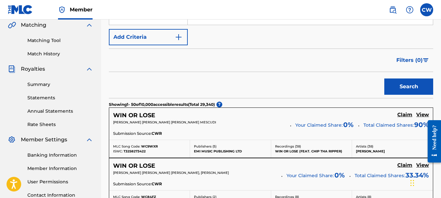
scroll to position [182, 0]
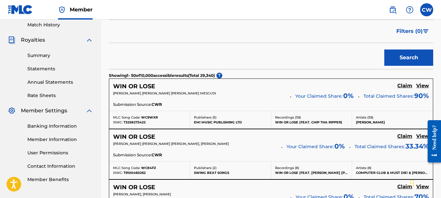
click at [405, 84] on h5 "Claim" at bounding box center [404, 86] width 15 height 6
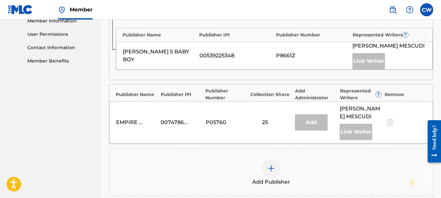
scroll to position [309, 0]
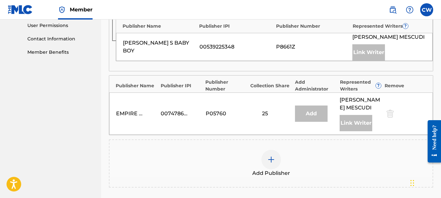
click at [270, 164] on img at bounding box center [271, 160] width 8 height 8
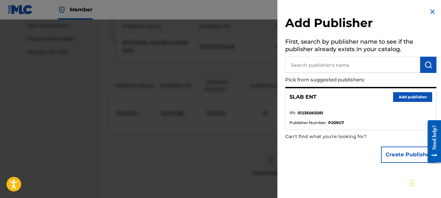
click at [417, 97] on button "Add publisher" at bounding box center [412, 97] width 39 height 10
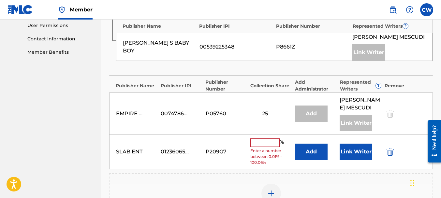
click at [271, 147] on input "text" at bounding box center [264, 142] width 29 height 8
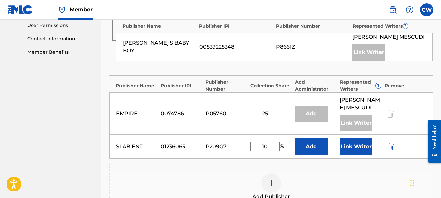
type input "10"
click at [356, 155] on button "Link Writer" at bounding box center [355, 146] width 33 height 16
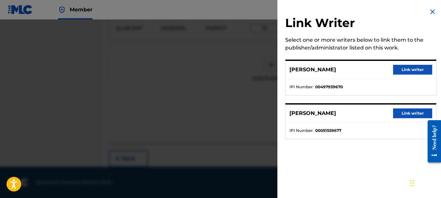
scroll to position [227, 0]
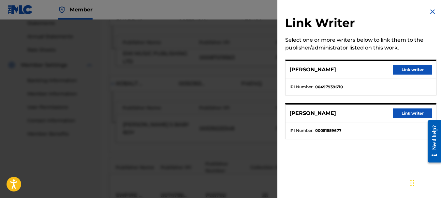
click at [433, 11] on img at bounding box center [432, 12] width 8 height 8
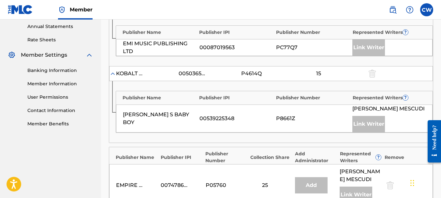
scroll to position [324, 0]
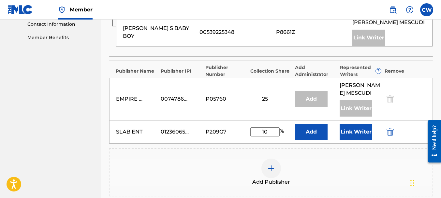
click at [302, 140] on button "Add" at bounding box center [311, 132] width 33 height 16
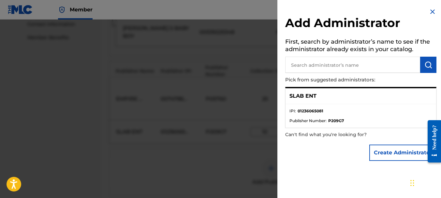
click at [428, 11] on img at bounding box center [432, 12] width 8 height 8
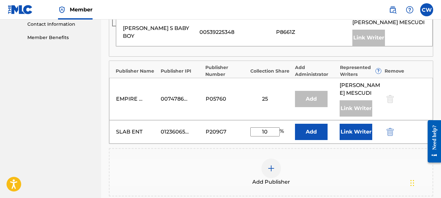
click at [368, 140] on button "Link Writer" at bounding box center [355, 132] width 33 height 16
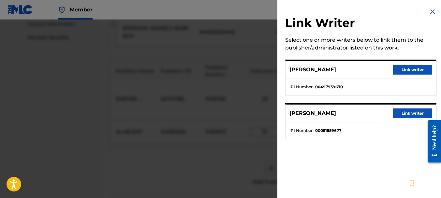
click at [431, 12] on img at bounding box center [432, 12] width 8 height 8
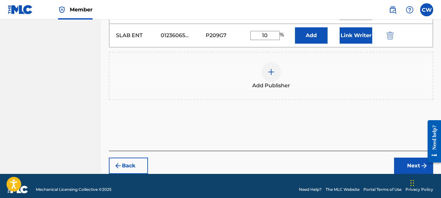
scroll to position [442, 0]
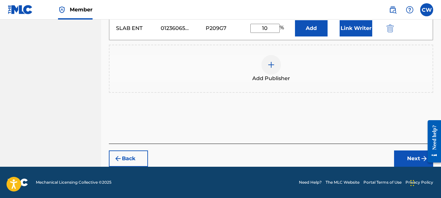
click at [401, 156] on button "Next" at bounding box center [413, 159] width 39 height 16
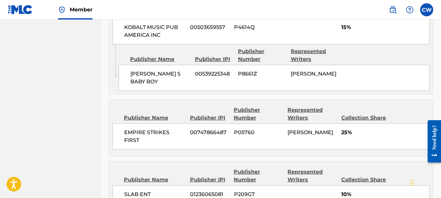
scroll to position [489, 0]
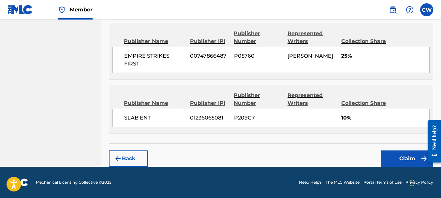
click at [392, 154] on button "Claim" at bounding box center [407, 159] width 52 height 16
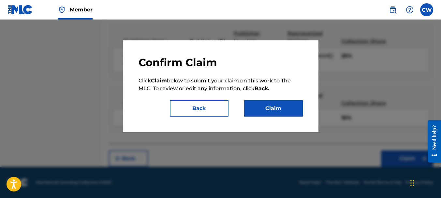
click at [283, 113] on button "Claim" at bounding box center [273, 108] width 59 height 16
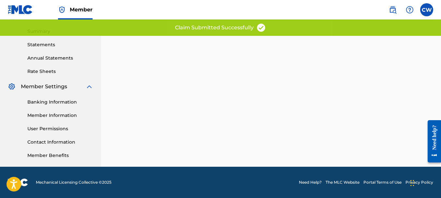
scroll to position [5, 0]
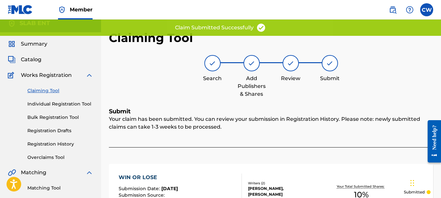
click at [54, 90] on link "Claiming Tool" at bounding box center [60, 90] width 66 height 7
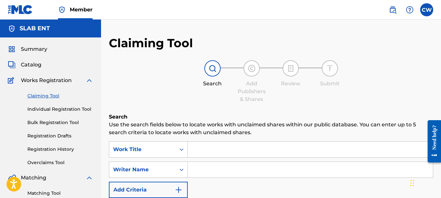
click at [195, 165] on input "Search Form" at bounding box center [310, 170] width 245 height 16
paste input "[PERSON_NAME]"
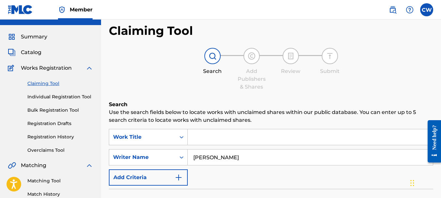
scroll to position [62, 0]
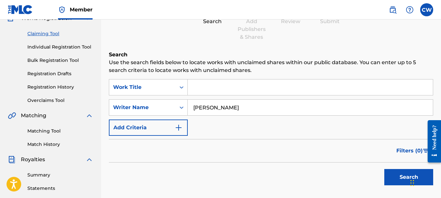
type input "[PERSON_NAME]"
click at [396, 180] on button "Search" at bounding box center [408, 177] width 49 height 16
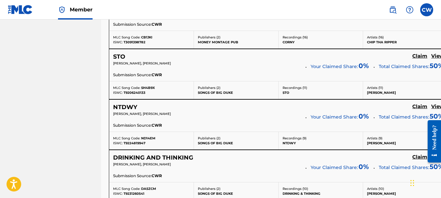
scroll to position [1624, 0]
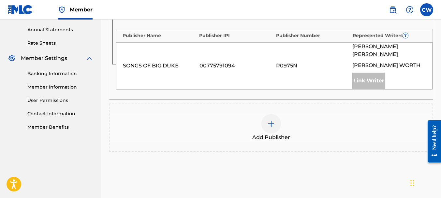
scroll to position [188, 0]
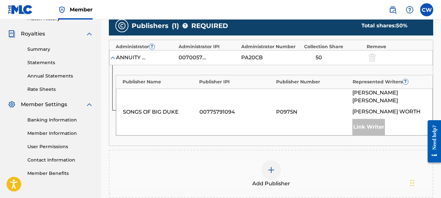
click at [270, 166] on img at bounding box center [271, 170] width 8 height 8
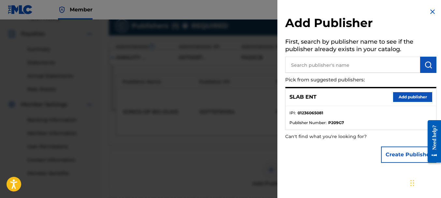
click at [393, 95] on button "Add publisher" at bounding box center [412, 97] width 39 height 10
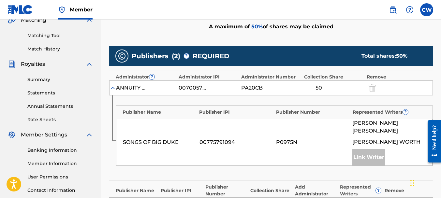
scroll to position [206, 0]
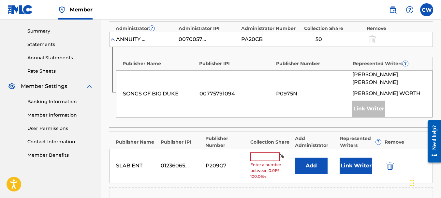
click at [260, 159] on div "%" at bounding box center [267, 156] width 35 height 8
click at [260, 157] on input "text" at bounding box center [264, 156] width 29 height 8
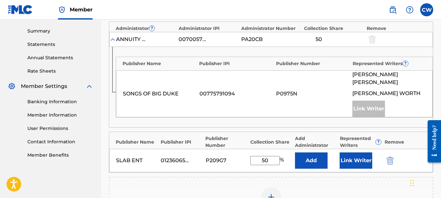
type input "50"
click at [361, 156] on button "Link Writer" at bounding box center [355, 160] width 33 height 16
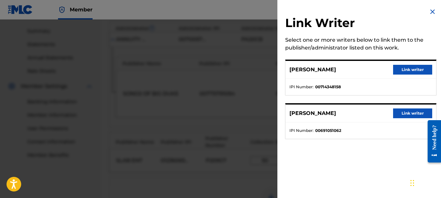
click at [404, 112] on button "Link writer" at bounding box center [412, 113] width 39 height 10
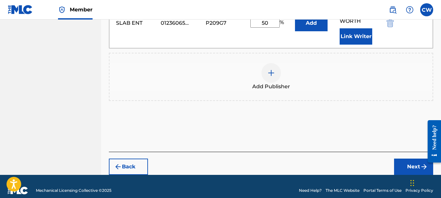
click at [397, 159] on button "Next" at bounding box center [413, 167] width 39 height 16
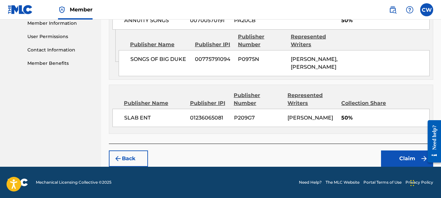
scroll to position [329, 0]
click at [394, 156] on button "Claim" at bounding box center [407, 159] width 52 height 16
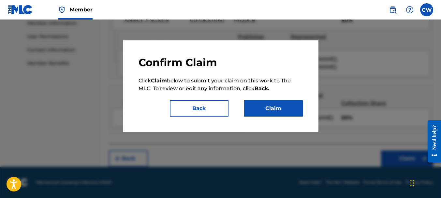
click at [266, 114] on button "Claim" at bounding box center [273, 108] width 59 height 16
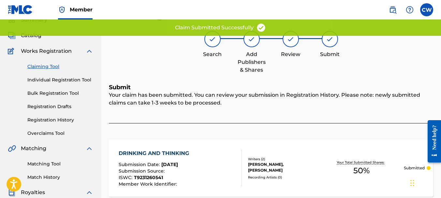
scroll to position [0, 0]
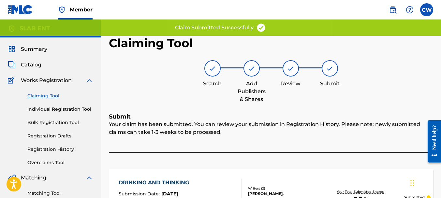
click at [43, 95] on link "Claiming Tool" at bounding box center [60, 96] width 66 height 7
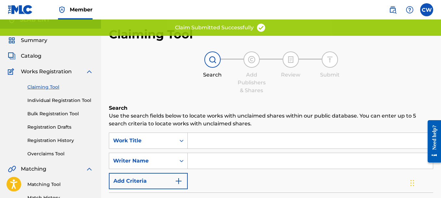
scroll to position [36, 0]
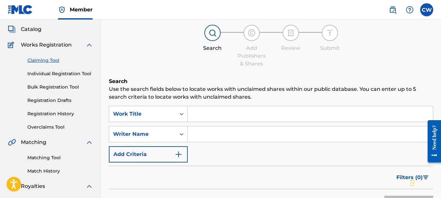
click at [204, 137] on input "Search Form" at bounding box center [310, 134] width 245 height 16
paste input "[PERSON_NAME]"
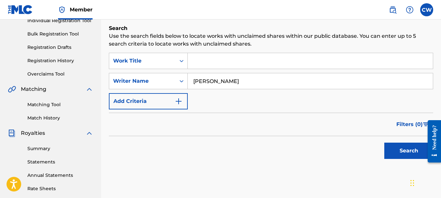
type input "[PERSON_NAME]"
click at [388, 153] on button "Search" at bounding box center [408, 151] width 49 height 16
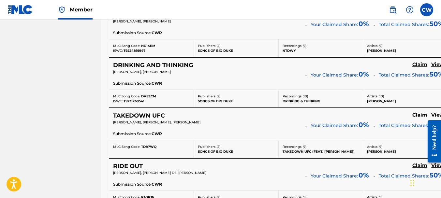
scroll to position [1656, 0]
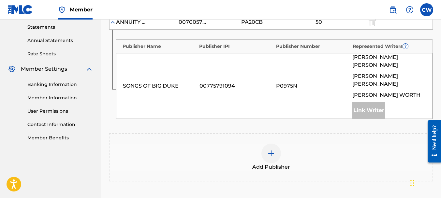
scroll to position [205, 0]
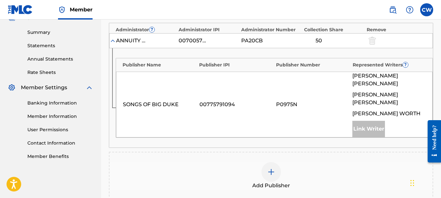
click at [270, 168] on img at bounding box center [271, 172] width 8 height 8
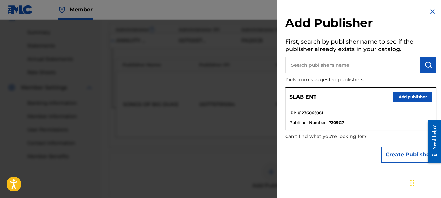
click at [407, 99] on button "Add publisher" at bounding box center [412, 97] width 39 height 10
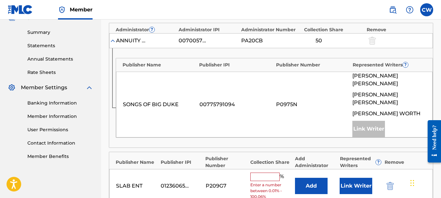
click at [255, 173] on input "text" at bounding box center [264, 177] width 29 height 8
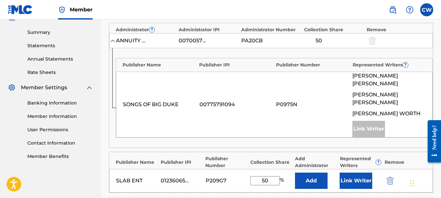
type input "50"
click at [349, 173] on button "Link Writer" at bounding box center [355, 181] width 33 height 16
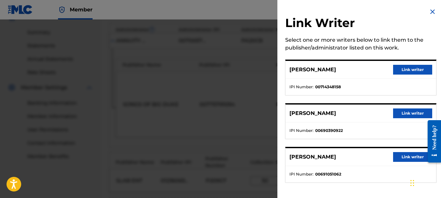
click at [400, 155] on button "Link writer" at bounding box center [412, 157] width 39 height 10
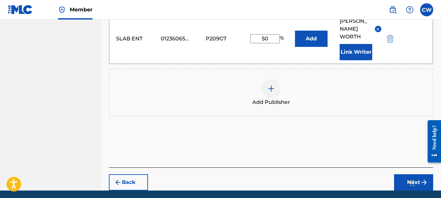
click at [402, 174] on button "Next" at bounding box center [413, 182] width 39 height 16
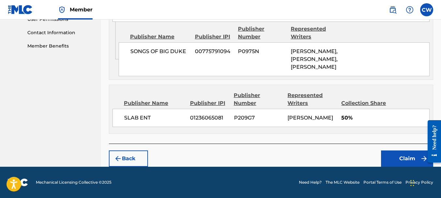
click at [401, 154] on button "Claim" at bounding box center [407, 159] width 52 height 16
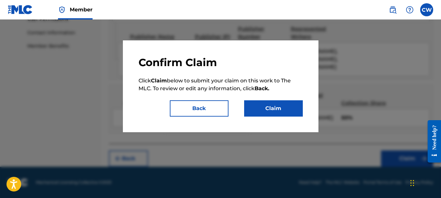
click at [267, 111] on button "Claim" at bounding box center [273, 108] width 59 height 16
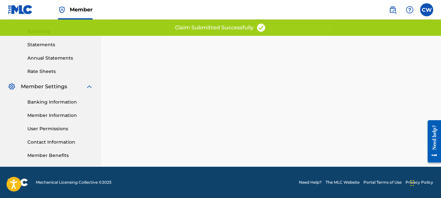
scroll to position [0, 0]
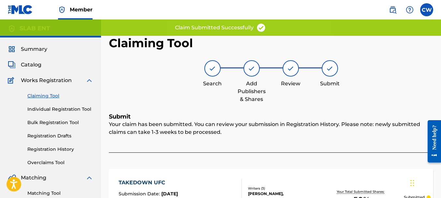
click at [33, 94] on link "Claiming Tool" at bounding box center [60, 96] width 66 height 7
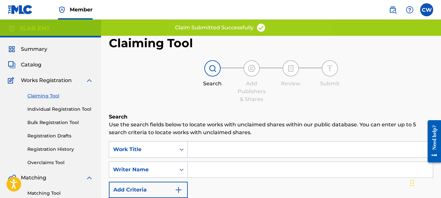
click at [194, 169] on input "Search Form" at bounding box center [310, 170] width 245 height 16
paste input "[PERSON_NAME]"
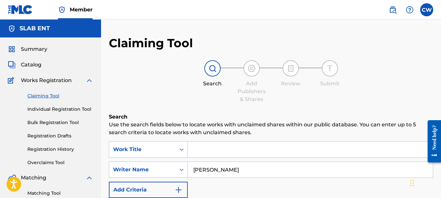
scroll to position [126, 0]
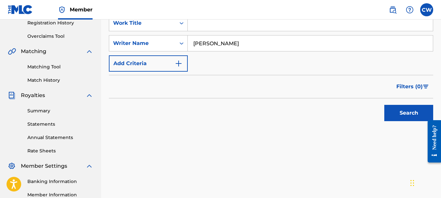
type input "[PERSON_NAME]"
click at [392, 116] on button "Search" at bounding box center [408, 113] width 49 height 16
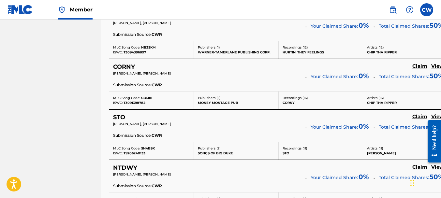
scroll to position [1756, 0]
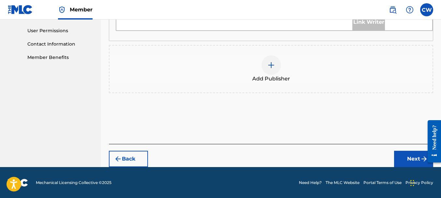
click at [275, 67] on img at bounding box center [271, 65] width 8 height 8
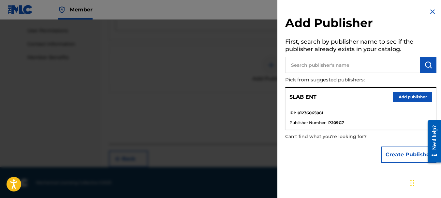
click at [393, 96] on button "Add publisher" at bounding box center [412, 97] width 39 height 10
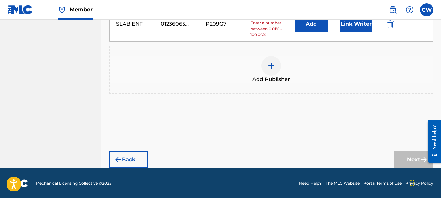
scroll to position [318, 0]
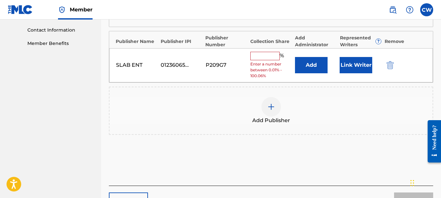
click at [261, 54] on input "text" at bounding box center [264, 56] width 29 height 8
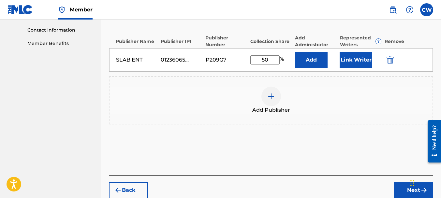
type input "50"
drag, startPoint x: 361, startPoint y: 50, endPoint x: 359, endPoint y: 58, distance: 8.6
click at [360, 56] on div "SLAB ENT 01236065081 P209G7 50 % Add Link Writer" at bounding box center [271, 59] width 324 height 23
click at [359, 59] on button "Link Writer" at bounding box center [355, 60] width 33 height 16
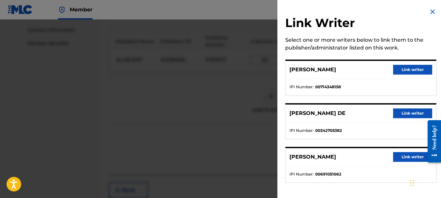
click at [405, 156] on button "Link writer" at bounding box center [412, 157] width 39 height 10
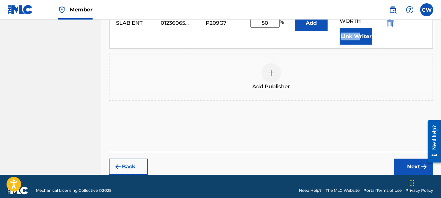
click at [399, 159] on button "Next" at bounding box center [413, 167] width 39 height 16
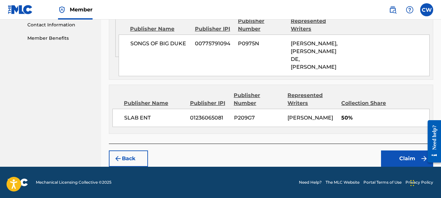
scroll to position [354, 0]
click at [390, 151] on button "Claim" at bounding box center [407, 159] width 52 height 16
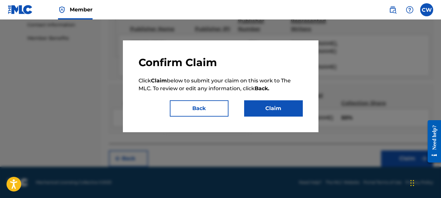
click at [289, 107] on button "Claim" at bounding box center [273, 108] width 59 height 16
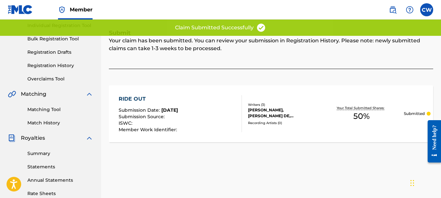
scroll to position [13, 0]
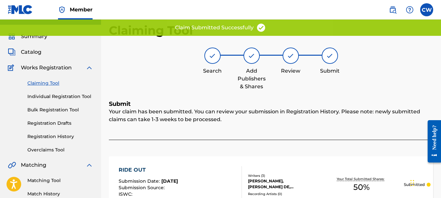
click at [54, 82] on link "Claiming Tool" at bounding box center [60, 83] width 66 height 7
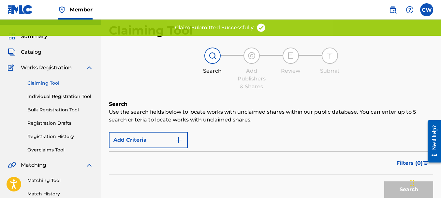
scroll to position [0, 0]
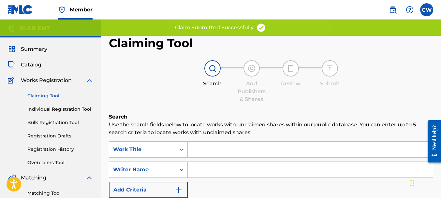
click at [215, 169] on input "Search Form" at bounding box center [310, 170] width 245 height 16
paste input "[PERSON_NAME]"
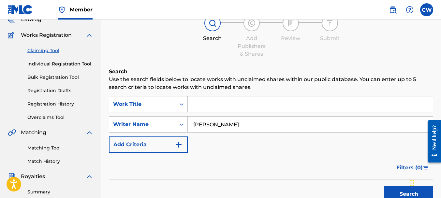
scroll to position [52, 0]
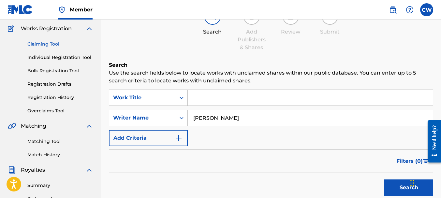
type input "[PERSON_NAME]"
click at [399, 187] on button "Search" at bounding box center [408, 188] width 49 height 16
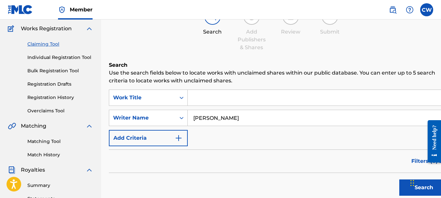
click at [399, 185] on button "Search" at bounding box center [423, 188] width 49 height 16
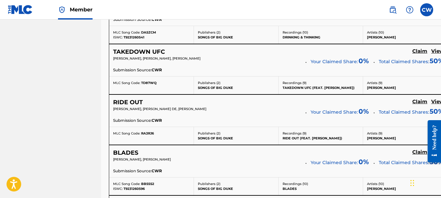
scroll to position [1766, 0]
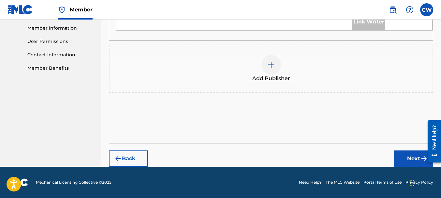
scroll to position [293, 0]
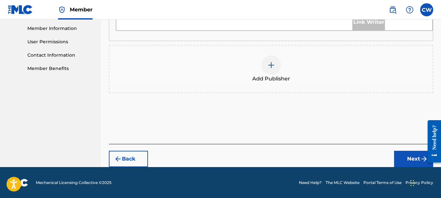
click at [276, 66] on div at bounding box center [271, 65] width 20 height 20
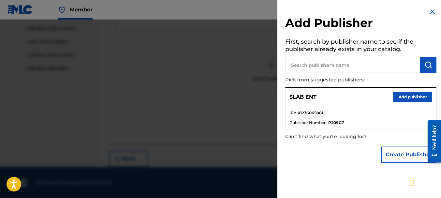
click at [399, 99] on button "Add publisher" at bounding box center [412, 97] width 39 height 10
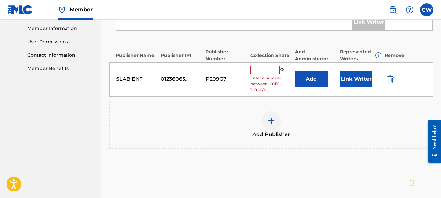
click at [267, 72] on input "text" at bounding box center [264, 70] width 29 height 8
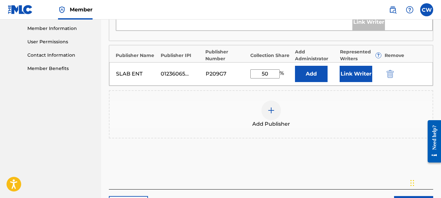
type input "50"
click at [363, 77] on button "Link Writer" at bounding box center [355, 74] width 33 height 16
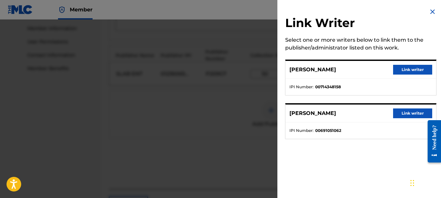
click at [406, 111] on button "Link writer" at bounding box center [412, 113] width 39 height 10
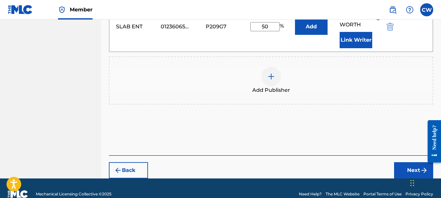
click at [404, 162] on button "Next" at bounding box center [413, 170] width 39 height 16
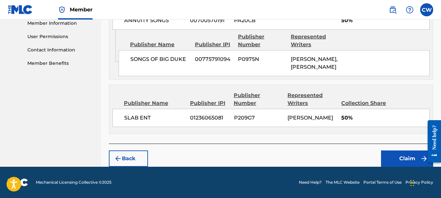
scroll to position [329, 0]
click at [391, 153] on button "Claim" at bounding box center [407, 159] width 52 height 16
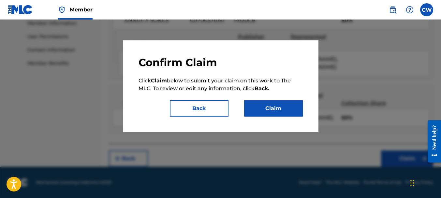
click at [282, 108] on button "Claim" at bounding box center [273, 108] width 59 height 16
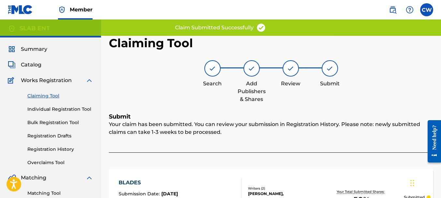
scroll to position [8, 0]
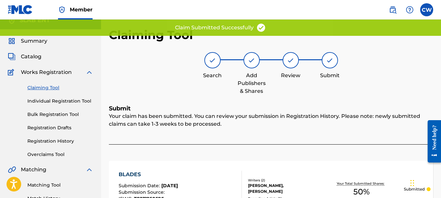
click at [51, 87] on link "Claiming Tool" at bounding box center [60, 87] width 66 height 7
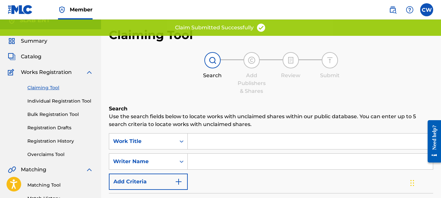
scroll to position [9, 0]
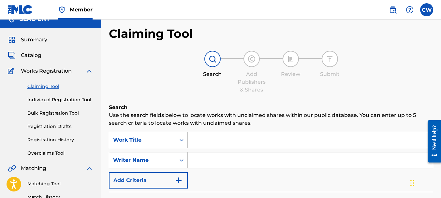
click at [195, 156] on input "Search Form" at bounding box center [310, 160] width 245 height 16
type input "v"
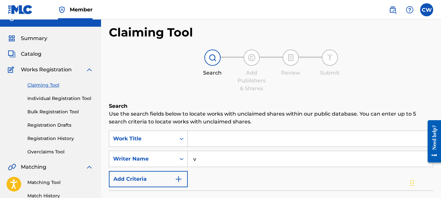
scroll to position [20, 0]
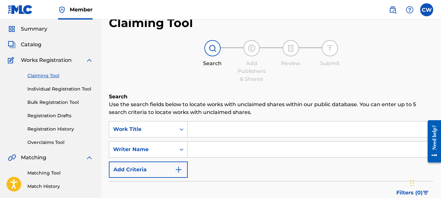
paste input "[PERSON_NAME]"
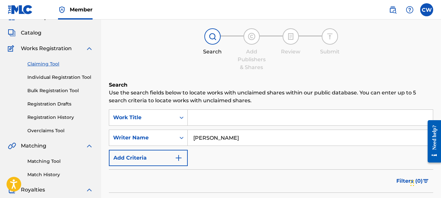
scroll to position [72, 0]
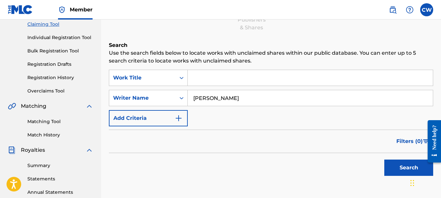
type input "[PERSON_NAME]"
click at [392, 176] on button "Search" at bounding box center [408, 168] width 49 height 16
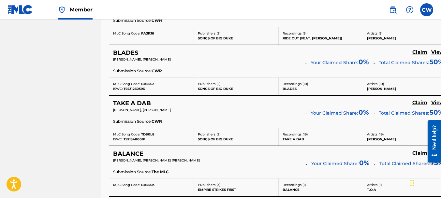
scroll to position [1812, 0]
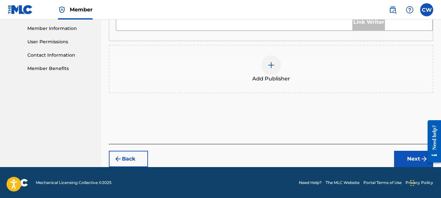
click at [277, 66] on div at bounding box center [271, 65] width 20 height 20
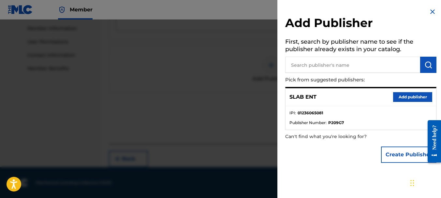
click at [396, 100] on button "Add publisher" at bounding box center [412, 97] width 39 height 10
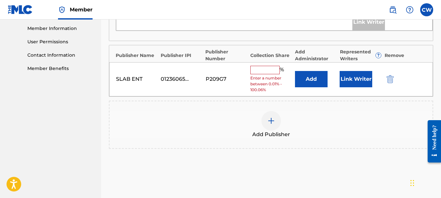
click at [274, 70] on input "text" at bounding box center [264, 70] width 29 height 8
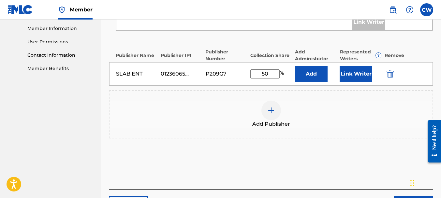
type input "50"
click at [354, 71] on button "Link Writer" at bounding box center [355, 74] width 33 height 16
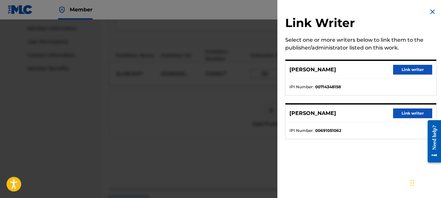
click at [400, 111] on button "Link writer" at bounding box center [412, 113] width 39 height 10
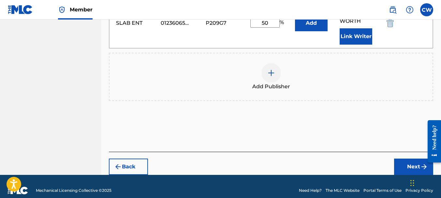
drag, startPoint x: 396, startPoint y: 143, endPoint x: 399, endPoint y: 149, distance: 6.3
click at [396, 152] on div "Back Next" at bounding box center [271, 163] width 324 height 23
click at [401, 159] on button "Next" at bounding box center [413, 167] width 39 height 16
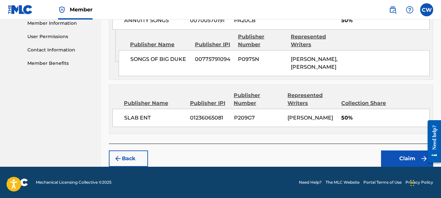
click at [378, 155] on div "Back Claim" at bounding box center [271, 155] width 324 height 23
click at [392, 156] on button "Claim" at bounding box center [407, 159] width 52 height 16
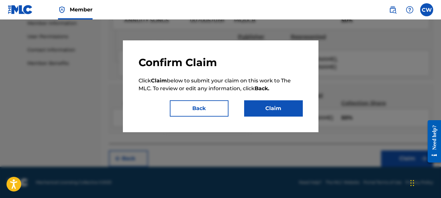
click at [259, 103] on button "Claim" at bounding box center [273, 108] width 59 height 16
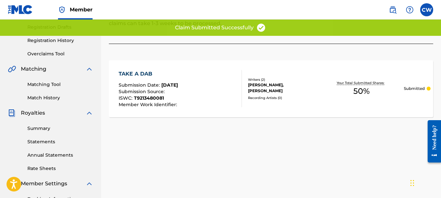
scroll to position [56, 0]
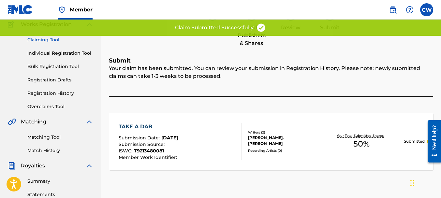
click at [44, 39] on link "Claiming Tool" at bounding box center [60, 39] width 66 height 7
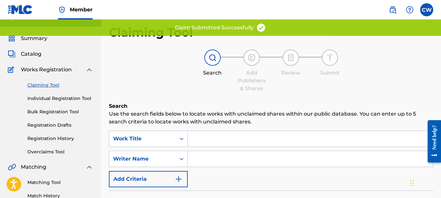
scroll to position [12, 0]
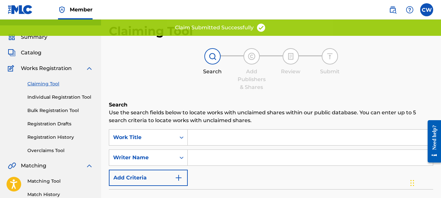
click at [201, 150] on input "Search Form" at bounding box center [310, 158] width 245 height 16
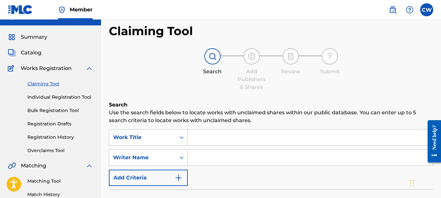
paste input "[PERSON_NAME]"
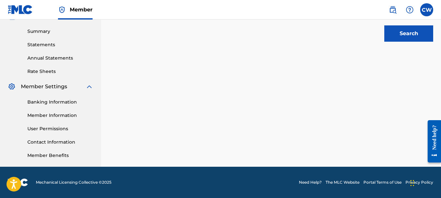
type input "[PERSON_NAME]"
click at [399, 41] on button "Search" at bounding box center [408, 33] width 49 height 16
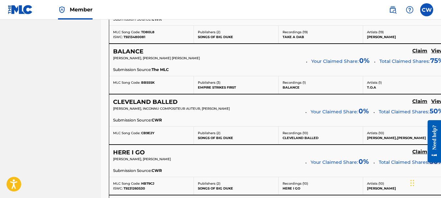
scroll to position [1921, 0]
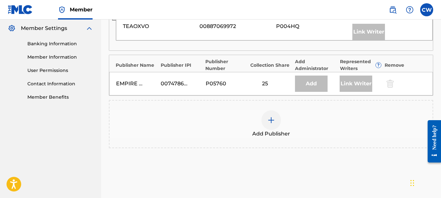
scroll to position [327, 0]
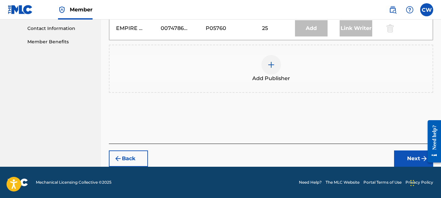
click at [269, 66] on img at bounding box center [271, 65] width 8 height 8
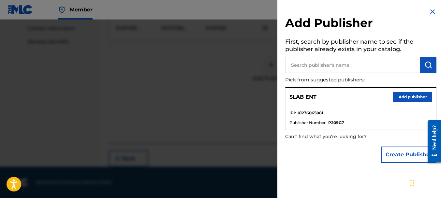
click at [395, 95] on button "Add publisher" at bounding box center [412, 97] width 39 height 10
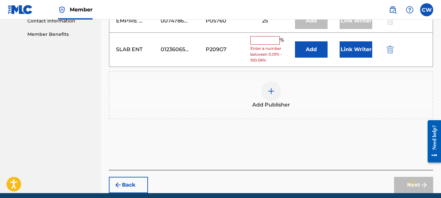
click at [264, 45] on input "text" at bounding box center [264, 40] width 29 height 8
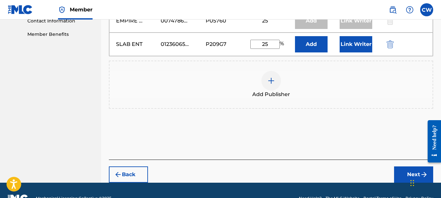
type input "25"
click at [356, 50] on button "Link Writer" at bounding box center [355, 44] width 33 height 16
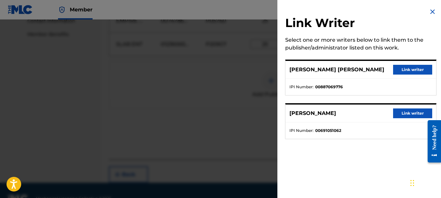
click at [408, 115] on button "Link writer" at bounding box center [412, 113] width 39 height 10
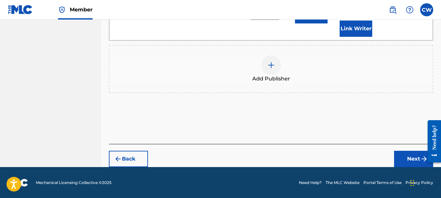
click at [406, 154] on button "Next" at bounding box center [413, 159] width 39 height 16
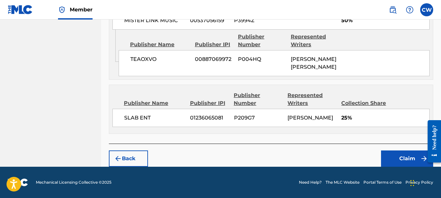
scroll to position [360, 0]
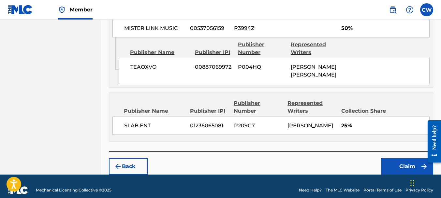
click at [385, 158] on button "Claim" at bounding box center [407, 166] width 52 height 16
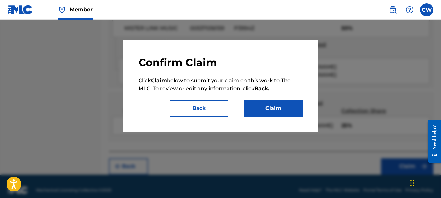
click at [284, 107] on button "Claim" at bounding box center [273, 108] width 59 height 16
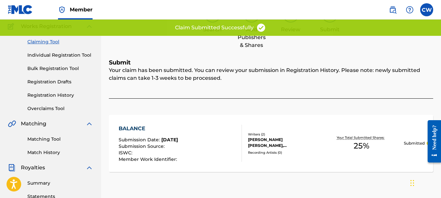
scroll to position [0, 0]
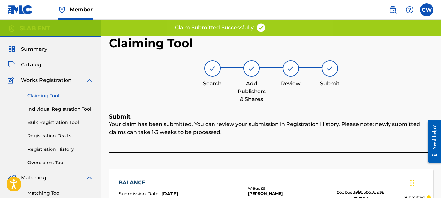
click at [38, 96] on link "Claiming Tool" at bounding box center [60, 96] width 66 height 7
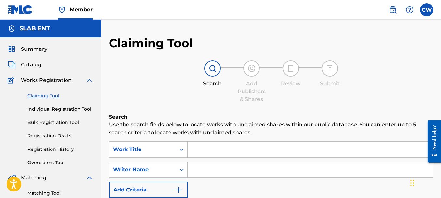
click at [201, 177] on input "Search Form" at bounding box center [310, 170] width 245 height 16
paste input "[PERSON_NAME]"
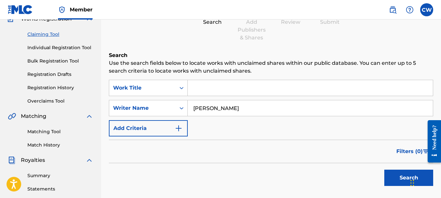
scroll to position [125, 0]
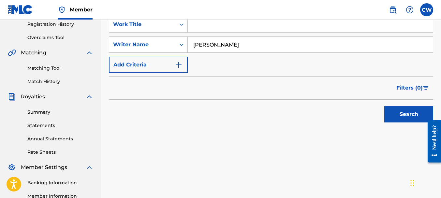
type input "[PERSON_NAME]"
click at [399, 117] on button "Search" at bounding box center [408, 114] width 49 height 16
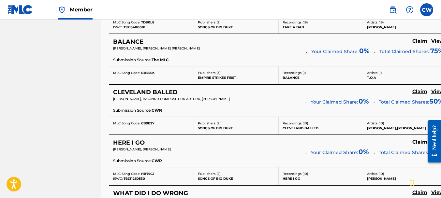
scroll to position [1921, 0]
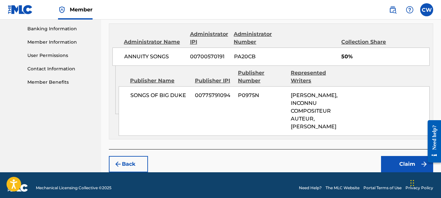
scroll to position [316, 0]
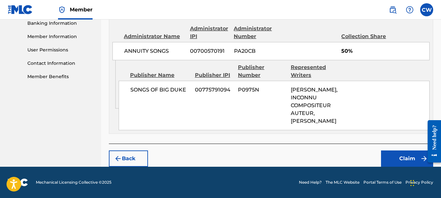
click at [396, 155] on button "Claim" at bounding box center [407, 159] width 52 height 16
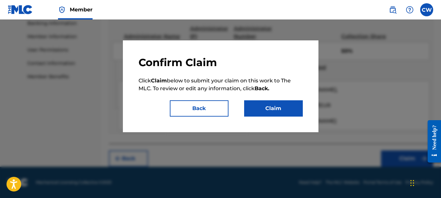
click at [284, 114] on button "Claim" at bounding box center [273, 108] width 59 height 16
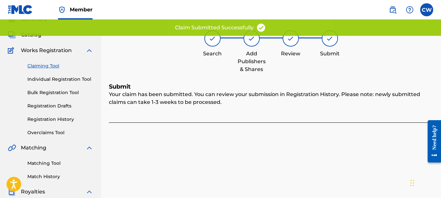
scroll to position [0, 0]
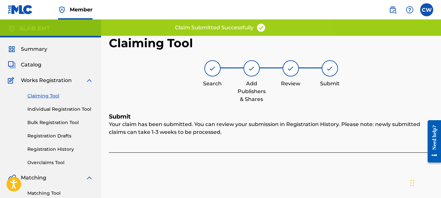
click at [44, 98] on link "Claiming Tool" at bounding box center [60, 96] width 66 height 7
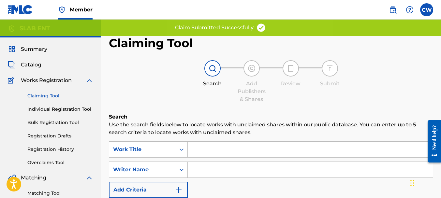
click at [202, 175] on input "Search Form" at bounding box center [310, 170] width 245 height 16
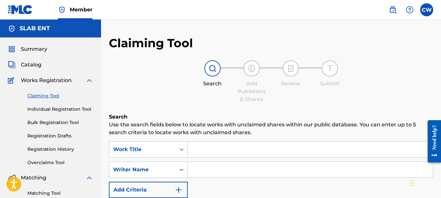
paste input "[PERSON_NAME]"
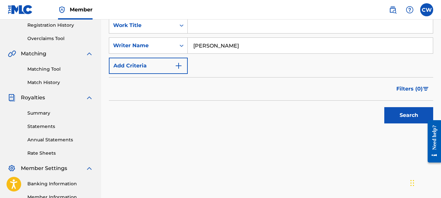
type input "[PERSON_NAME]"
click at [394, 122] on button "Search" at bounding box center [408, 115] width 49 height 16
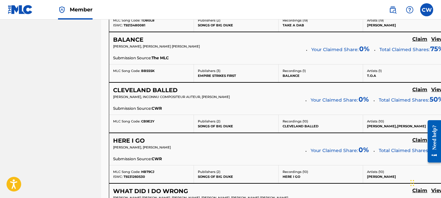
scroll to position [1991, 0]
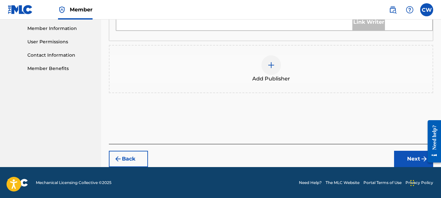
click at [274, 66] on img at bounding box center [271, 65] width 8 height 8
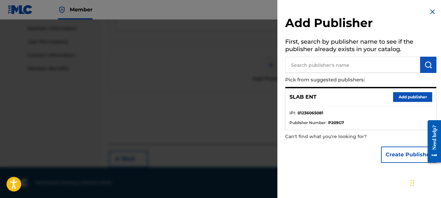
click at [400, 94] on button "Add publisher" at bounding box center [412, 97] width 39 height 10
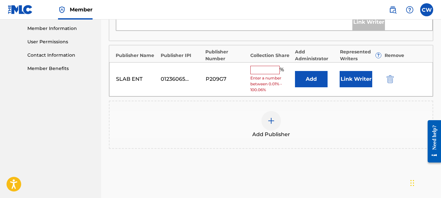
click at [262, 70] on input "text" at bounding box center [264, 70] width 29 height 8
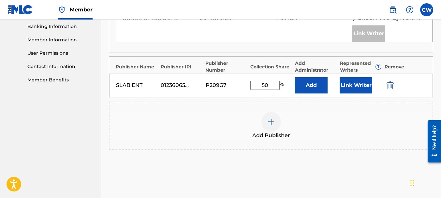
scroll to position [338, 0]
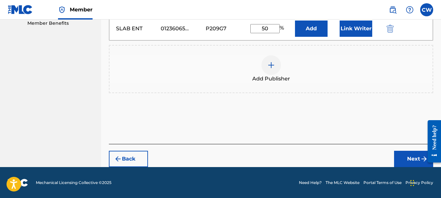
type input "50"
click at [401, 157] on button "Next" at bounding box center [413, 159] width 39 height 16
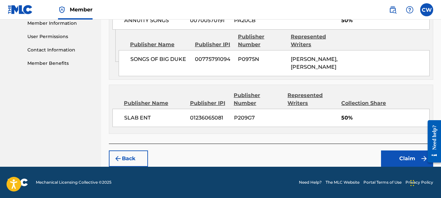
click at [386, 153] on button "Claim" at bounding box center [407, 159] width 52 height 16
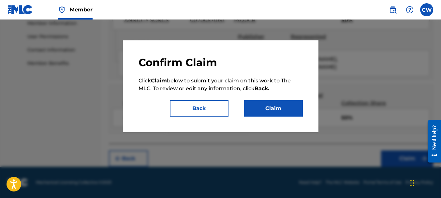
click at [272, 108] on button "Claim" at bounding box center [273, 108] width 59 height 16
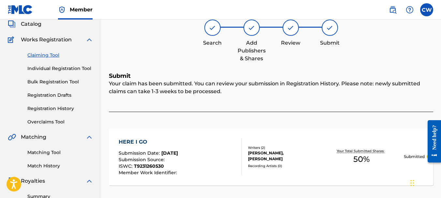
scroll to position [26, 0]
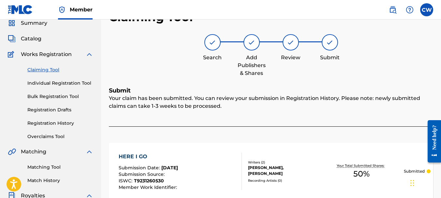
click at [42, 73] on link "Claiming Tool" at bounding box center [60, 69] width 66 height 7
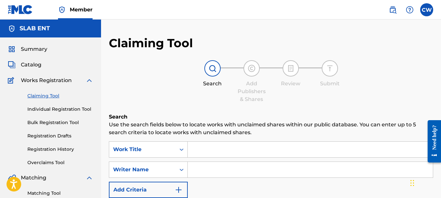
click at [210, 173] on input "Search Form" at bounding box center [310, 170] width 245 height 16
paste input "[PERSON_NAME]"
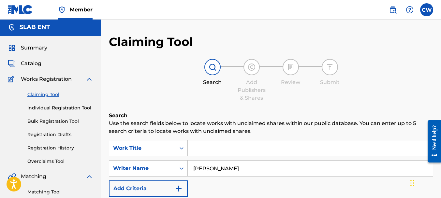
scroll to position [131, 0]
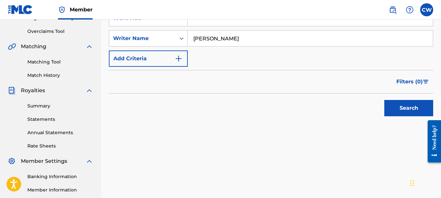
type input "[PERSON_NAME]"
click at [415, 113] on button "Search" at bounding box center [408, 108] width 49 height 16
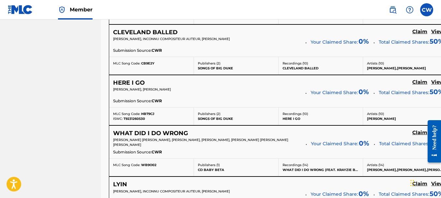
scroll to position [2006, 0]
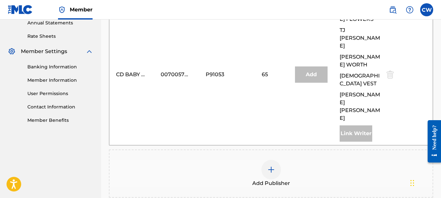
scroll to position [315, 0]
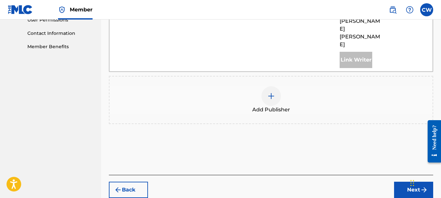
click at [275, 86] on div at bounding box center [271, 96] width 20 height 20
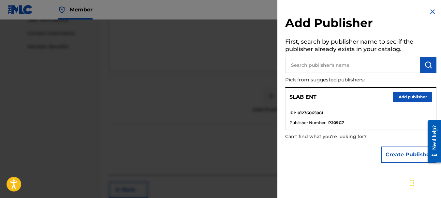
click at [407, 98] on button "Add publisher" at bounding box center [412, 97] width 39 height 10
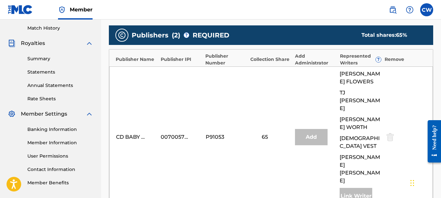
scroll to position [213, 0]
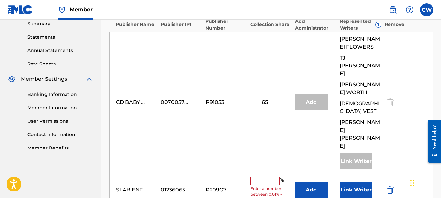
click at [266, 177] on input "text" at bounding box center [264, 181] width 29 height 8
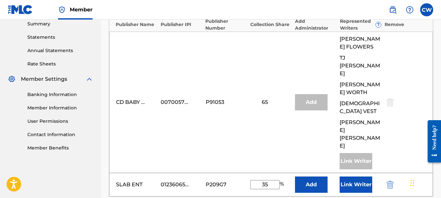
type input "35"
click at [360, 177] on button "Link Writer" at bounding box center [355, 185] width 33 height 16
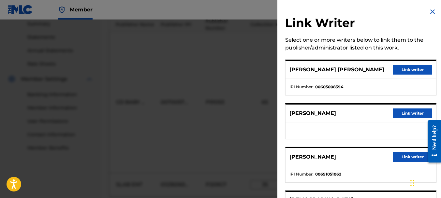
click at [405, 162] on div "[PERSON_NAME] Link writer" at bounding box center [360, 157] width 151 height 18
click at [405, 159] on button "Link writer" at bounding box center [412, 157] width 39 height 10
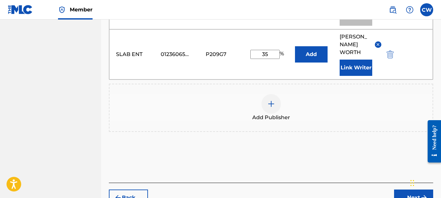
click at [405, 190] on button "Next" at bounding box center [413, 198] width 39 height 16
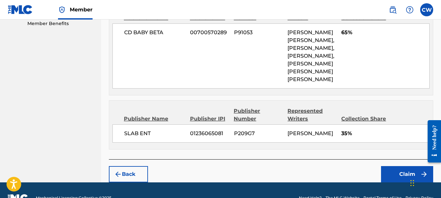
click at [402, 166] on button "Claim" at bounding box center [407, 174] width 52 height 16
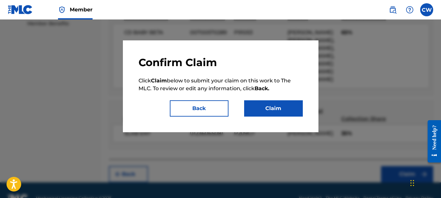
click at [282, 113] on button "Claim" at bounding box center [273, 108] width 59 height 16
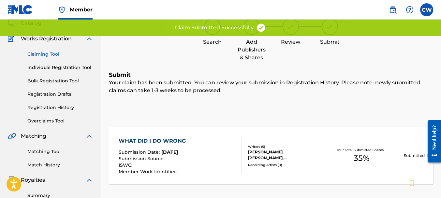
scroll to position [32, 0]
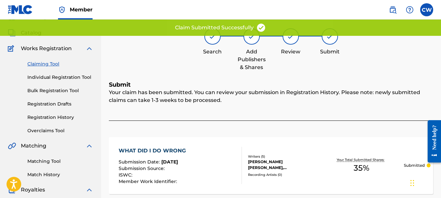
click at [41, 64] on link "Claiming Tool" at bounding box center [60, 64] width 66 height 7
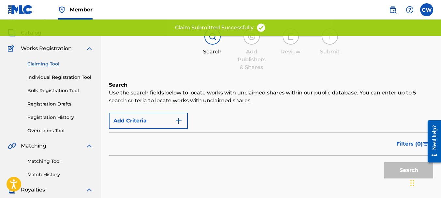
scroll to position [0, 0]
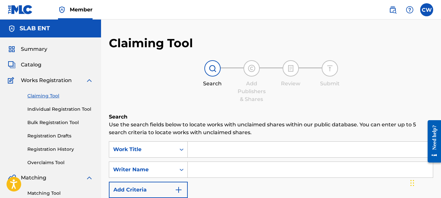
click at [194, 166] on input "Search Form" at bounding box center [310, 170] width 245 height 16
paste input "[PERSON_NAME]"
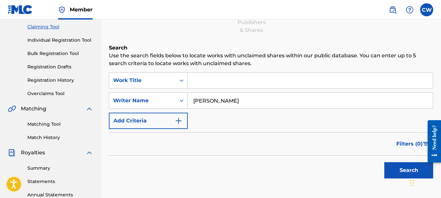
scroll to position [117, 0]
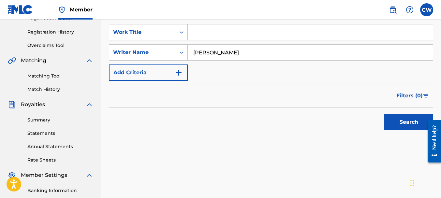
type input "[PERSON_NAME]"
click at [396, 126] on button "Search" at bounding box center [408, 122] width 49 height 16
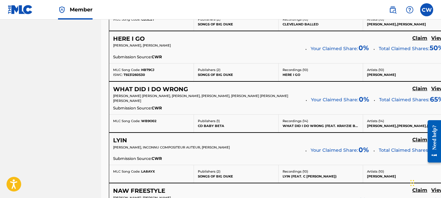
scroll to position [2050, 0]
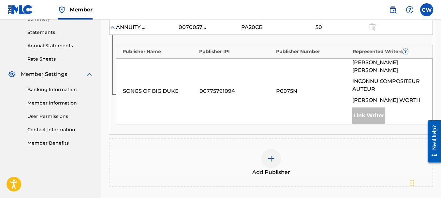
scroll to position [274, 0]
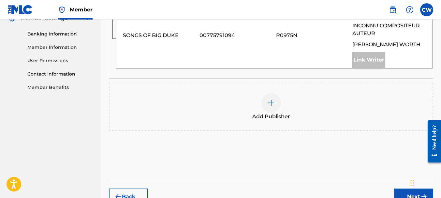
click at [271, 109] on div at bounding box center [271, 103] width 20 height 20
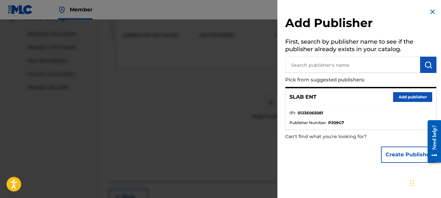
click at [396, 100] on button "Add publisher" at bounding box center [412, 97] width 39 height 10
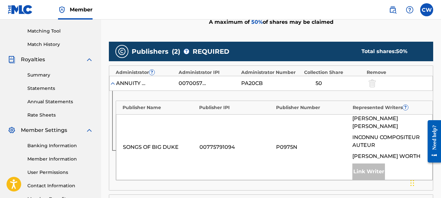
scroll to position [221, 0]
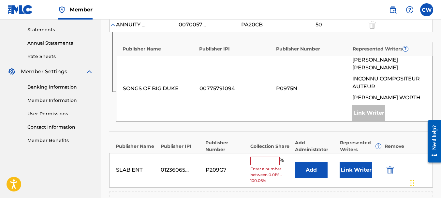
click at [268, 162] on input "text" at bounding box center [264, 161] width 29 height 8
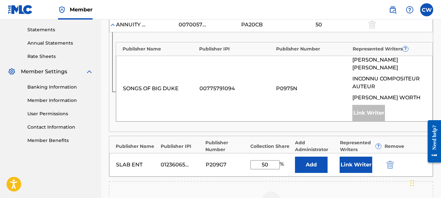
type input "50"
click at [361, 167] on button "Link Writer" at bounding box center [355, 165] width 33 height 16
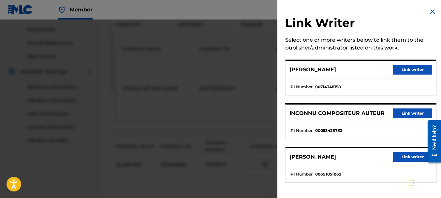
click at [407, 156] on button "Link writer" at bounding box center [412, 157] width 39 height 10
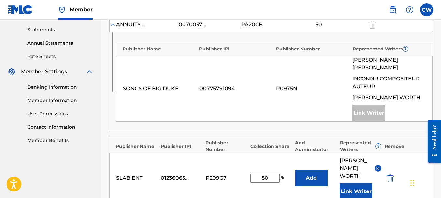
scroll to position [312, 0]
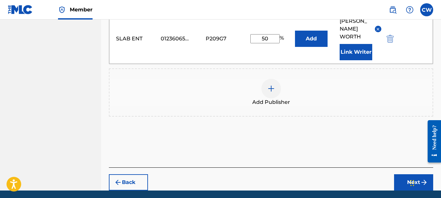
click at [401, 174] on button "Next" at bounding box center [413, 182] width 39 height 16
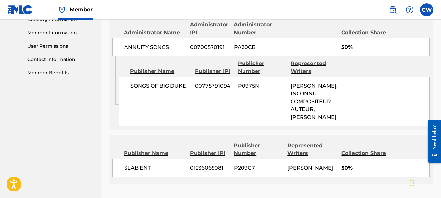
scroll to position [347, 0]
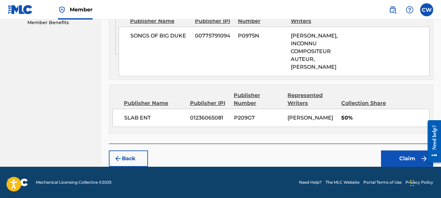
click at [387, 167] on div "Back Claim" at bounding box center [271, 155] width 324 height 23
click at [387, 167] on button "Claim" at bounding box center [407, 159] width 52 height 16
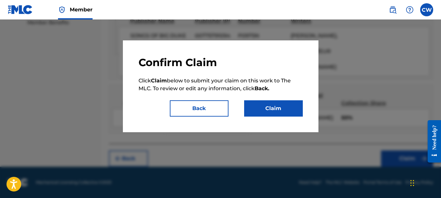
click at [248, 111] on button "Claim" at bounding box center [273, 108] width 59 height 16
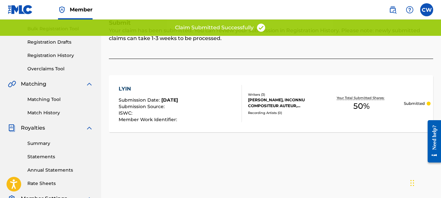
scroll to position [38, 0]
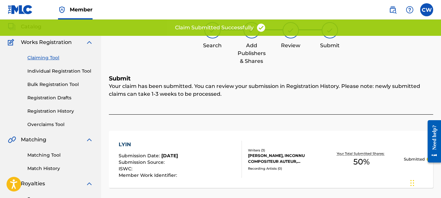
click at [48, 58] on link "Claiming Tool" at bounding box center [60, 57] width 66 height 7
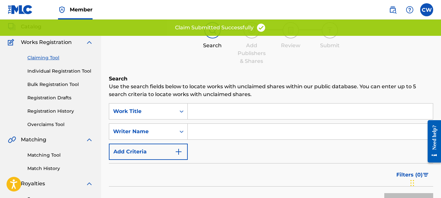
scroll to position [0, 0]
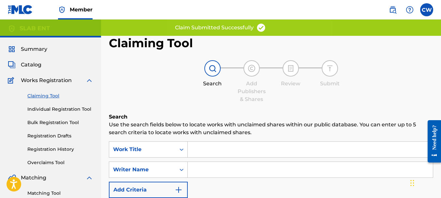
click at [197, 166] on input "Search Form" at bounding box center [310, 170] width 245 height 16
paste input "[PERSON_NAME]"
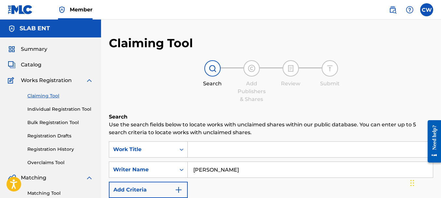
scroll to position [108, 0]
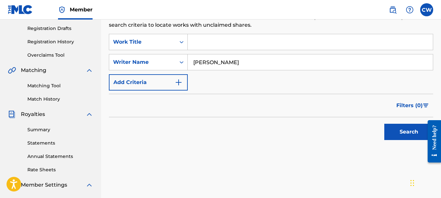
type input "[PERSON_NAME]"
click at [394, 135] on button "Search" at bounding box center [408, 132] width 49 height 16
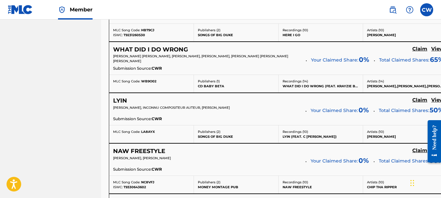
scroll to position [2133, 0]
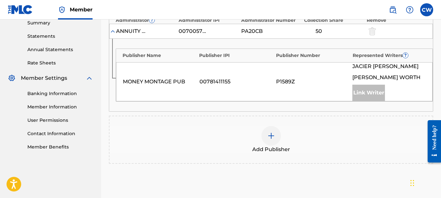
scroll to position [261, 0]
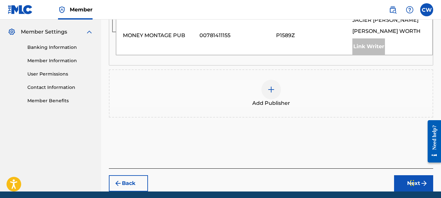
click at [265, 93] on div at bounding box center [271, 90] width 20 height 20
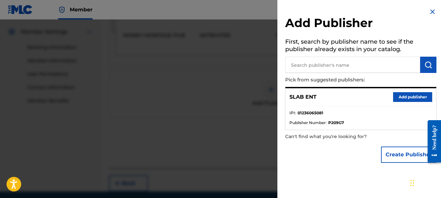
click at [404, 94] on button "Add publisher" at bounding box center [412, 97] width 39 height 10
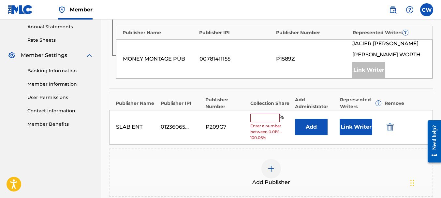
scroll to position [286, 0]
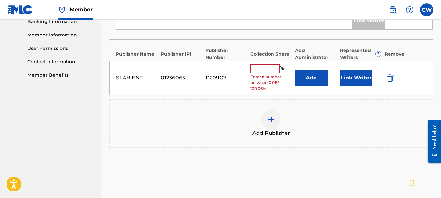
click at [264, 67] on input "text" at bounding box center [264, 69] width 29 height 8
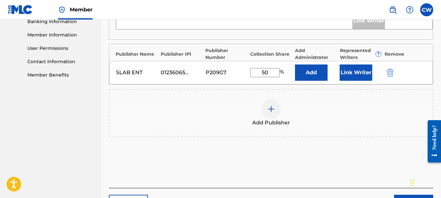
type input "50"
click at [357, 73] on button "Link Writer" at bounding box center [355, 73] width 33 height 16
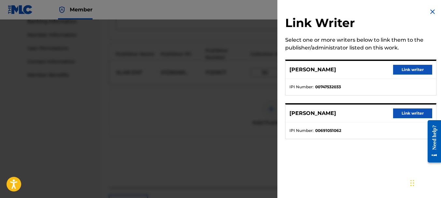
click at [404, 112] on button "Link writer" at bounding box center [412, 113] width 39 height 10
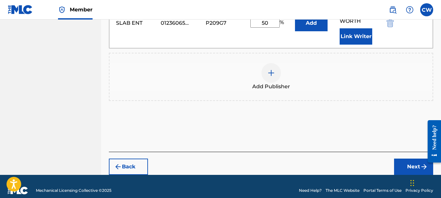
click at [410, 159] on button "Next" at bounding box center [413, 167] width 39 height 16
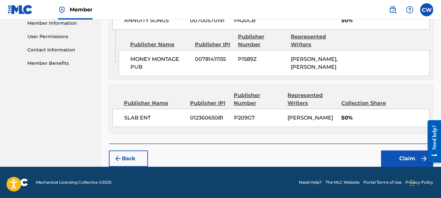
click at [391, 158] on button "Claim" at bounding box center [407, 159] width 52 height 16
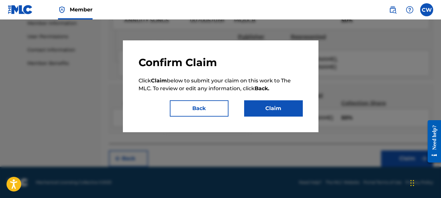
click at [271, 96] on div "Confirm Claim Click Claim below to submit your claim on this work to The MLC. T…" at bounding box center [220, 86] width 164 height 61
click at [271, 106] on button "Claim" at bounding box center [273, 108] width 59 height 16
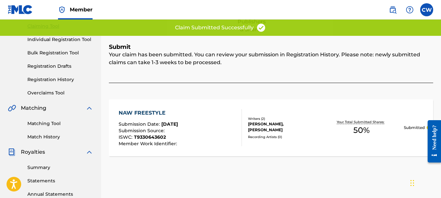
scroll to position [0, 0]
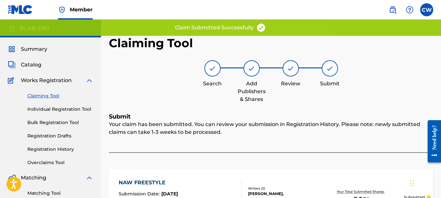
click at [47, 95] on link "Claiming Tool" at bounding box center [60, 96] width 66 height 7
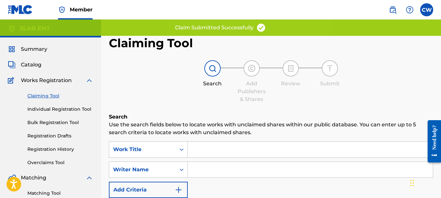
click at [202, 172] on input "Search Form" at bounding box center [310, 170] width 245 height 16
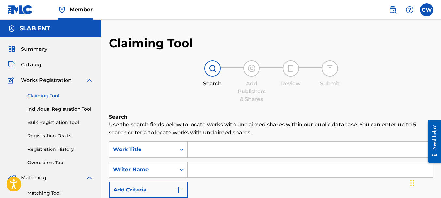
paste input "[PERSON_NAME]"
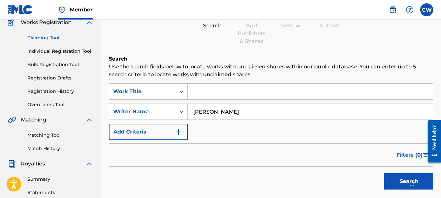
scroll to position [119, 0]
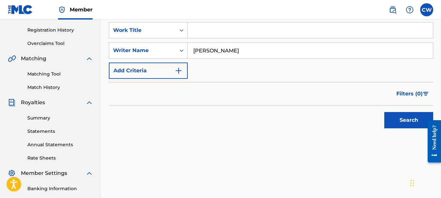
type input "[PERSON_NAME]"
click at [407, 118] on button "Search" at bounding box center [408, 120] width 49 height 16
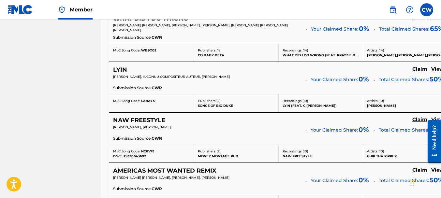
scroll to position [2163, 0]
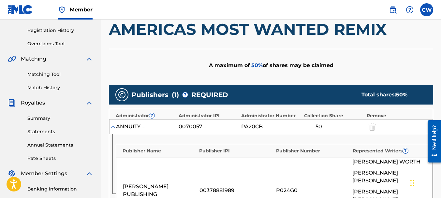
scroll to position [250, 0]
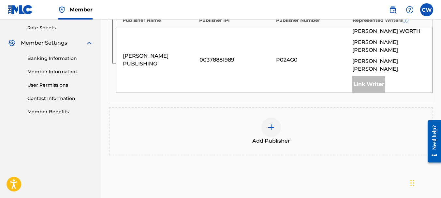
click at [274, 125] on img at bounding box center [271, 127] width 8 height 8
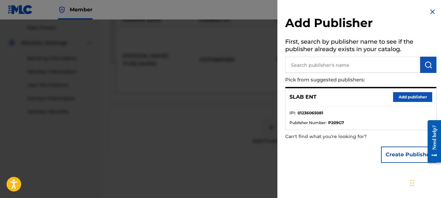
drag, startPoint x: 398, startPoint y: 90, endPoint x: 400, endPoint y: 94, distance: 4.8
click at [398, 91] on div "SLAB ENT Add publisher" at bounding box center [360, 97] width 151 height 18
click at [400, 95] on button "Add publisher" at bounding box center [412, 97] width 39 height 10
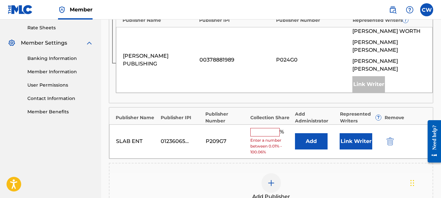
click at [262, 134] on input "text" at bounding box center [264, 132] width 29 height 8
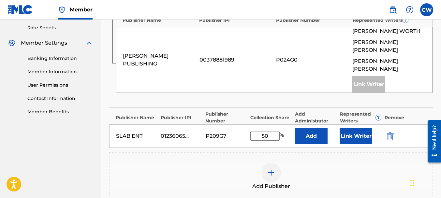
type input "50"
click at [365, 134] on button "Link Writer" at bounding box center [355, 136] width 33 height 16
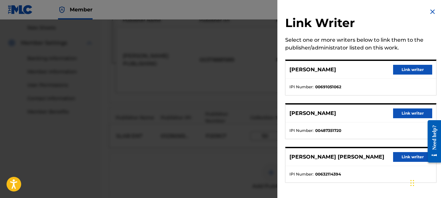
click at [403, 70] on button "Link writer" at bounding box center [412, 70] width 39 height 10
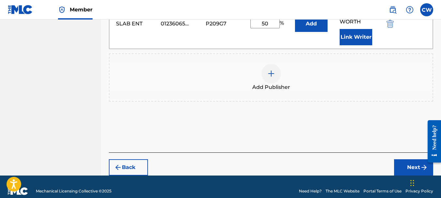
click at [395, 165] on button "Next" at bounding box center [413, 167] width 39 height 16
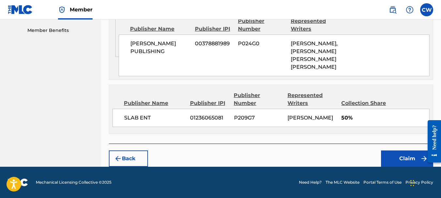
scroll to position [362, 0]
click at [397, 160] on button "Claim" at bounding box center [407, 159] width 52 height 16
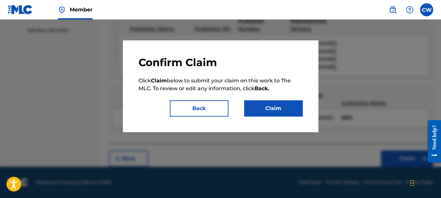
click at [280, 112] on button "Claim" at bounding box center [273, 108] width 59 height 16
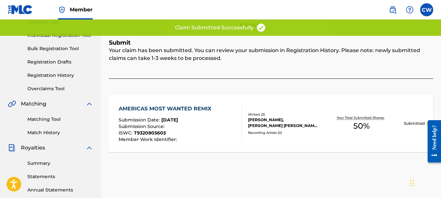
scroll to position [0, 0]
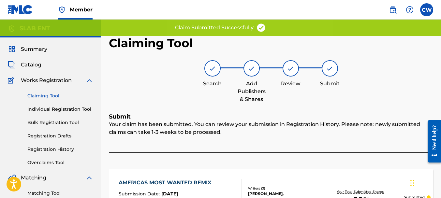
click at [51, 96] on link "Claiming Tool" at bounding box center [60, 96] width 66 height 7
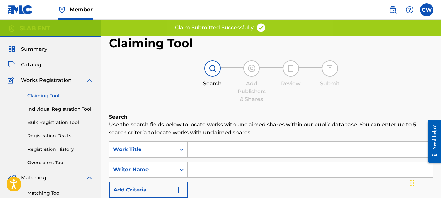
click at [192, 174] on input "Search Form" at bounding box center [310, 170] width 245 height 16
paste input "[PERSON_NAME]"
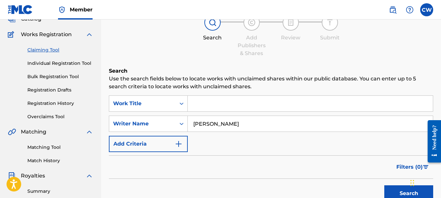
scroll to position [107, 0]
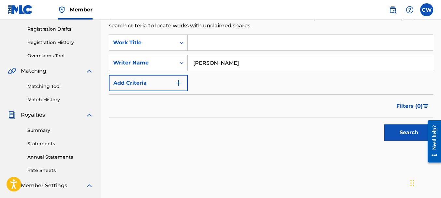
type input "[PERSON_NAME]"
click at [386, 133] on button "Search" at bounding box center [408, 132] width 49 height 16
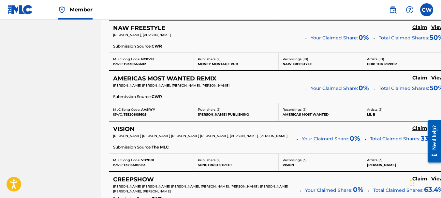
scroll to position [2223, 0]
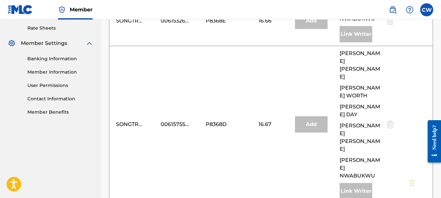
scroll to position [296, 0]
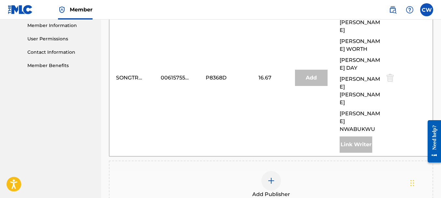
click at [272, 177] on img at bounding box center [271, 181] width 8 height 8
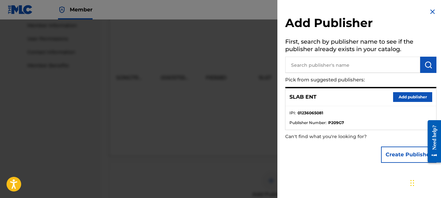
click at [396, 98] on button "Add publisher" at bounding box center [412, 97] width 39 height 10
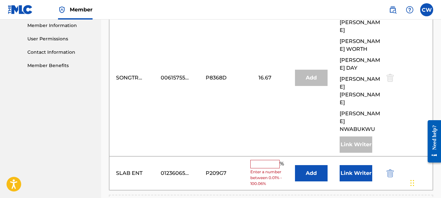
click at [263, 160] on input "text" at bounding box center [264, 164] width 29 height 8
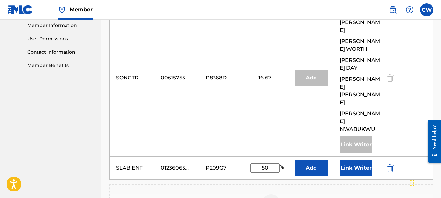
type input "50"
click at [350, 160] on button "Link Writer" at bounding box center [355, 168] width 33 height 16
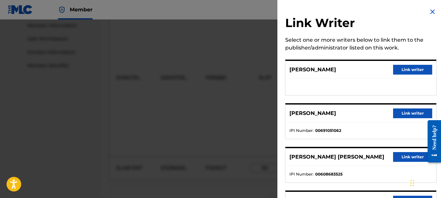
click at [401, 109] on button "Link writer" at bounding box center [412, 113] width 39 height 10
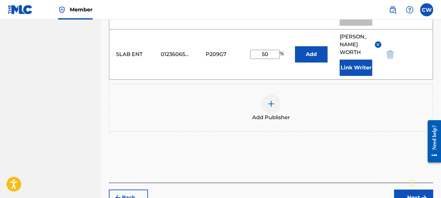
click at [410, 190] on button "Next" at bounding box center [413, 198] width 39 height 16
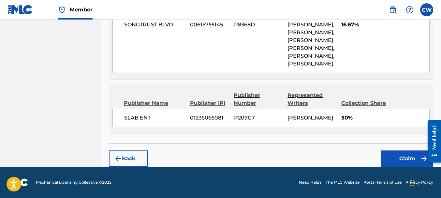
scroll to position [408, 0]
click at [388, 154] on button "Claim" at bounding box center [407, 159] width 52 height 16
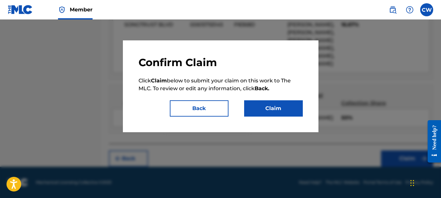
click at [256, 108] on button "Claim" at bounding box center [273, 108] width 59 height 16
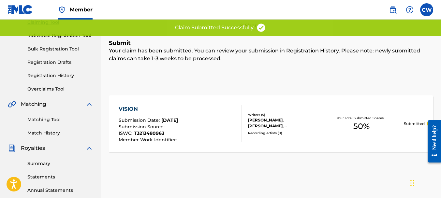
scroll to position [0, 0]
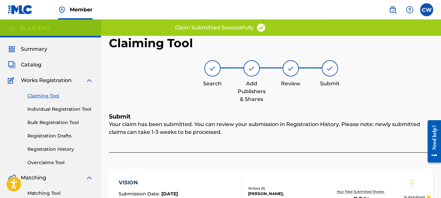
click at [50, 94] on link "Claiming Tool" at bounding box center [60, 96] width 66 height 7
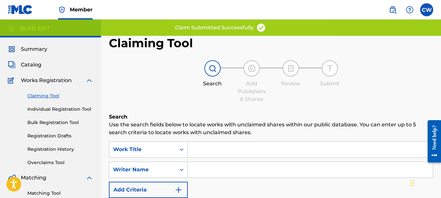
click at [204, 175] on input "Search Form" at bounding box center [310, 170] width 245 height 16
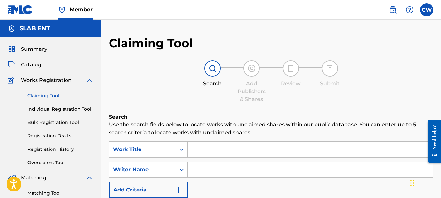
paste input "[PERSON_NAME]"
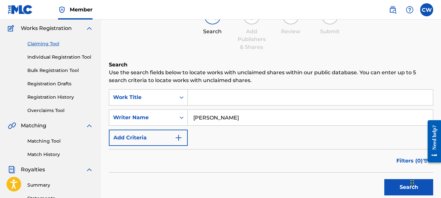
scroll to position [102, 0]
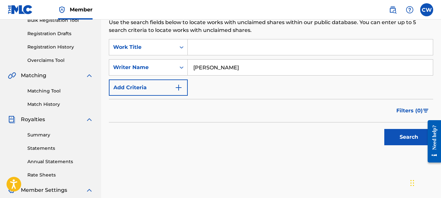
type input "[PERSON_NAME]"
click at [389, 140] on button "Search" at bounding box center [408, 137] width 49 height 16
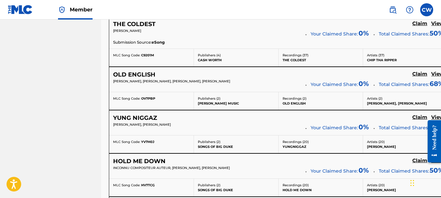
scroll to position [2448, 0]
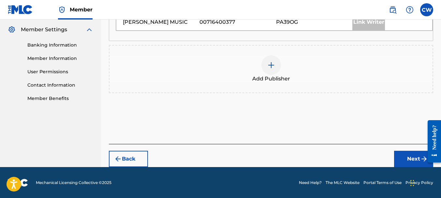
click at [400, 90] on div "Add Publisher" at bounding box center [271, 69] width 324 height 48
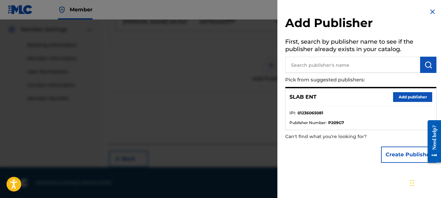
click at [396, 94] on button "Add publisher" at bounding box center [412, 97] width 39 height 10
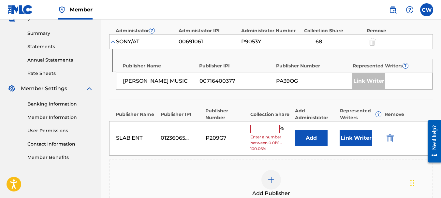
scroll to position [195, 0]
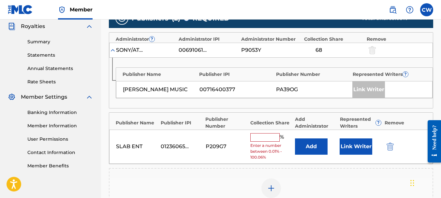
click at [269, 135] on input "text" at bounding box center [264, 137] width 29 height 8
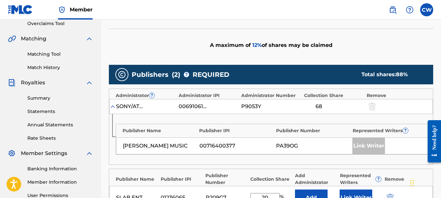
scroll to position [166, 0]
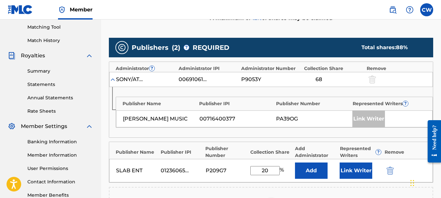
type input "20"
click at [358, 166] on button "Link Writer" at bounding box center [355, 171] width 33 height 16
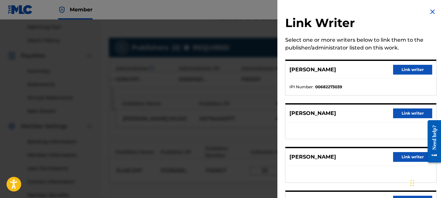
click at [403, 163] on div "[PERSON_NAME] Link writer" at bounding box center [360, 157] width 151 height 18
click at [405, 159] on button "Link writer" at bounding box center [412, 157] width 39 height 10
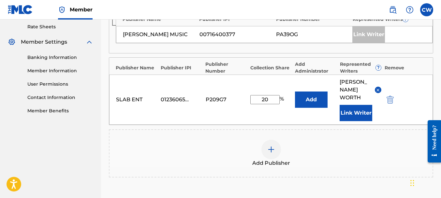
scroll to position [296, 0]
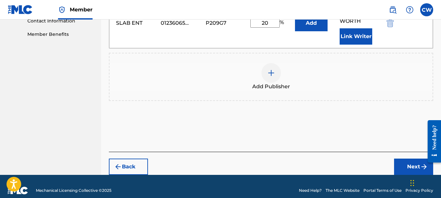
click at [395, 159] on button "Next" at bounding box center [413, 167] width 39 height 16
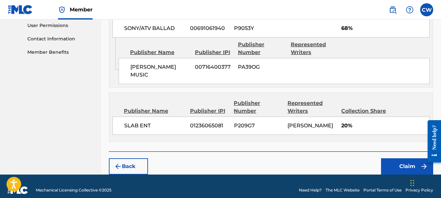
click at [388, 158] on button "Claim" at bounding box center [407, 166] width 52 height 16
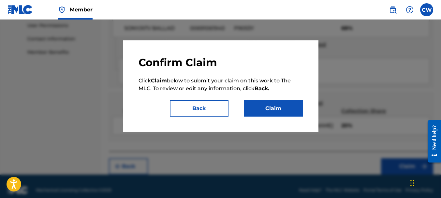
click at [271, 105] on button "Claim" at bounding box center [273, 108] width 59 height 16
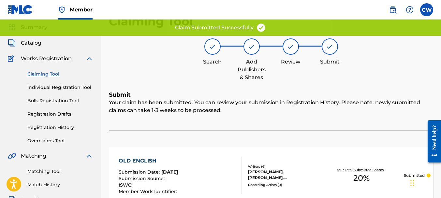
scroll to position [0, 0]
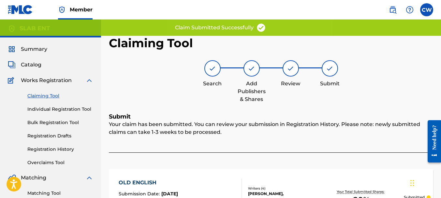
click at [54, 96] on link "Claiming Tool" at bounding box center [60, 96] width 66 height 7
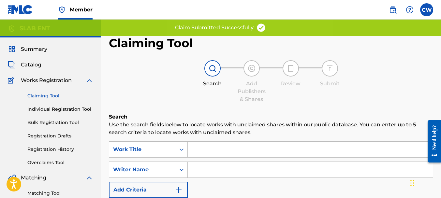
click at [213, 166] on input "Search Form" at bounding box center [310, 170] width 245 height 16
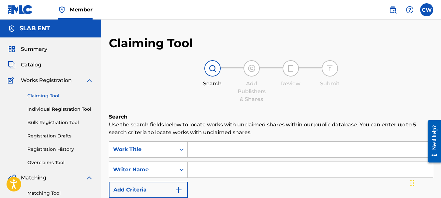
paste input "[PERSON_NAME]"
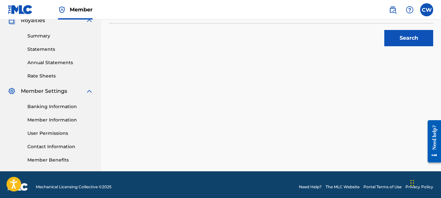
type input "[PERSON_NAME]"
click at [385, 43] on button "Search" at bounding box center [408, 38] width 49 height 16
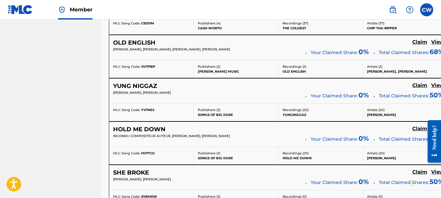
scroll to position [2490, 0]
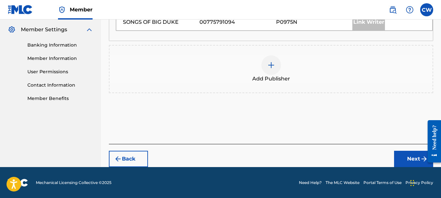
scroll to position [193, 0]
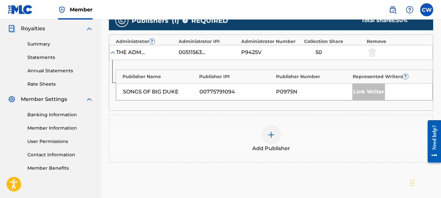
click at [272, 134] on img at bounding box center [271, 135] width 8 height 8
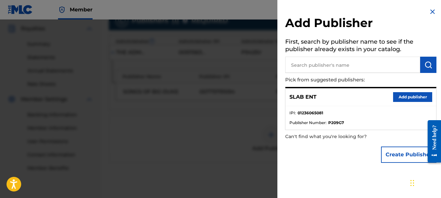
click at [395, 94] on button "Add publisher" at bounding box center [412, 97] width 39 height 10
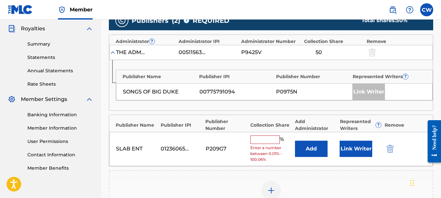
click at [272, 135] on div "SLAB ENT 01236065081 P209G7 % Enter a number between 0.01% - 100.06% Add Link W…" at bounding box center [271, 149] width 324 height 34
click at [270, 137] on input "text" at bounding box center [264, 140] width 29 height 8
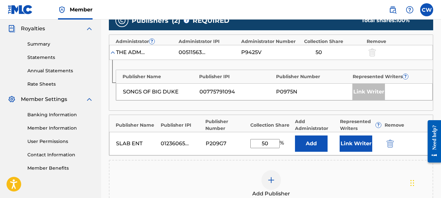
type input "50"
click at [367, 148] on button "Link Writer" at bounding box center [355, 144] width 33 height 16
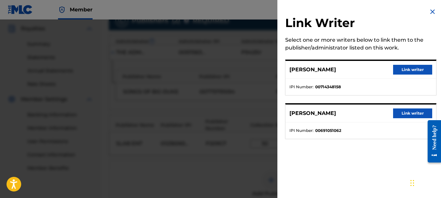
click at [400, 111] on button "Link writer" at bounding box center [412, 113] width 39 height 10
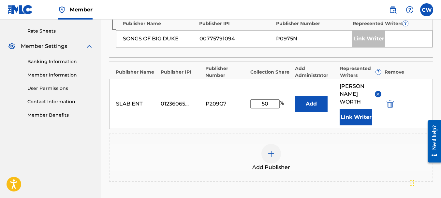
scroll to position [295, 0]
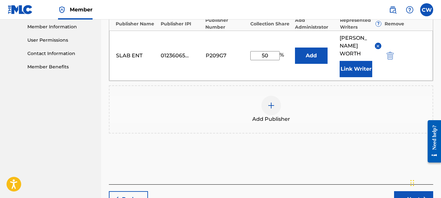
click at [396, 191] on button "Next" at bounding box center [413, 199] width 39 height 16
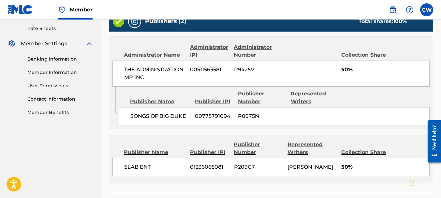
scroll to position [306, 0]
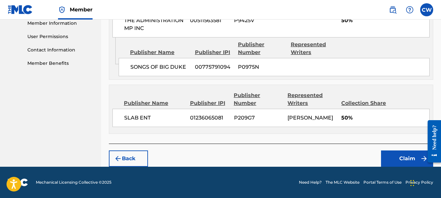
click at [392, 156] on button "Claim" at bounding box center [407, 159] width 52 height 16
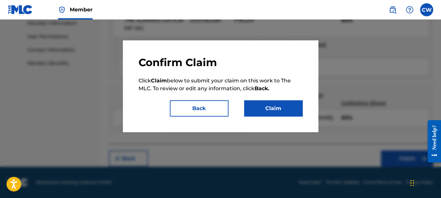
click at [271, 109] on button "Claim" at bounding box center [273, 108] width 59 height 16
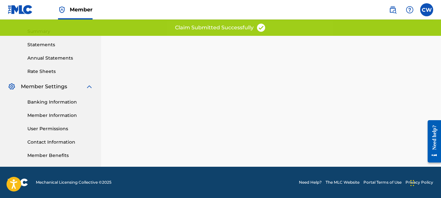
scroll to position [0, 0]
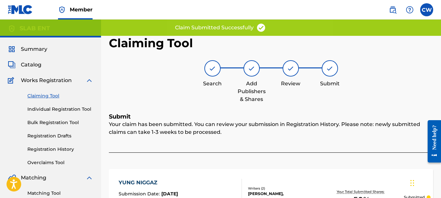
click at [48, 94] on link "Claiming Tool" at bounding box center [60, 96] width 66 height 7
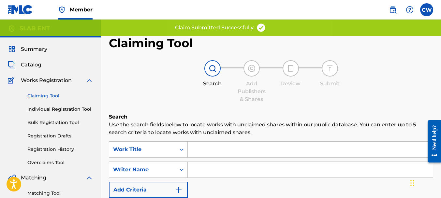
click at [201, 166] on input "Search Form" at bounding box center [310, 170] width 245 height 16
paste input "[PERSON_NAME]"
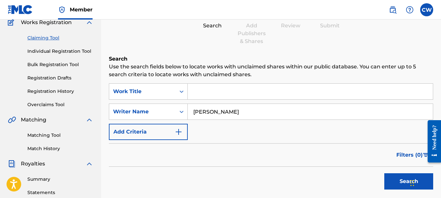
scroll to position [201, 0]
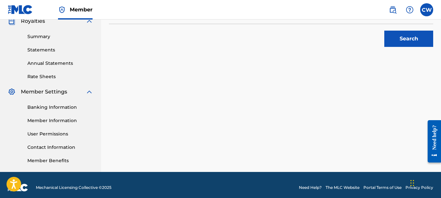
type input "[PERSON_NAME]"
click at [400, 37] on button "Search" at bounding box center [408, 39] width 49 height 16
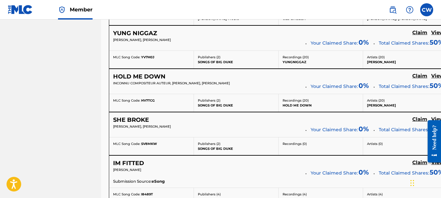
scroll to position [2552, 0]
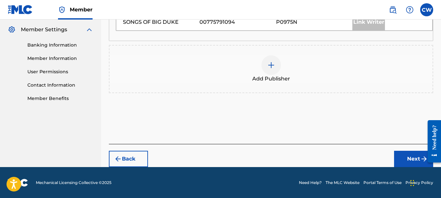
click at [275, 64] on div at bounding box center [271, 65] width 20 height 20
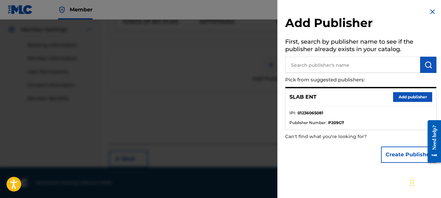
click at [397, 94] on button "Add publisher" at bounding box center [412, 97] width 39 height 10
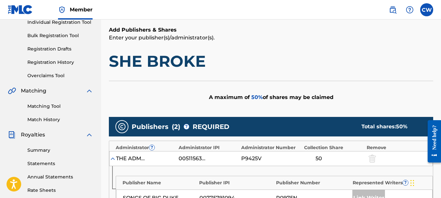
scroll to position [256, 0]
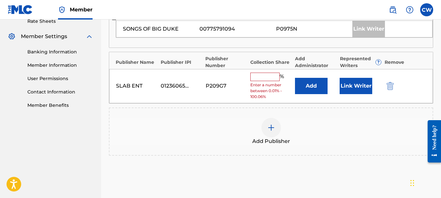
click at [260, 78] on input "text" at bounding box center [264, 77] width 29 height 8
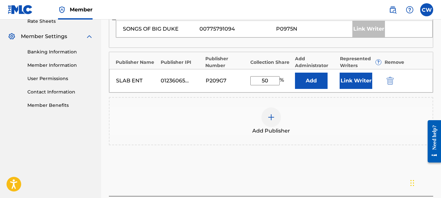
type input "50"
click at [347, 80] on button "Link Writer" at bounding box center [355, 81] width 33 height 16
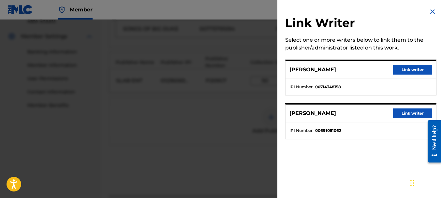
click at [400, 112] on button "Link writer" at bounding box center [412, 113] width 39 height 10
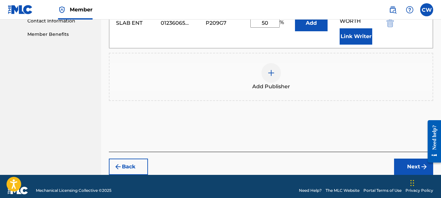
click at [397, 159] on button "Next" at bounding box center [413, 167] width 39 height 16
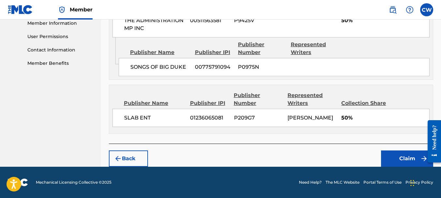
click at [388, 152] on button "Claim" at bounding box center [407, 159] width 52 height 16
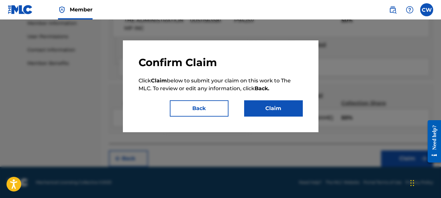
click at [255, 104] on button "Claim" at bounding box center [273, 108] width 59 height 16
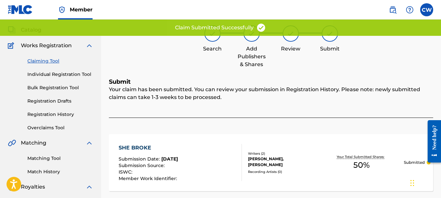
scroll to position [0, 0]
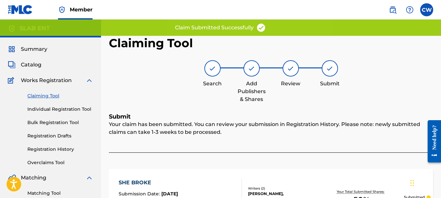
click at [46, 98] on link "Claiming Tool" at bounding box center [60, 96] width 66 height 7
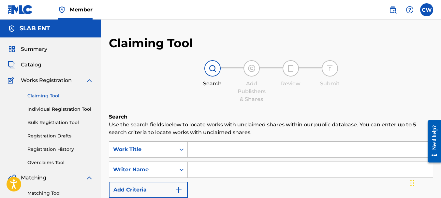
click at [213, 169] on input "Search Form" at bounding box center [310, 170] width 245 height 16
paste input "[PERSON_NAME]"
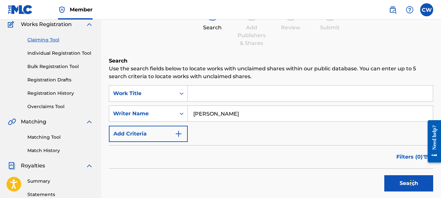
scroll to position [118, 0]
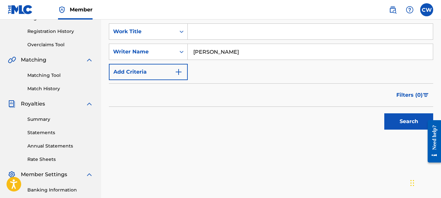
type input "[PERSON_NAME]"
click at [387, 126] on button "Search" at bounding box center [408, 121] width 49 height 16
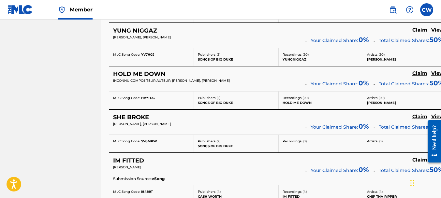
scroll to position [2587, 0]
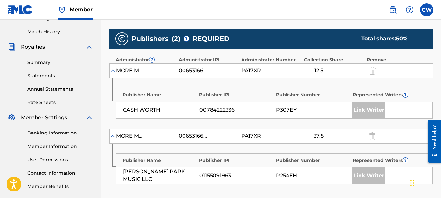
scroll to position [233, 0]
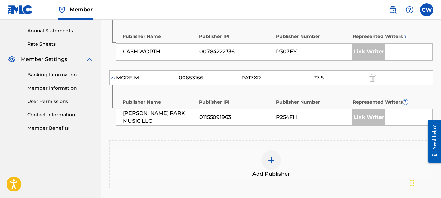
click at [271, 166] on div at bounding box center [271, 161] width 20 height 20
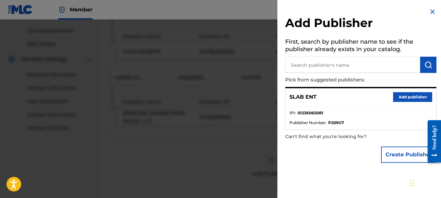
click at [402, 93] on button "Add publisher" at bounding box center [412, 97] width 39 height 10
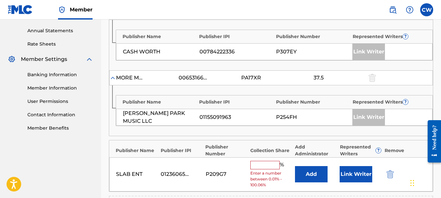
click at [272, 163] on input "text" at bounding box center [264, 165] width 29 height 8
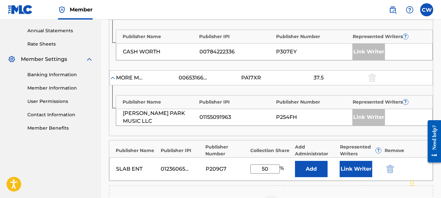
type input "50"
click at [361, 170] on button "Link Writer" at bounding box center [355, 169] width 33 height 16
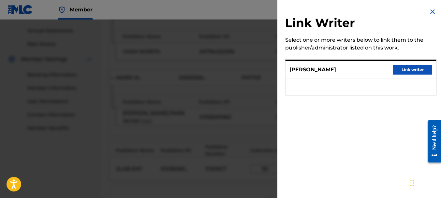
click at [400, 68] on button "Link writer" at bounding box center [412, 70] width 39 height 10
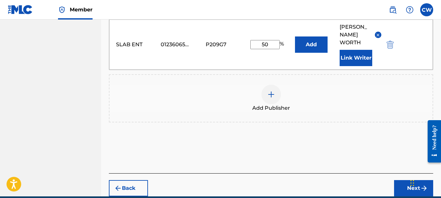
click at [407, 180] on button "Next" at bounding box center [413, 188] width 39 height 16
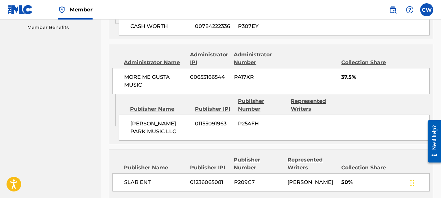
scroll to position [395, 0]
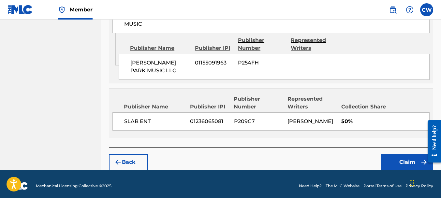
click at [388, 166] on button "Claim" at bounding box center [407, 162] width 52 height 16
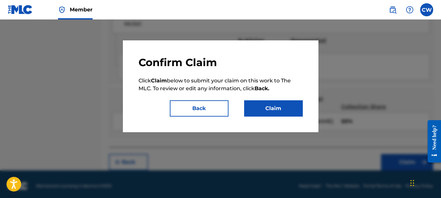
click at [264, 109] on button "Claim" at bounding box center [273, 108] width 59 height 16
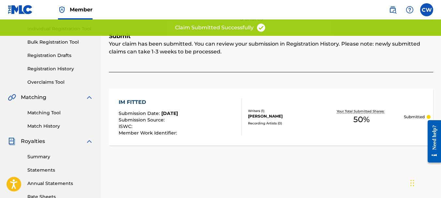
scroll to position [8, 0]
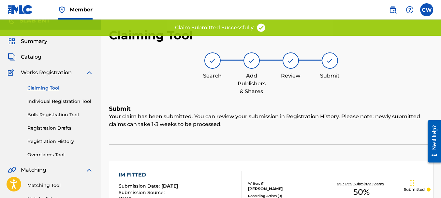
click at [49, 89] on link "Claiming Tool" at bounding box center [60, 88] width 66 height 7
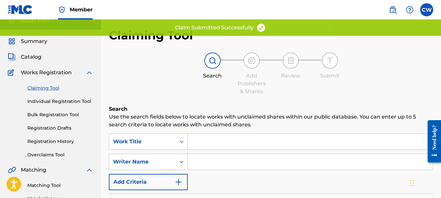
scroll to position [0, 0]
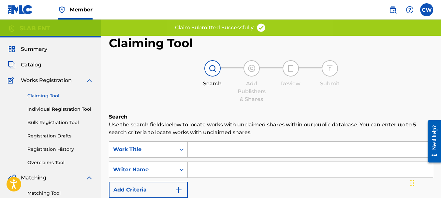
click at [203, 173] on input "Search Form" at bounding box center [310, 170] width 245 height 16
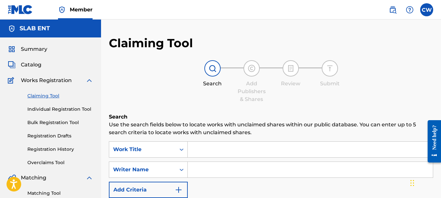
paste input "[PERSON_NAME]"
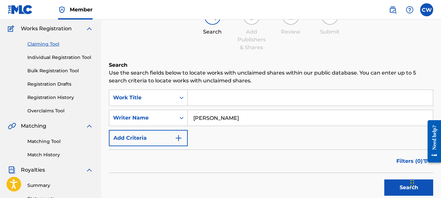
scroll to position [107, 0]
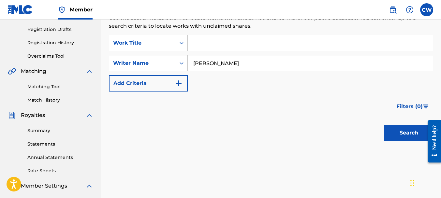
type input "[PERSON_NAME]"
click at [390, 133] on button "Search" at bounding box center [408, 133] width 49 height 16
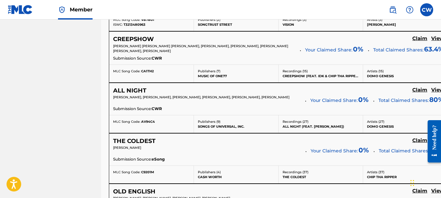
scroll to position [2652, 0]
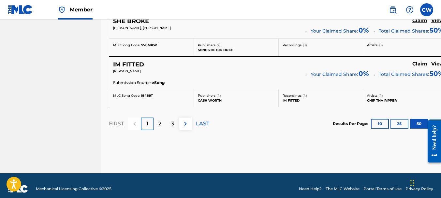
click at [160, 120] on p "2" at bounding box center [159, 124] width 3 height 8
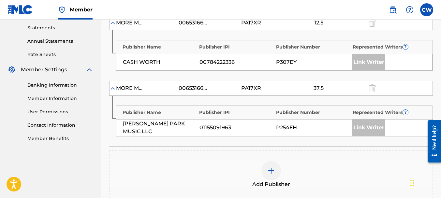
scroll to position [269, 0]
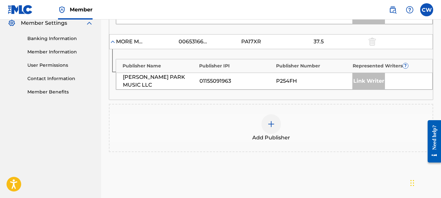
click at [269, 123] on img at bounding box center [271, 124] width 8 height 8
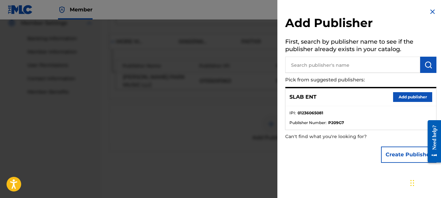
click at [399, 95] on button "Add publisher" at bounding box center [412, 97] width 39 height 10
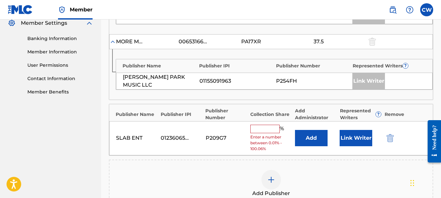
click at [263, 129] on input "text" at bounding box center [264, 129] width 29 height 8
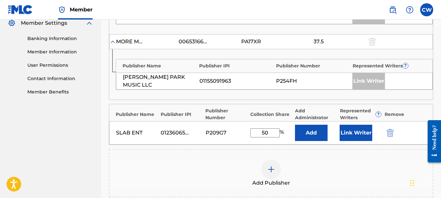
type input "50"
click at [343, 129] on button "Link Writer" at bounding box center [355, 133] width 33 height 16
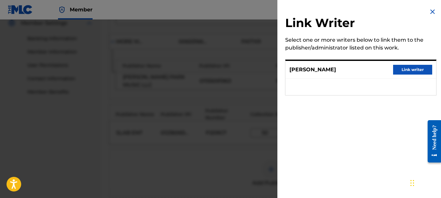
click at [403, 73] on button "Link writer" at bounding box center [412, 70] width 39 height 10
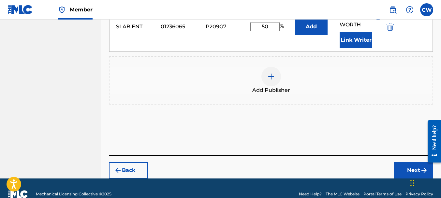
click at [408, 162] on button "Next" at bounding box center [413, 170] width 39 height 16
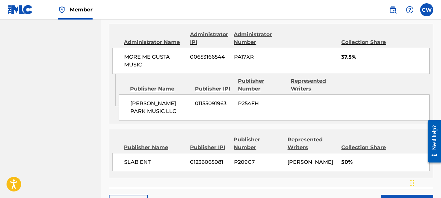
scroll to position [398, 0]
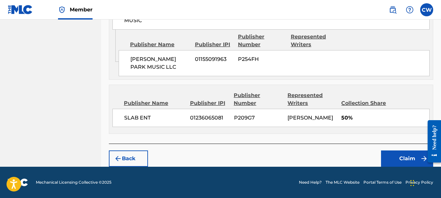
click at [396, 153] on button "Claim" at bounding box center [407, 159] width 52 height 16
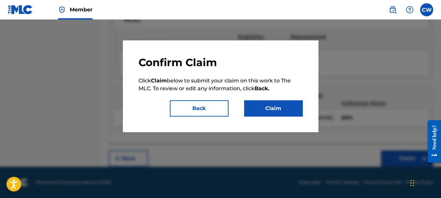
click at [275, 106] on button "Claim" at bounding box center [273, 108] width 59 height 16
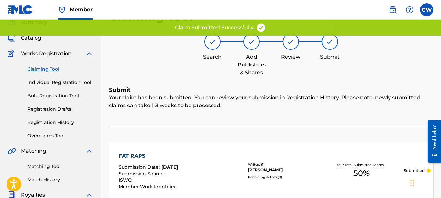
scroll to position [0, 0]
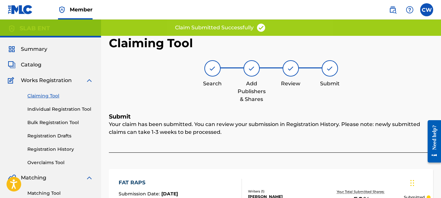
click at [46, 94] on link "Claiming Tool" at bounding box center [60, 96] width 66 height 7
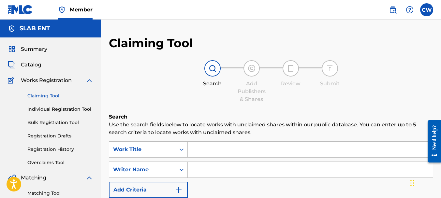
click at [193, 166] on input "Search Form" at bounding box center [310, 170] width 245 height 16
paste input "[PERSON_NAME]"
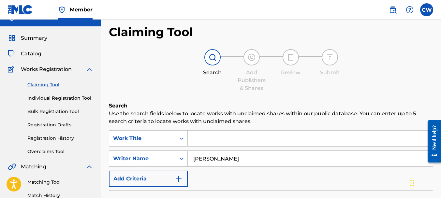
scroll to position [75, 0]
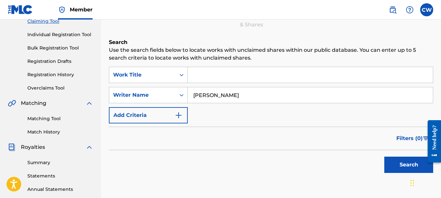
type input "[PERSON_NAME]"
click at [398, 165] on button "Search" at bounding box center [408, 165] width 49 height 16
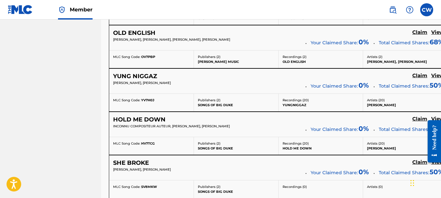
scroll to position [2652, 0]
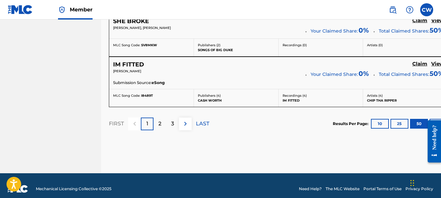
click at [160, 120] on p "2" at bounding box center [159, 124] width 3 height 8
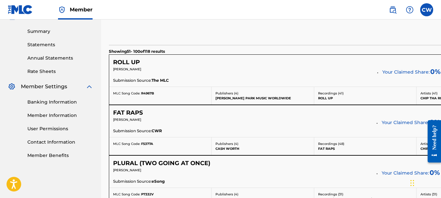
scroll to position [257, 0]
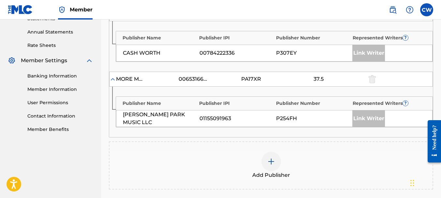
scroll to position [240, 0]
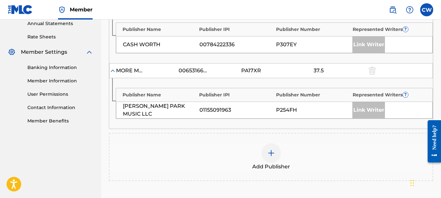
click at [267, 147] on div at bounding box center [271, 153] width 20 height 20
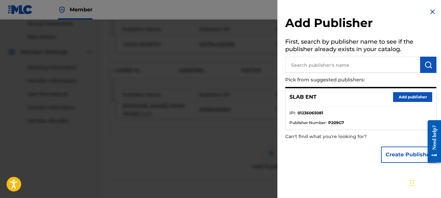
click at [396, 95] on button "Add publisher" at bounding box center [412, 97] width 39 height 10
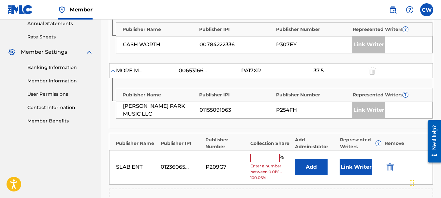
click at [270, 159] on input "text" at bounding box center [264, 158] width 29 height 8
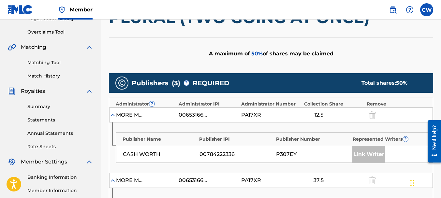
scroll to position [243, 0]
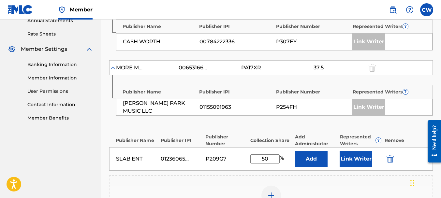
type input "50"
click at [342, 163] on button "Link Writer" at bounding box center [355, 159] width 33 height 16
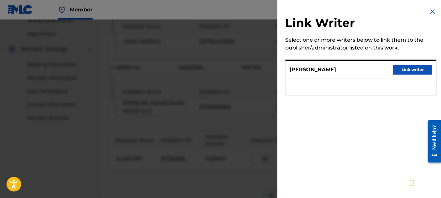
click at [404, 70] on button "Link writer" at bounding box center [412, 70] width 39 height 10
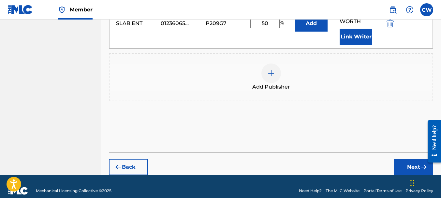
click at [402, 159] on button "Next" at bounding box center [413, 167] width 39 height 16
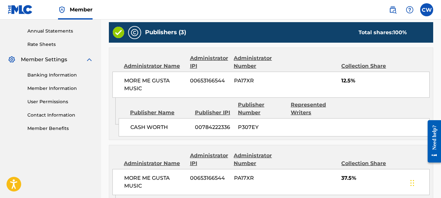
scroll to position [362, 0]
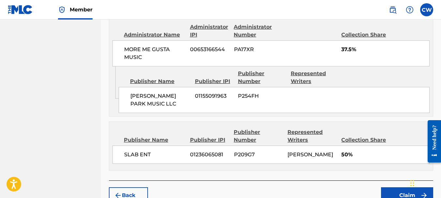
click at [391, 189] on button "Claim" at bounding box center [407, 195] width 52 height 16
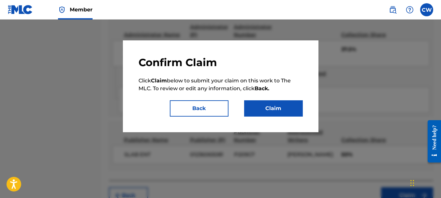
click at [281, 109] on button "Claim" at bounding box center [273, 108] width 59 height 16
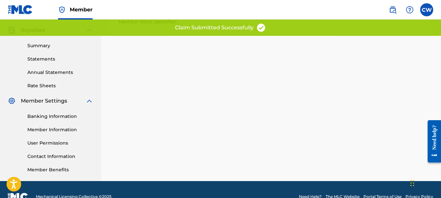
scroll to position [0, 0]
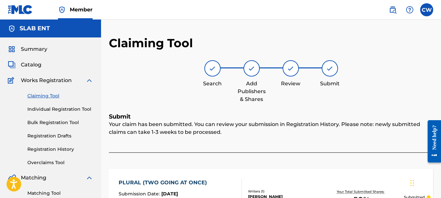
click at [47, 96] on link "Claiming Tool" at bounding box center [60, 96] width 66 height 7
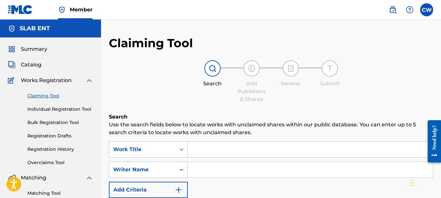
click at [205, 165] on input "Search Form" at bounding box center [310, 170] width 245 height 16
paste input "[PERSON_NAME]"
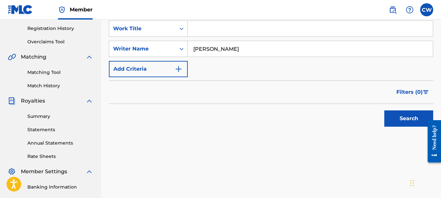
type input "[PERSON_NAME]"
click at [388, 115] on button "Search" at bounding box center [408, 118] width 49 height 16
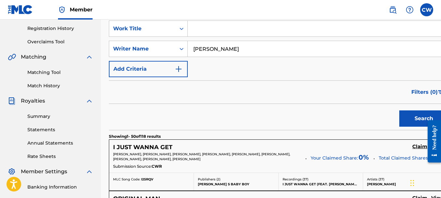
scroll to position [2652, 0]
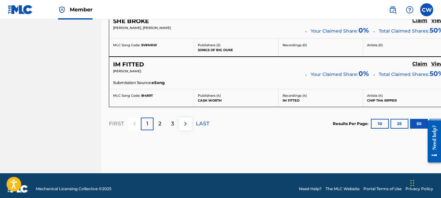
click at [158, 120] on p "2" at bounding box center [159, 124] width 3 height 8
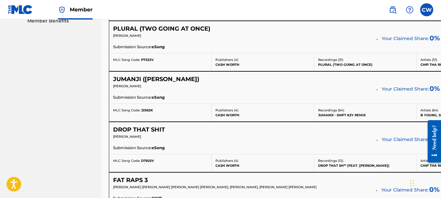
scroll to position [368, 0]
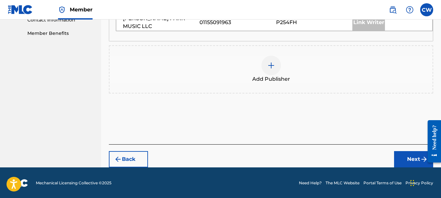
click at [273, 69] on div at bounding box center [271, 66] width 20 height 20
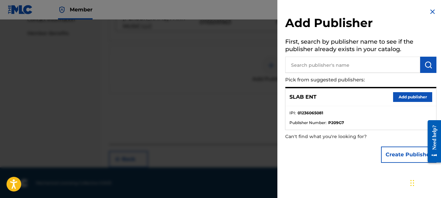
click at [403, 94] on button "Add publisher" at bounding box center [412, 97] width 39 height 10
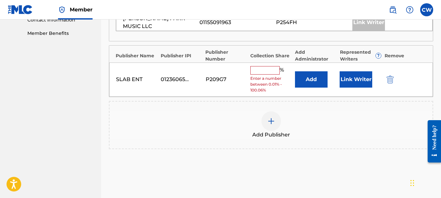
click at [268, 71] on input "text" at bounding box center [264, 70] width 29 height 8
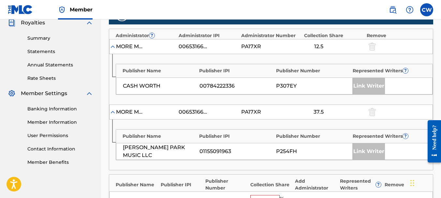
scroll to position [342, 0]
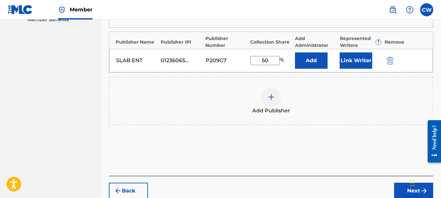
type input "50"
click at [343, 62] on button "Link Writer" at bounding box center [355, 60] width 33 height 16
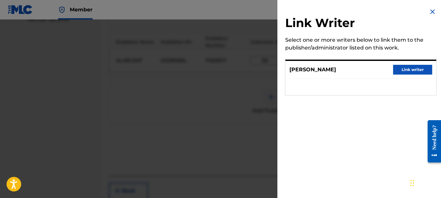
click at [397, 67] on button "Link writer" at bounding box center [412, 70] width 39 height 10
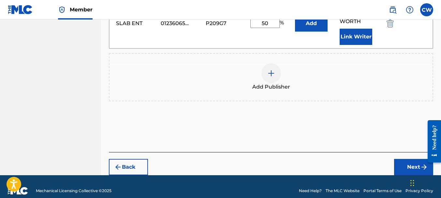
click at [404, 159] on button "Next" at bounding box center [413, 167] width 39 height 16
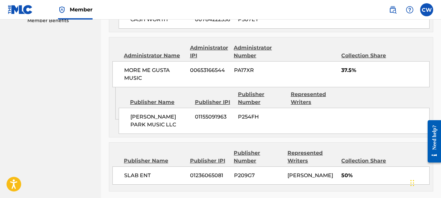
scroll to position [398, 0]
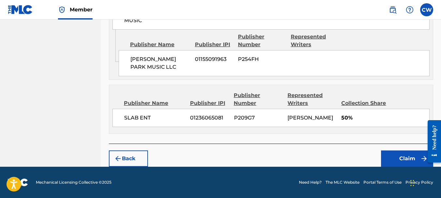
click at [393, 156] on button "Claim" at bounding box center [407, 159] width 52 height 16
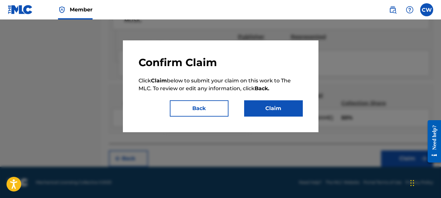
click at [276, 106] on button "Claim" at bounding box center [273, 108] width 59 height 16
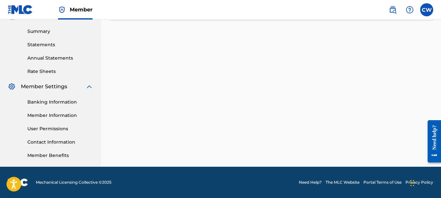
scroll to position [0, 0]
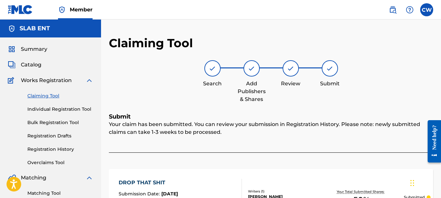
click at [44, 92] on div "Claiming Tool Individual Registration Tool Bulk Registration Tool Registration …" at bounding box center [50, 125] width 85 height 82
click at [44, 94] on link "Claiming Tool" at bounding box center [60, 96] width 66 height 7
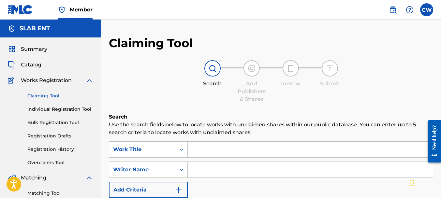
click at [203, 169] on input "Search Form" at bounding box center [310, 170] width 245 height 16
paste input "[PERSON_NAME]"
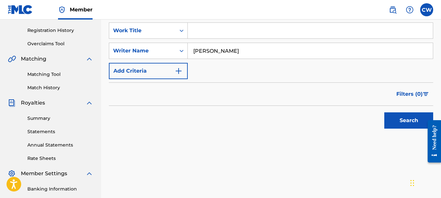
scroll to position [120, 0]
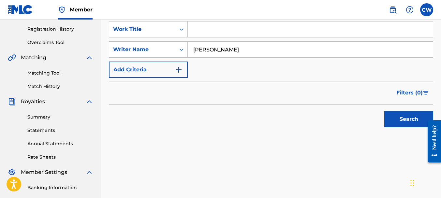
type input "[PERSON_NAME]"
click at [392, 115] on button "Search" at bounding box center [408, 119] width 49 height 16
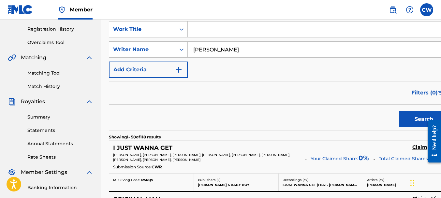
scroll to position [2652, 0]
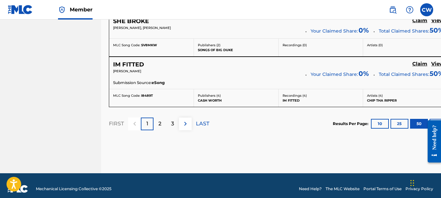
click at [159, 120] on p "2" at bounding box center [159, 124] width 3 height 8
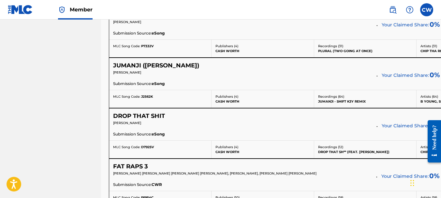
scroll to position [385, 0]
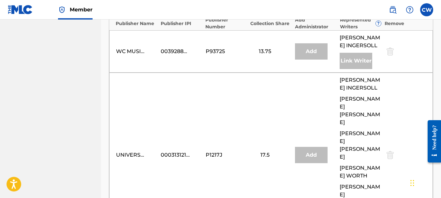
scroll to position [596, 0]
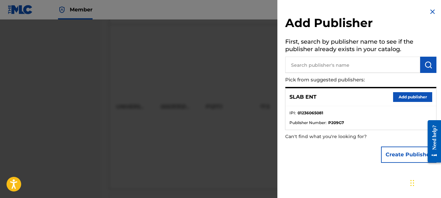
click at [424, 96] on button "Add publisher" at bounding box center [412, 97] width 39 height 10
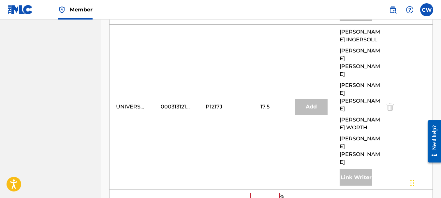
click at [268, 193] on input "text" at bounding box center [264, 197] width 29 height 8
type input "10"
click at [365, 193] on button "Link Writer" at bounding box center [355, 201] width 33 height 16
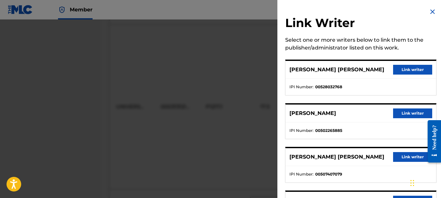
scroll to position [56, 0]
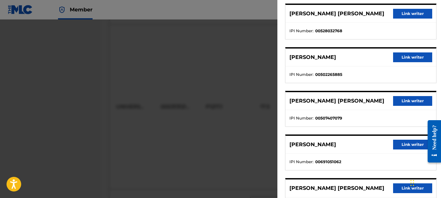
click at [402, 146] on button "Link writer" at bounding box center [412, 145] width 39 height 10
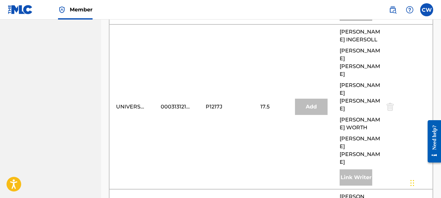
scroll to position [716, 0]
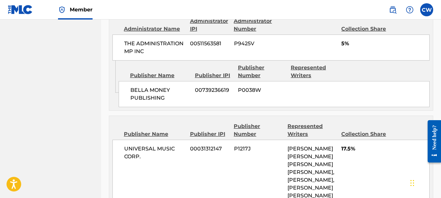
scroll to position [821, 0]
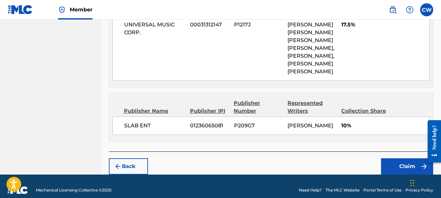
click at [389, 158] on button "Claim" at bounding box center [407, 166] width 52 height 16
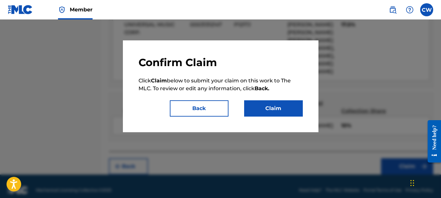
click at [286, 104] on button "Claim" at bounding box center [273, 108] width 59 height 16
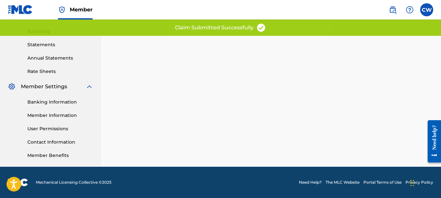
scroll to position [3, 0]
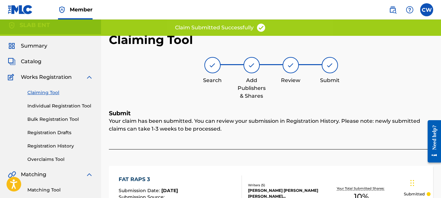
click at [53, 145] on link "Registration History" at bounding box center [60, 146] width 66 height 7
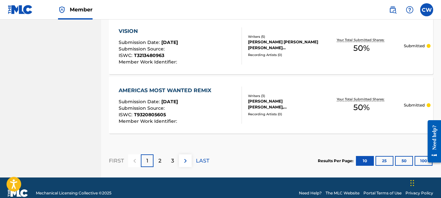
scroll to position [678, 0]
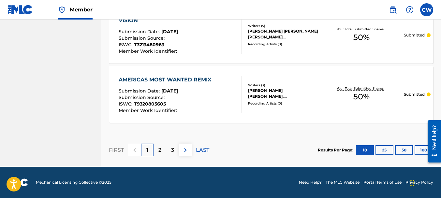
click at [424, 152] on div at bounding box center [432, 142] width 18 height 56
click at [417, 151] on button "100" at bounding box center [423, 150] width 18 height 10
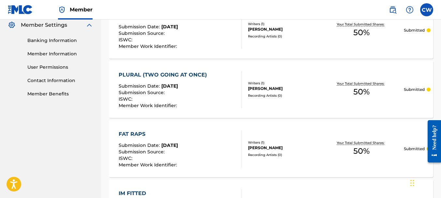
scroll to position [0, 0]
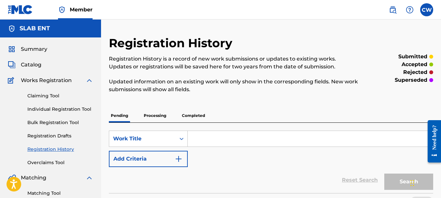
click at [184, 113] on p "Completed" at bounding box center [193, 116] width 27 height 14
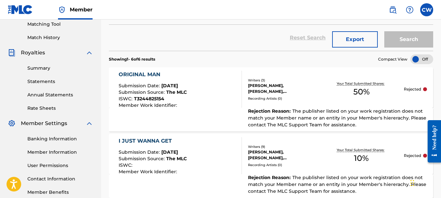
scroll to position [168, 0]
